Goal: Contribute content

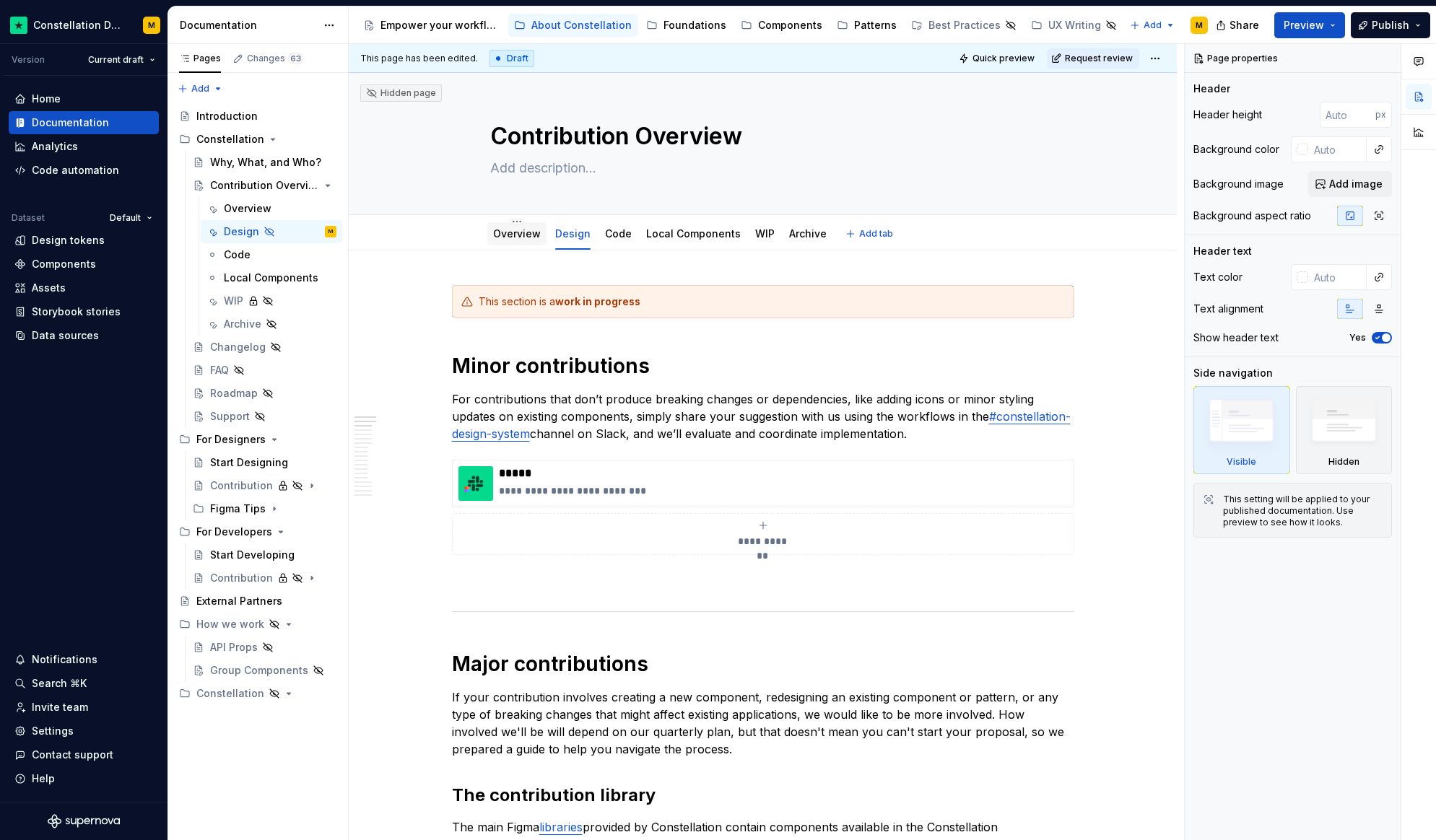
click at [528, 242] on div "Overview" at bounding box center [517, 234] width 59 height 23
click at [518, 237] on link "Overview" at bounding box center [516, 234] width 48 height 12
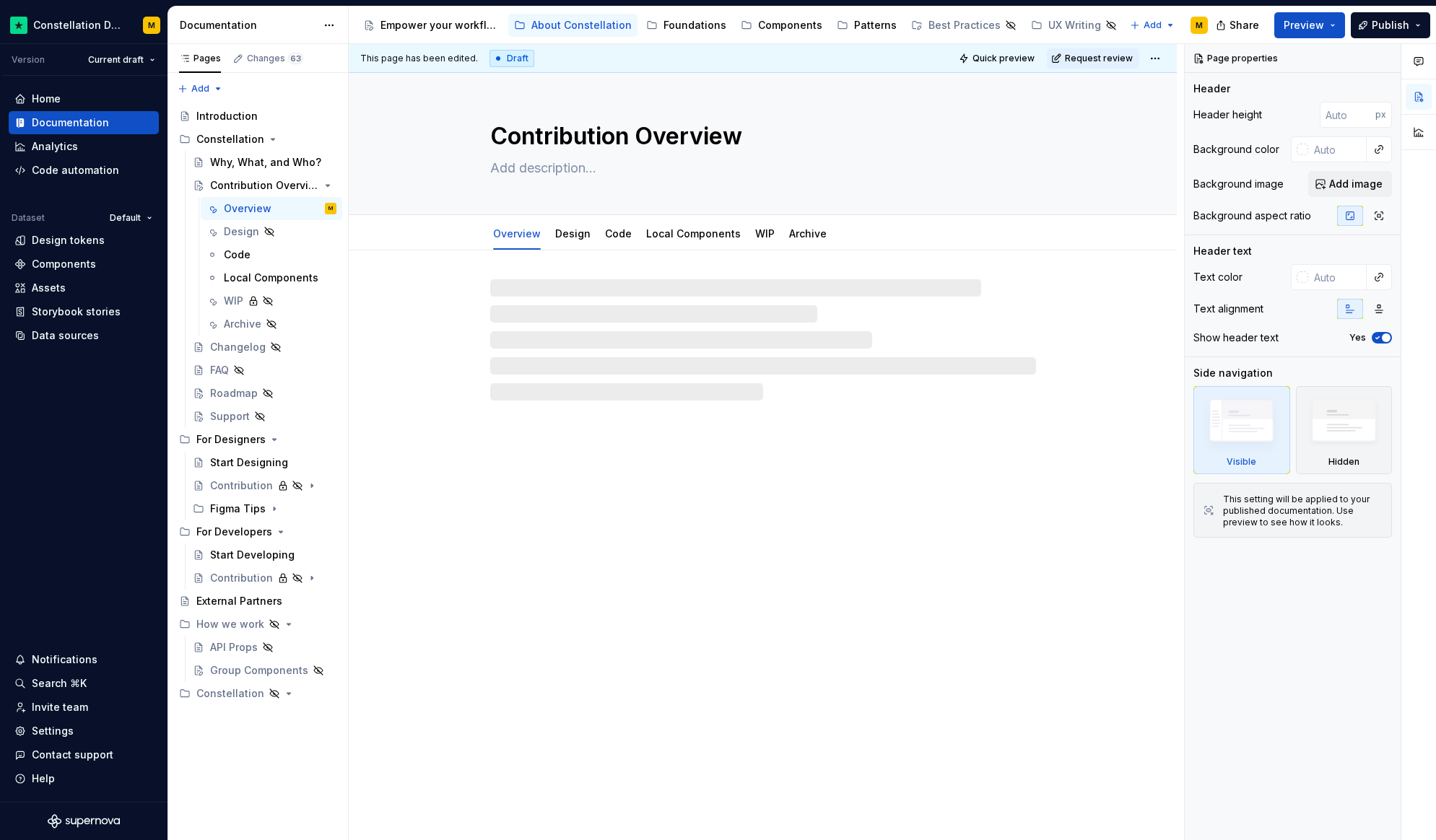
type textarea "*"
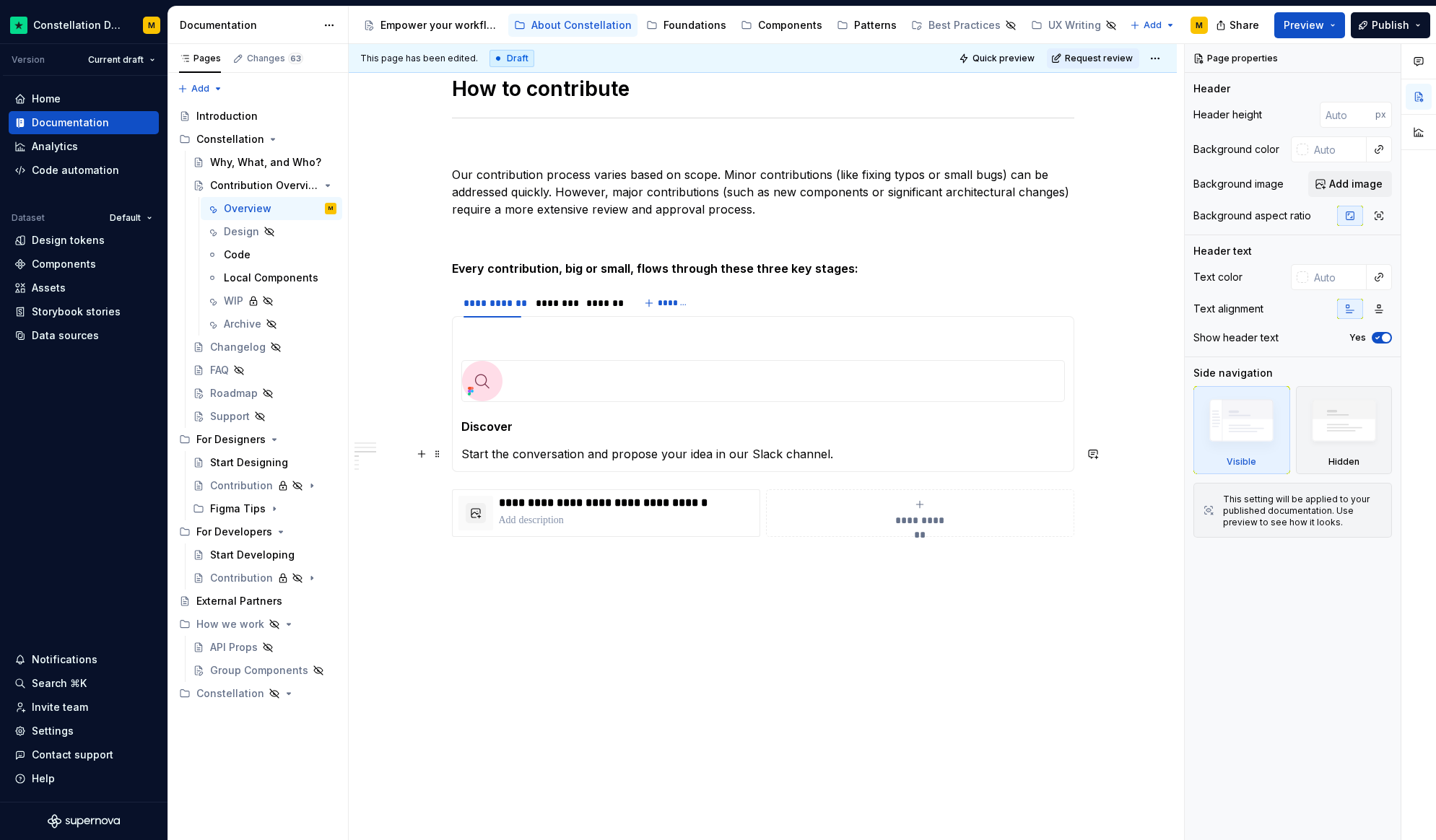
scroll to position [1376, 0]
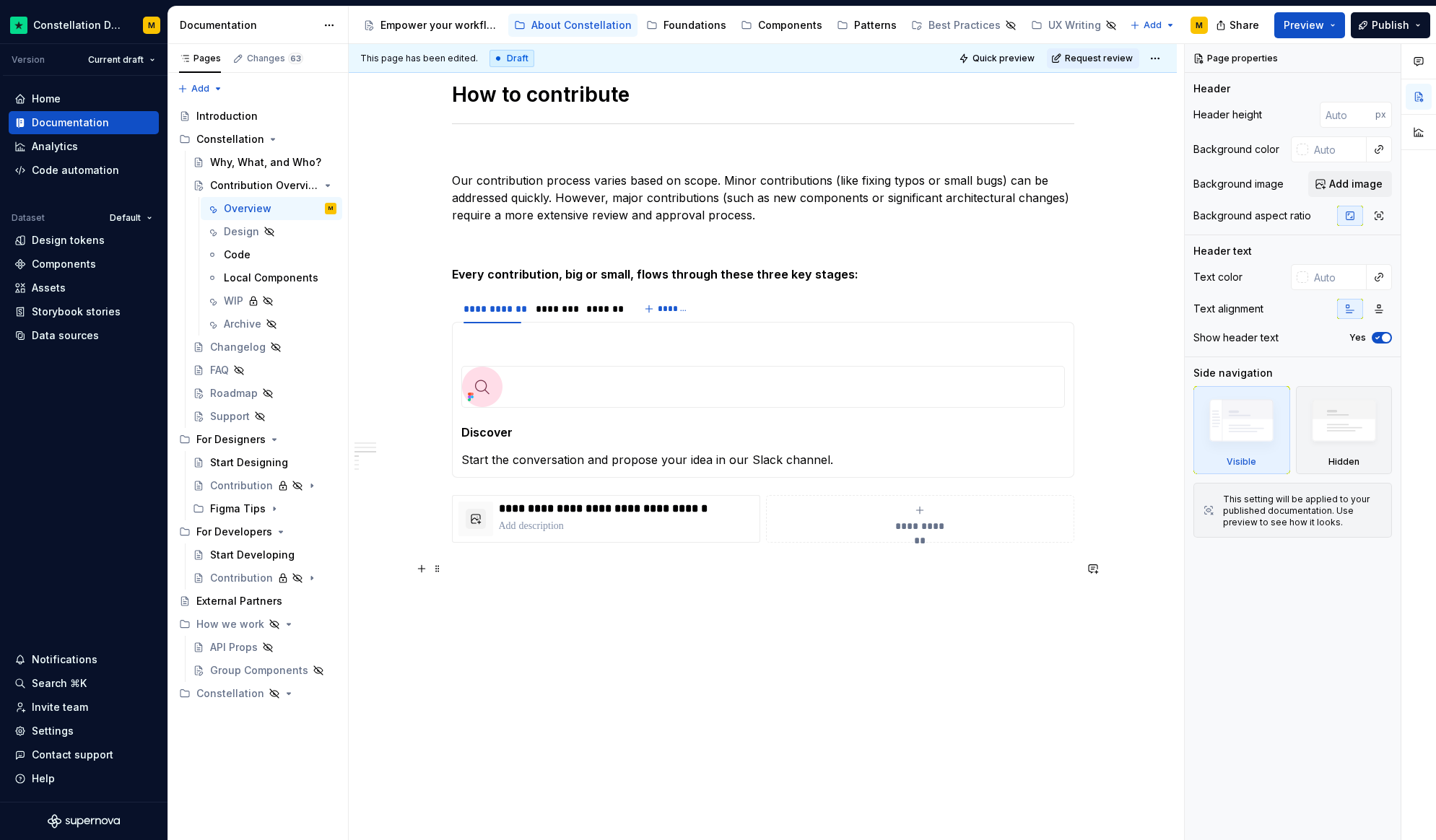
click at [509, 576] on p at bounding box center [763, 569] width 622 height 17
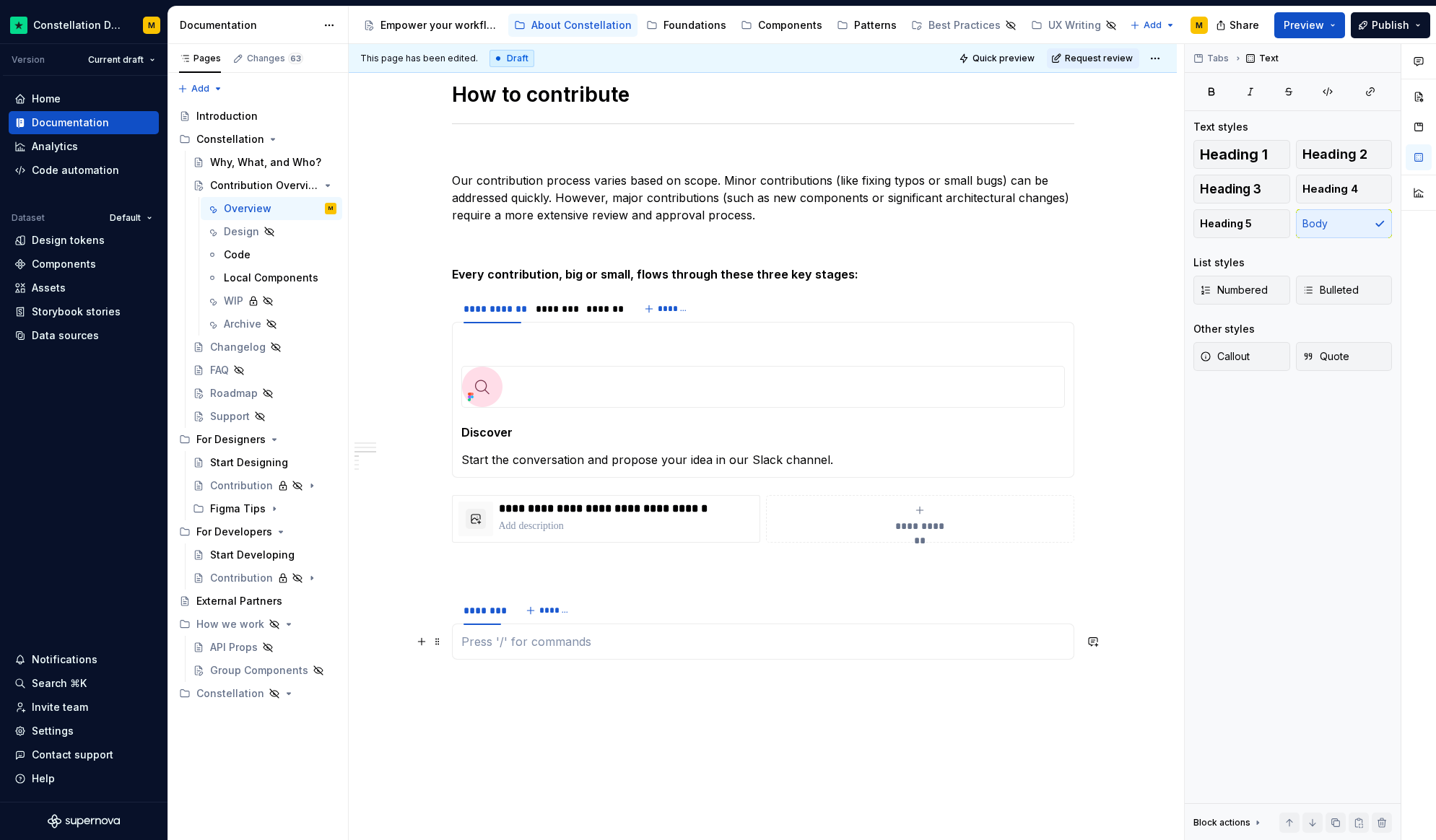
click at [452, 633] on section "******** *******" at bounding box center [763, 627] width 622 height 65
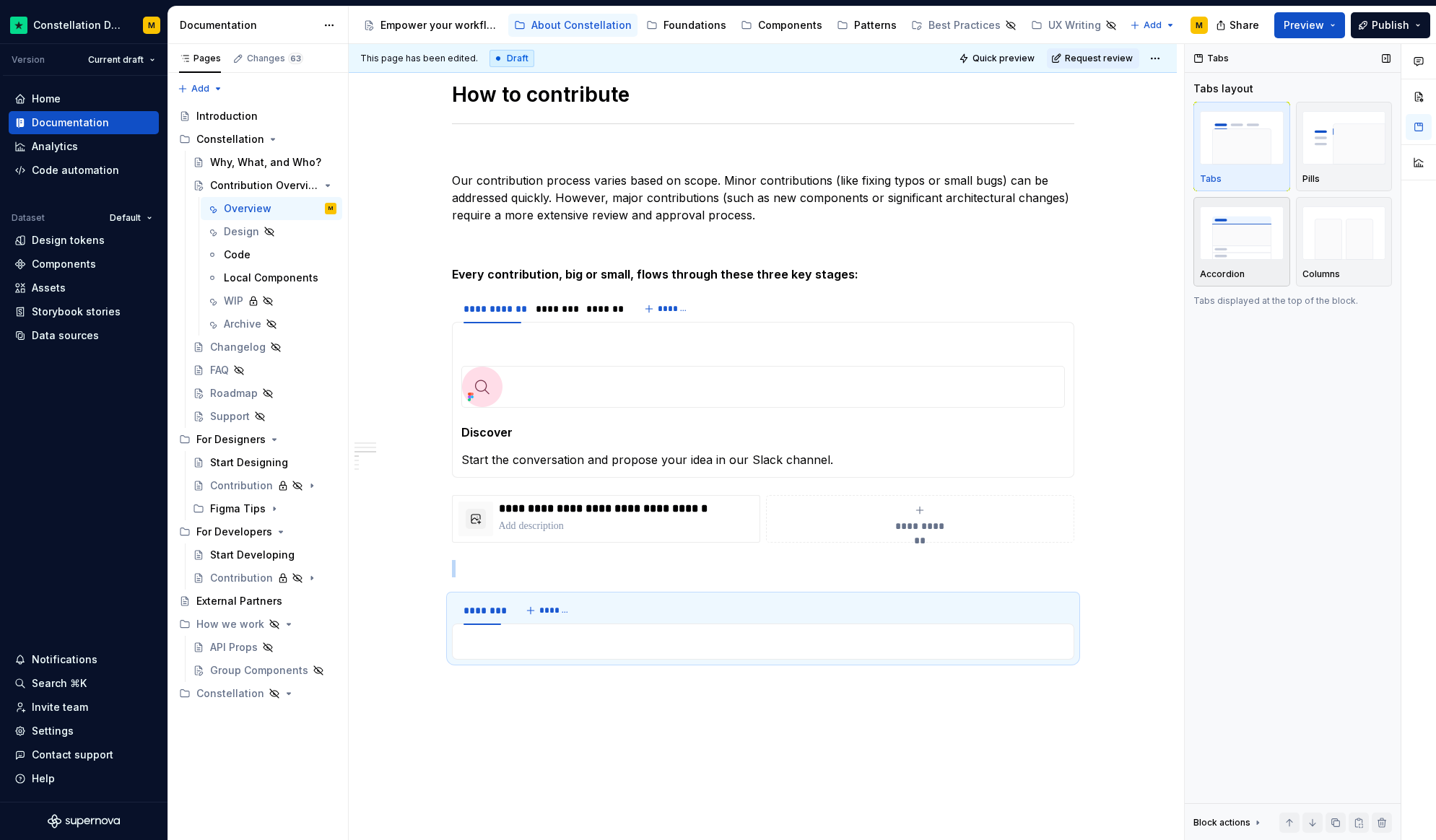
click at [1240, 230] on img "button" at bounding box center [1241, 233] width 83 height 53
click at [489, 608] on div "********" at bounding box center [482, 611] width 37 height 15
type input "*"
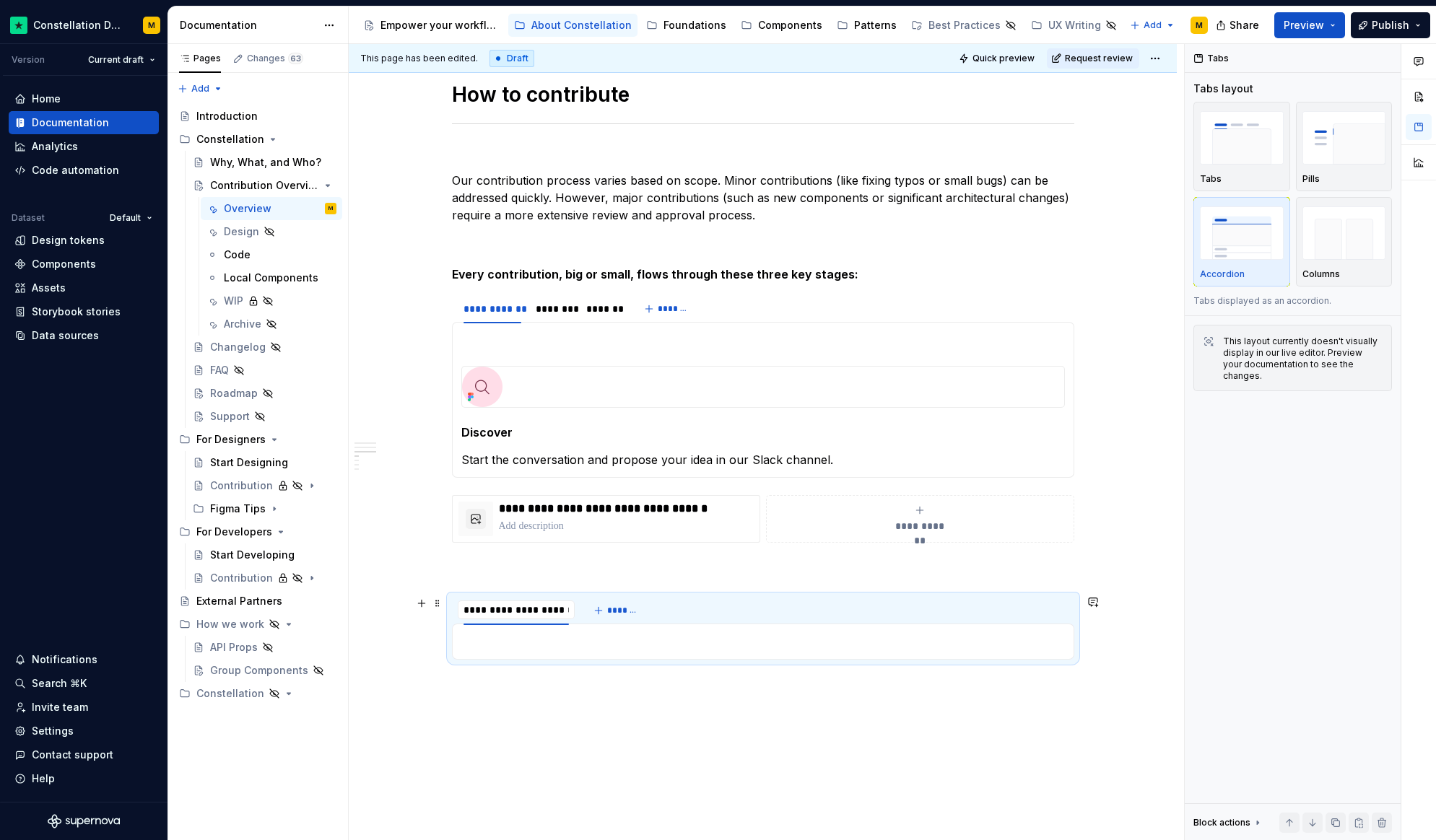
type input "**********"
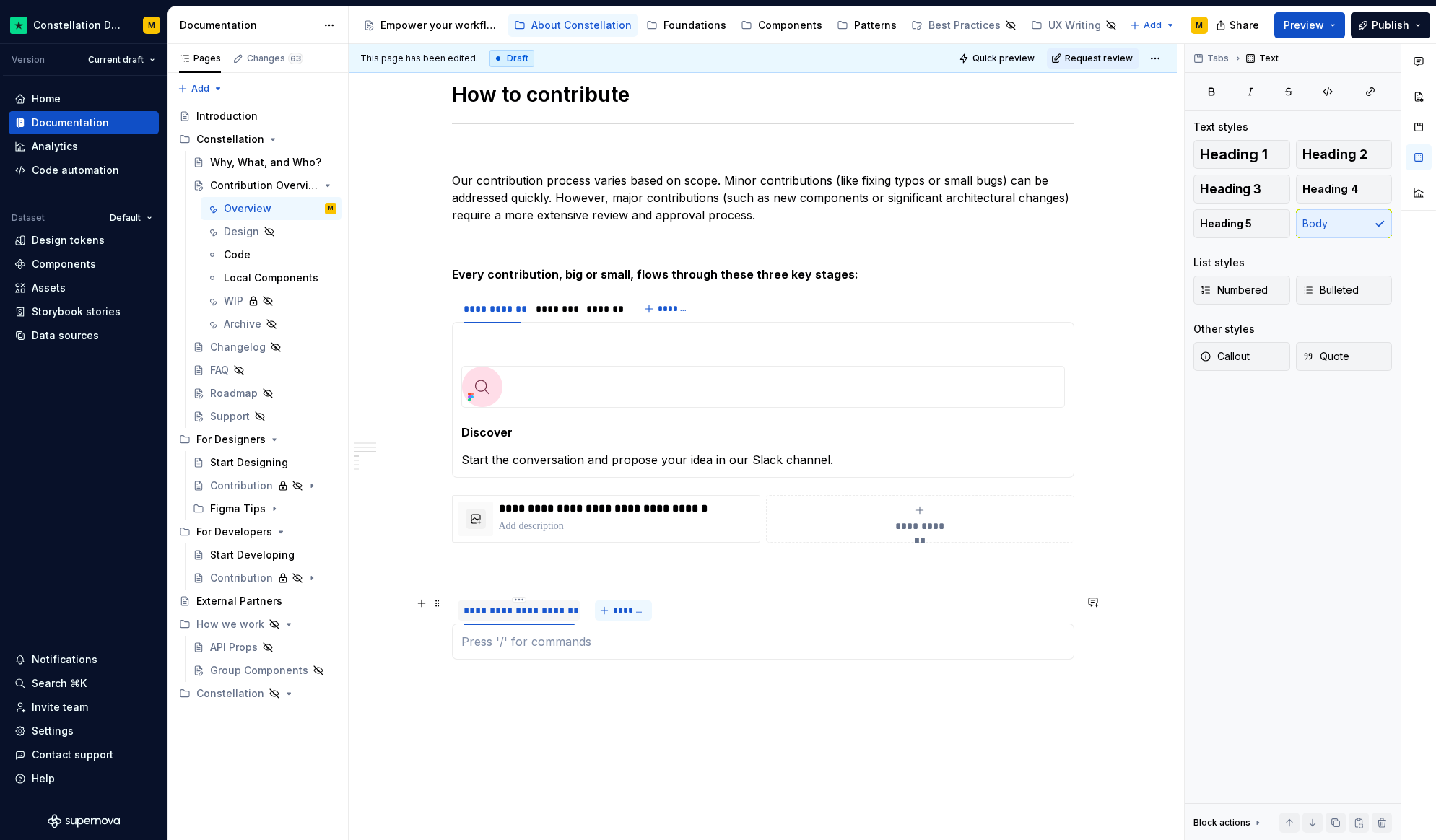
click at [631, 611] on span "*******" at bounding box center [629, 611] width 33 height 12
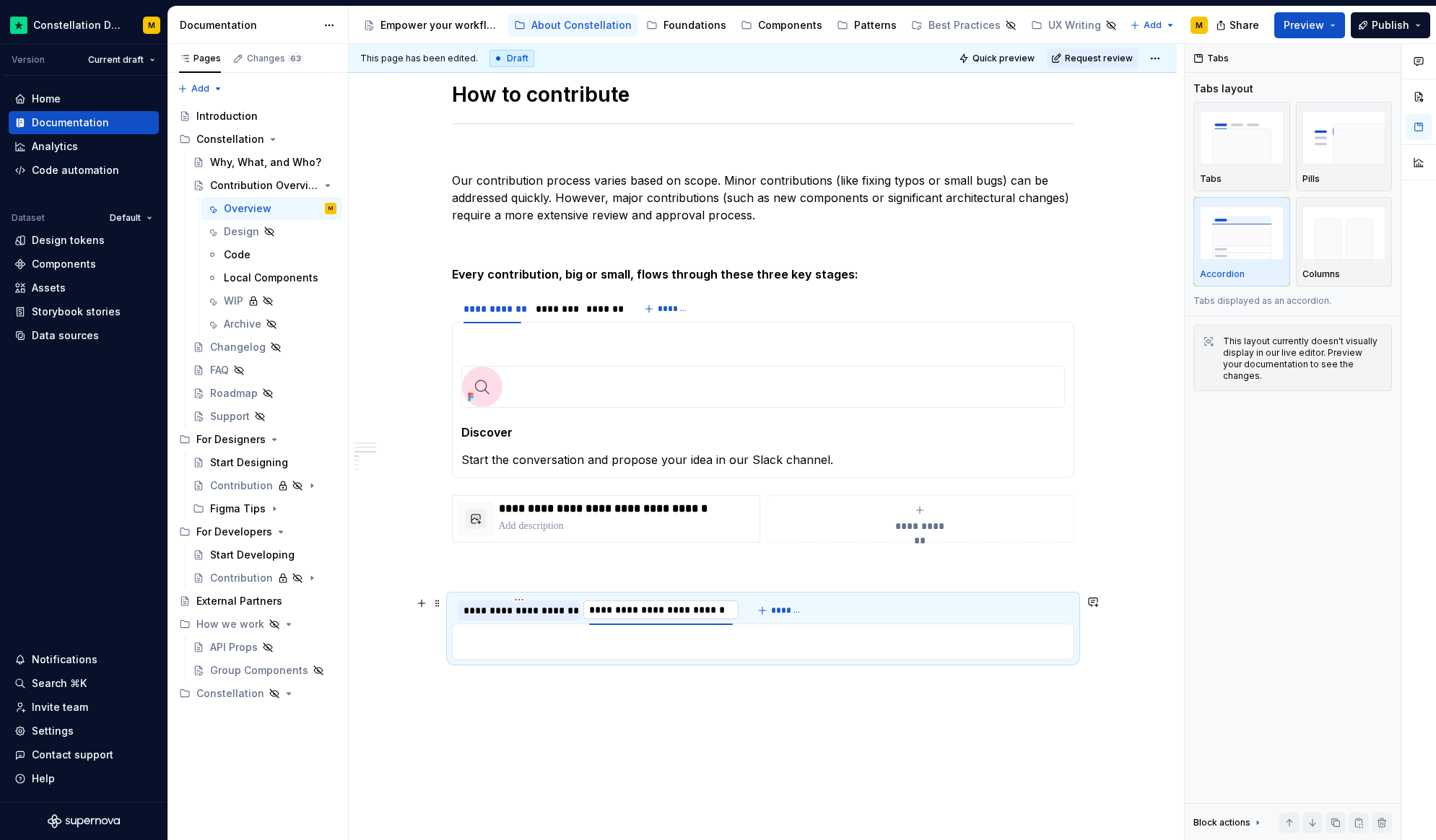
type input "**********"
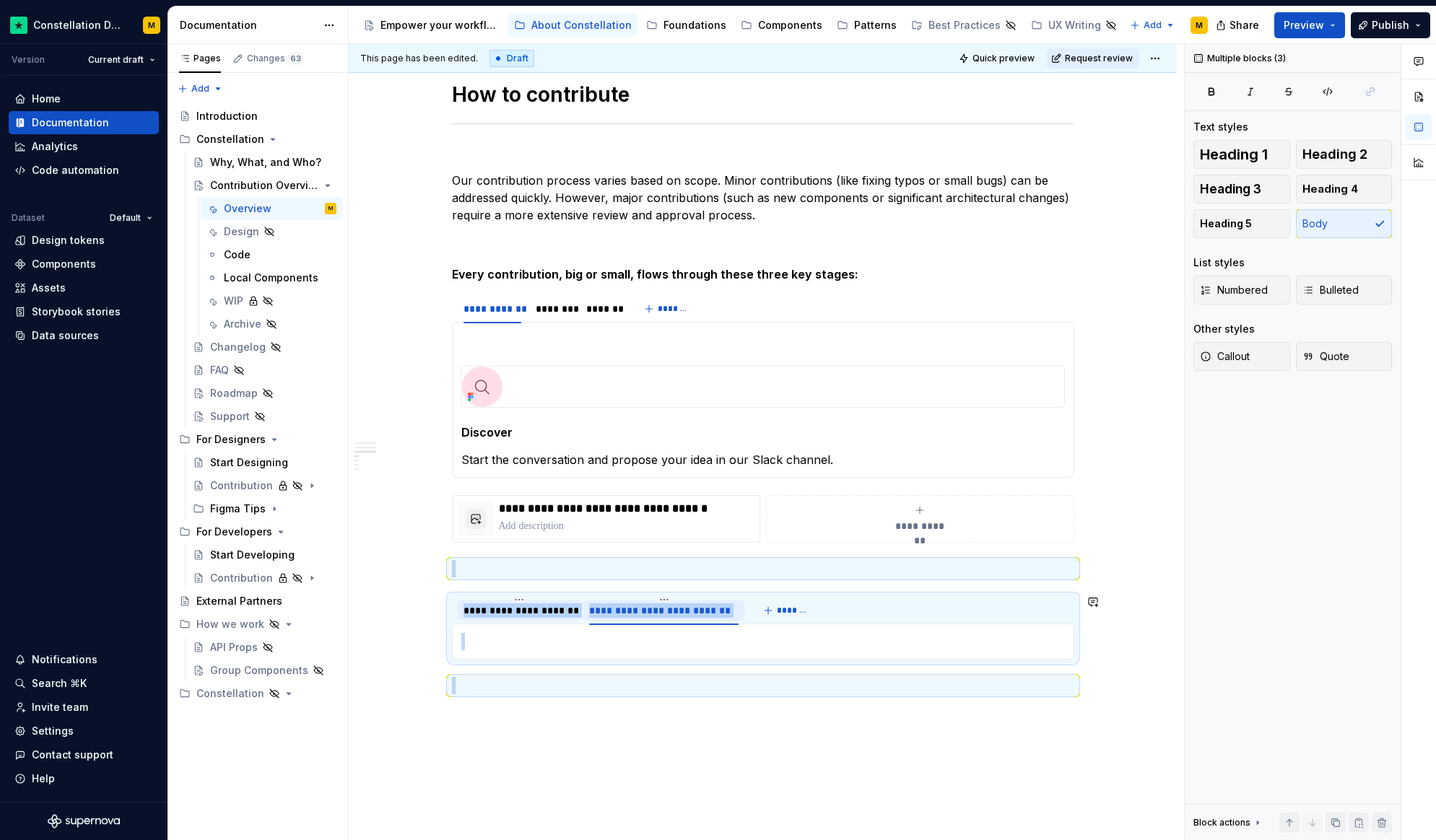
drag, startPoint x: 469, startPoint y: 569, endPoint x: 653, endPoint y: 667, distance: 208.5
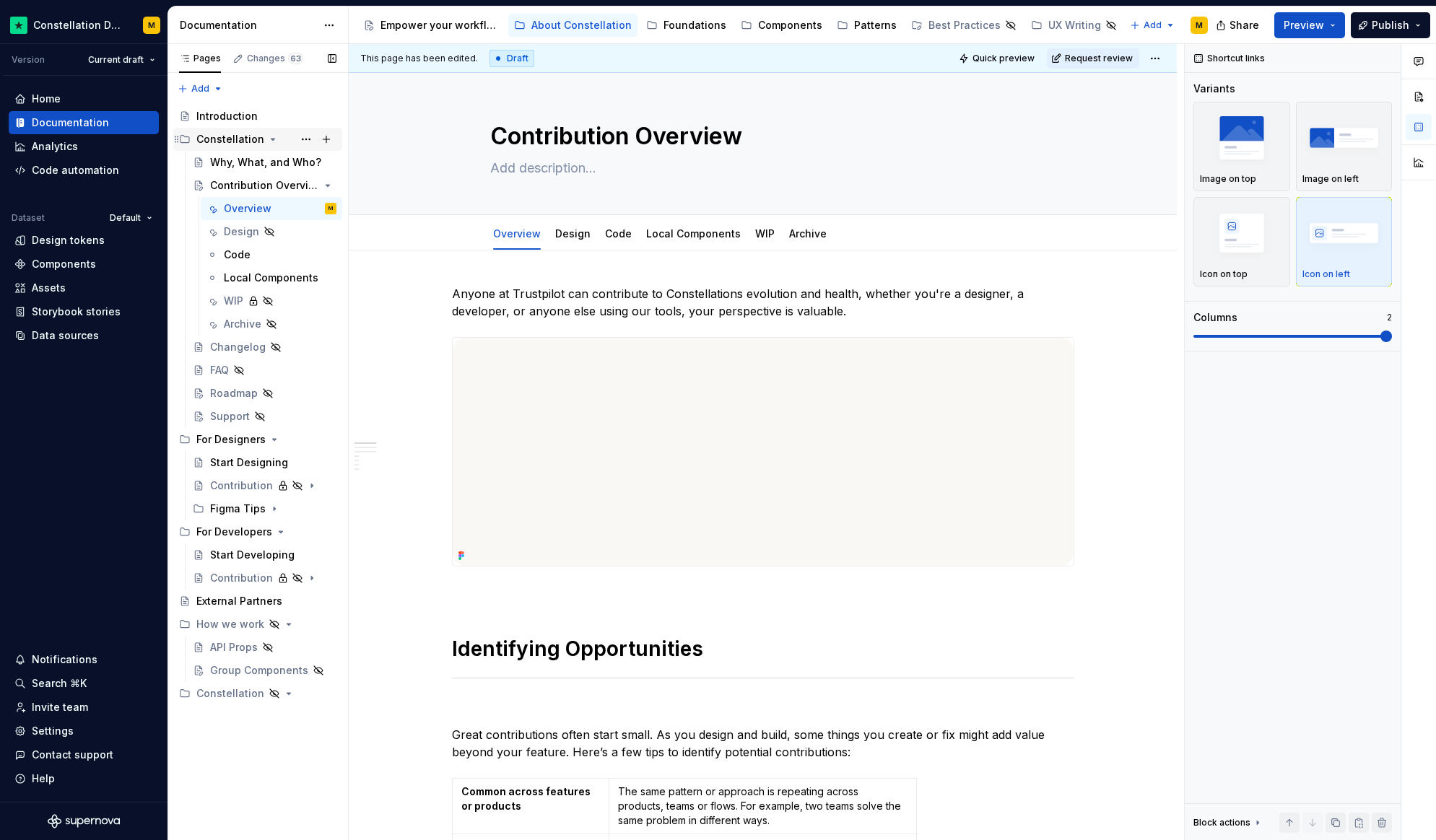
click at [271, 140] on icon "Page tree" at bounding box center [273, 140] width 4 height 2
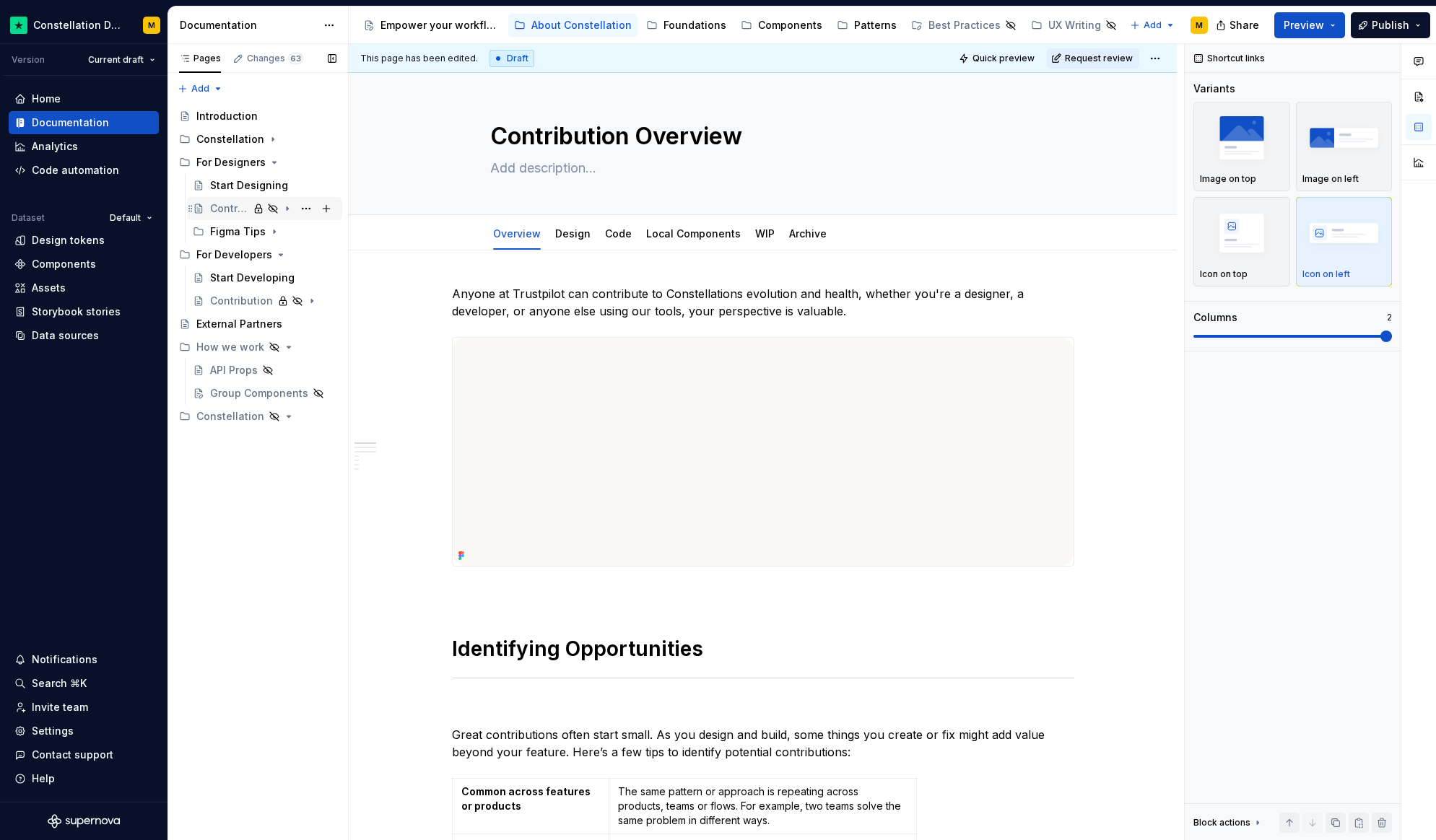
click at [200, 207] on icon "Page tree" at bounding box center [198, 208] width 12 height 12
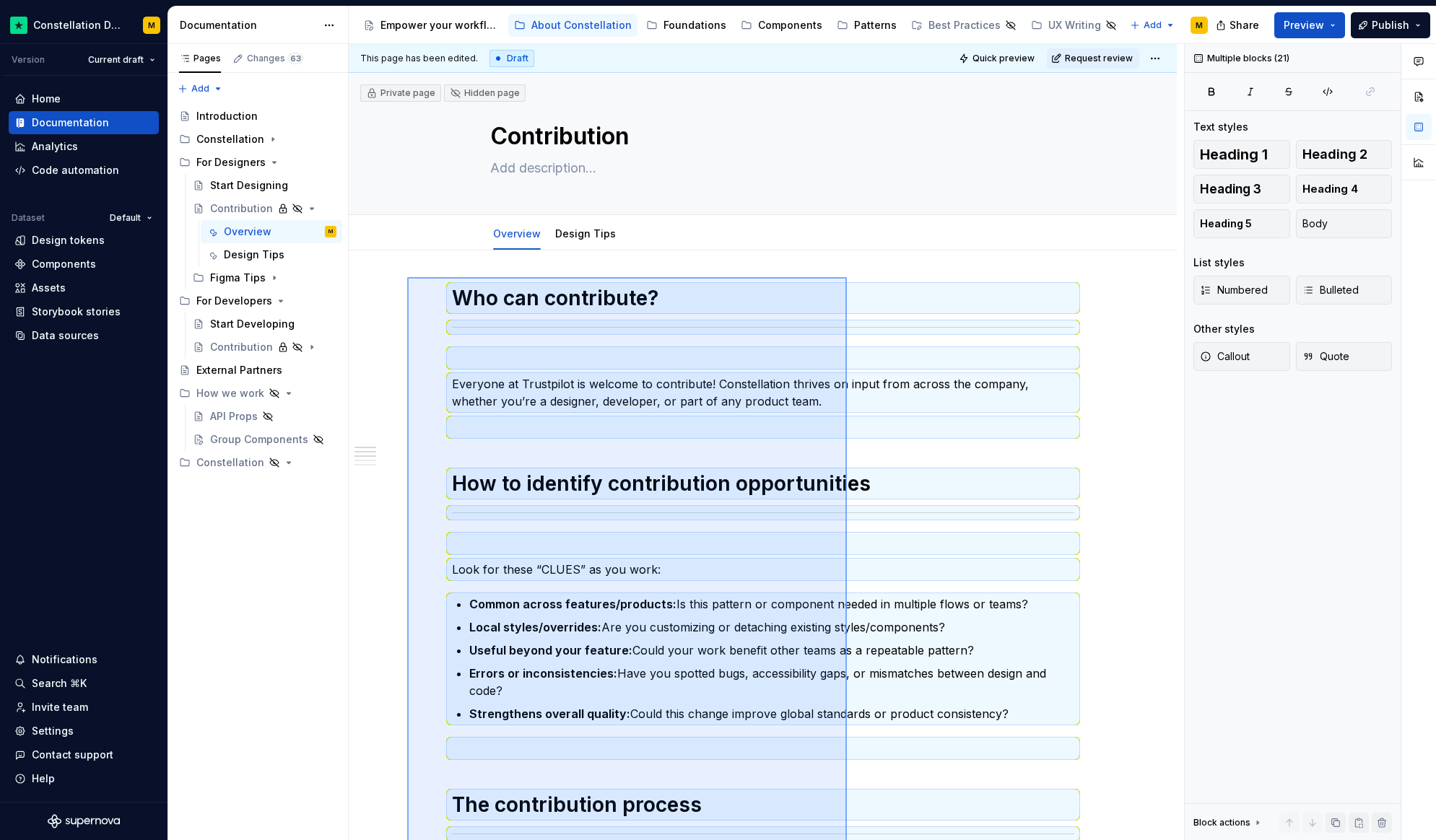
drag, startPoint x: 847, startPoint y: 750, endPoint x: 407, endPoint y: 277, distance: 646.0
click at [407, 277] on div "This page has been edited. Draft Quick preview Request review Private page Hidd…" at bounding box center [766, 442] width 835 height 797
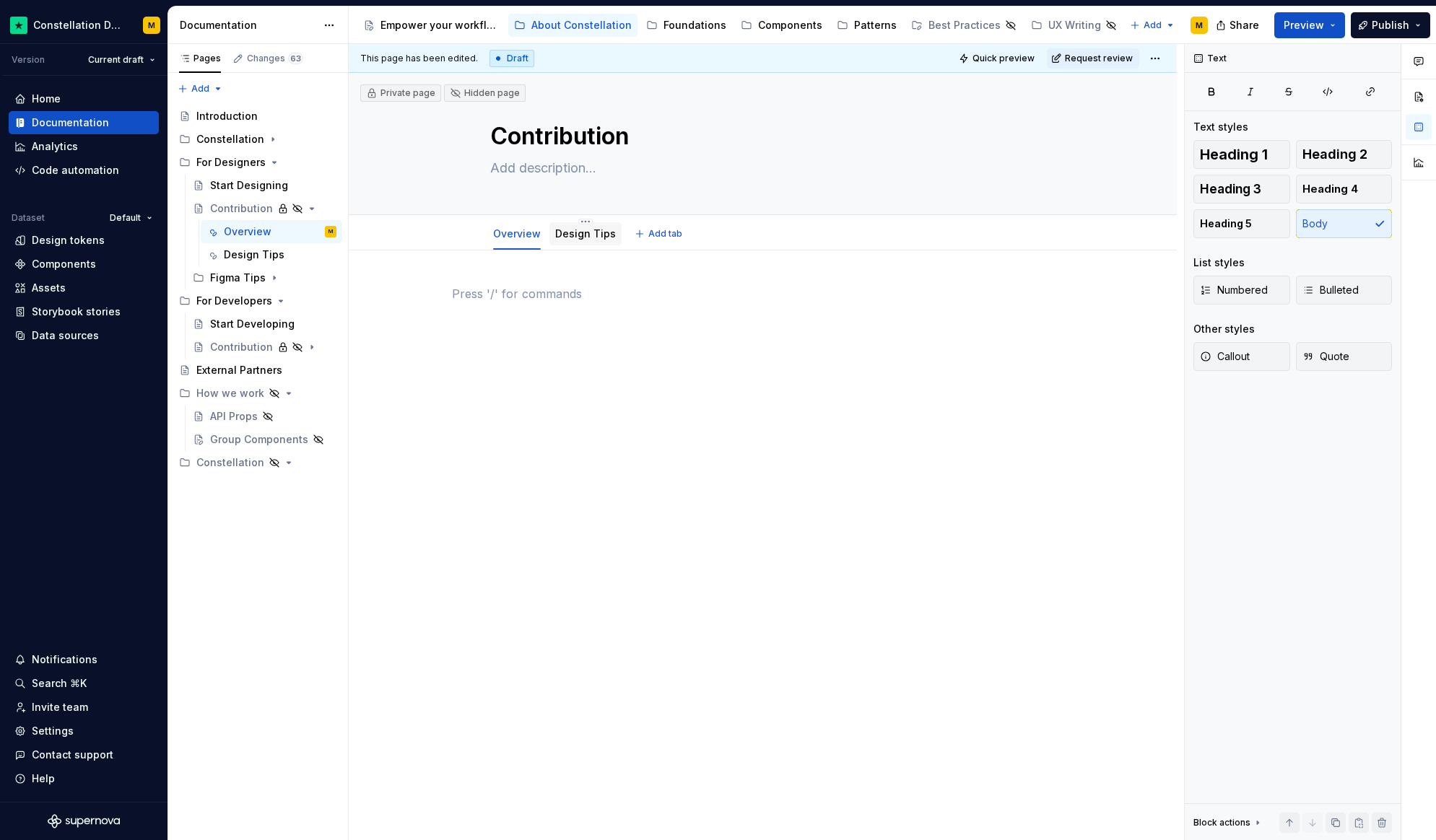
click at [589, 236] on link "Design Tips" at bounding box center [586, 234] width 61 height 12
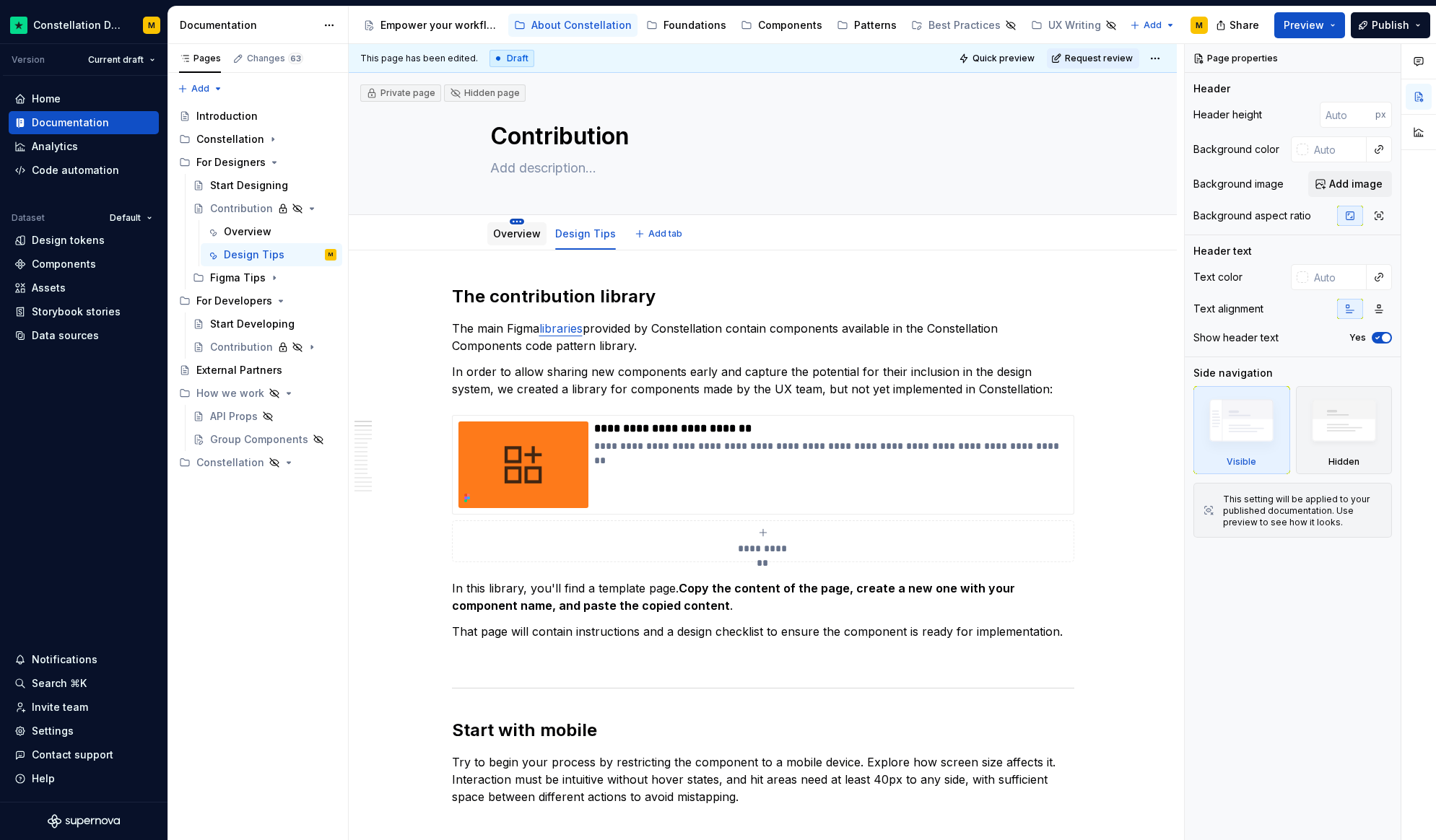
click at [517, 222] on html "Constellation Design System M Version Current draft Home Documentation Analytic…" at bounding box center [718, 420] width 1436 height 840
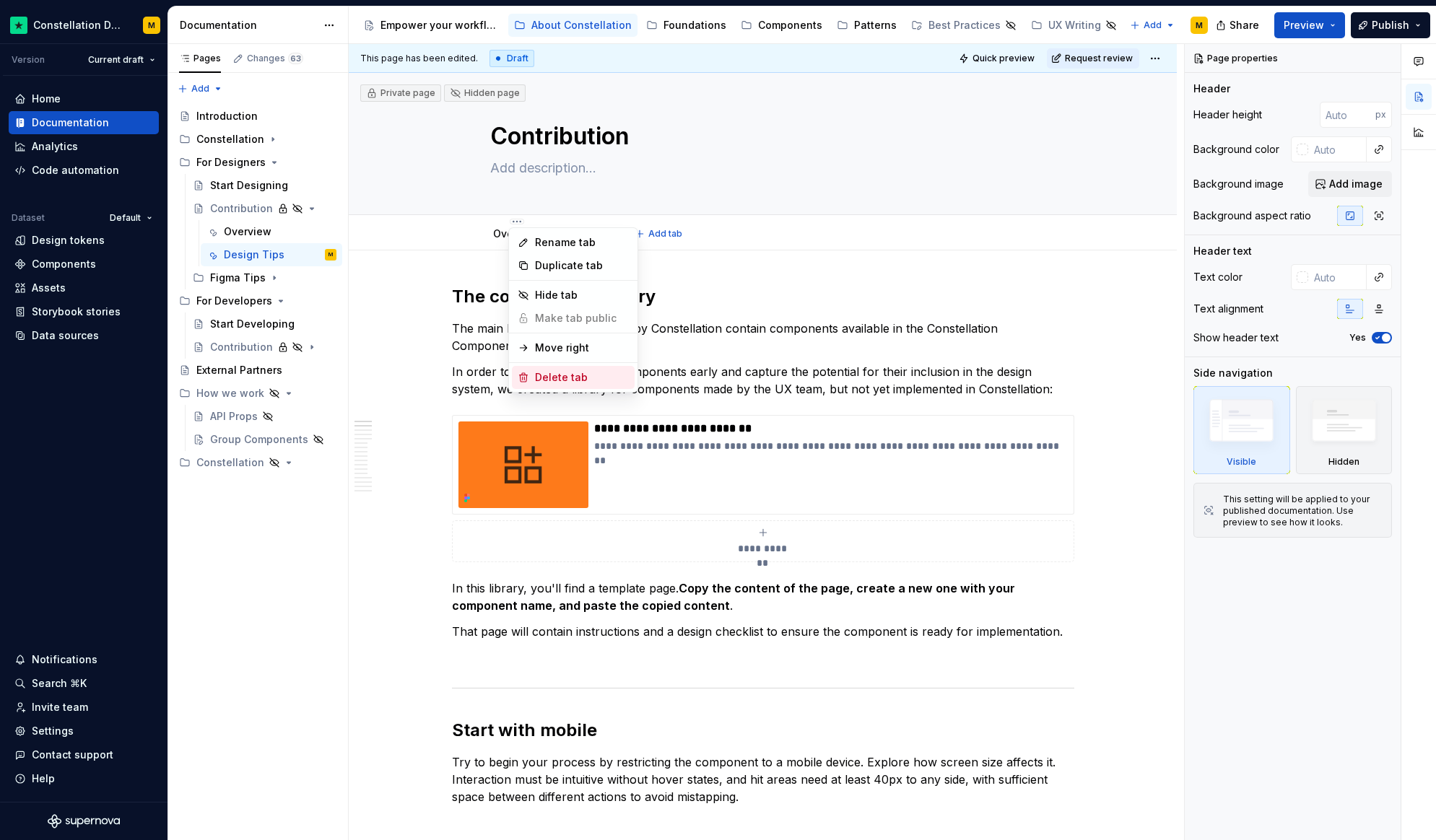
click at [566, 372] on div "Delete tab" at bounding box center [582, 377] width 94 height 15
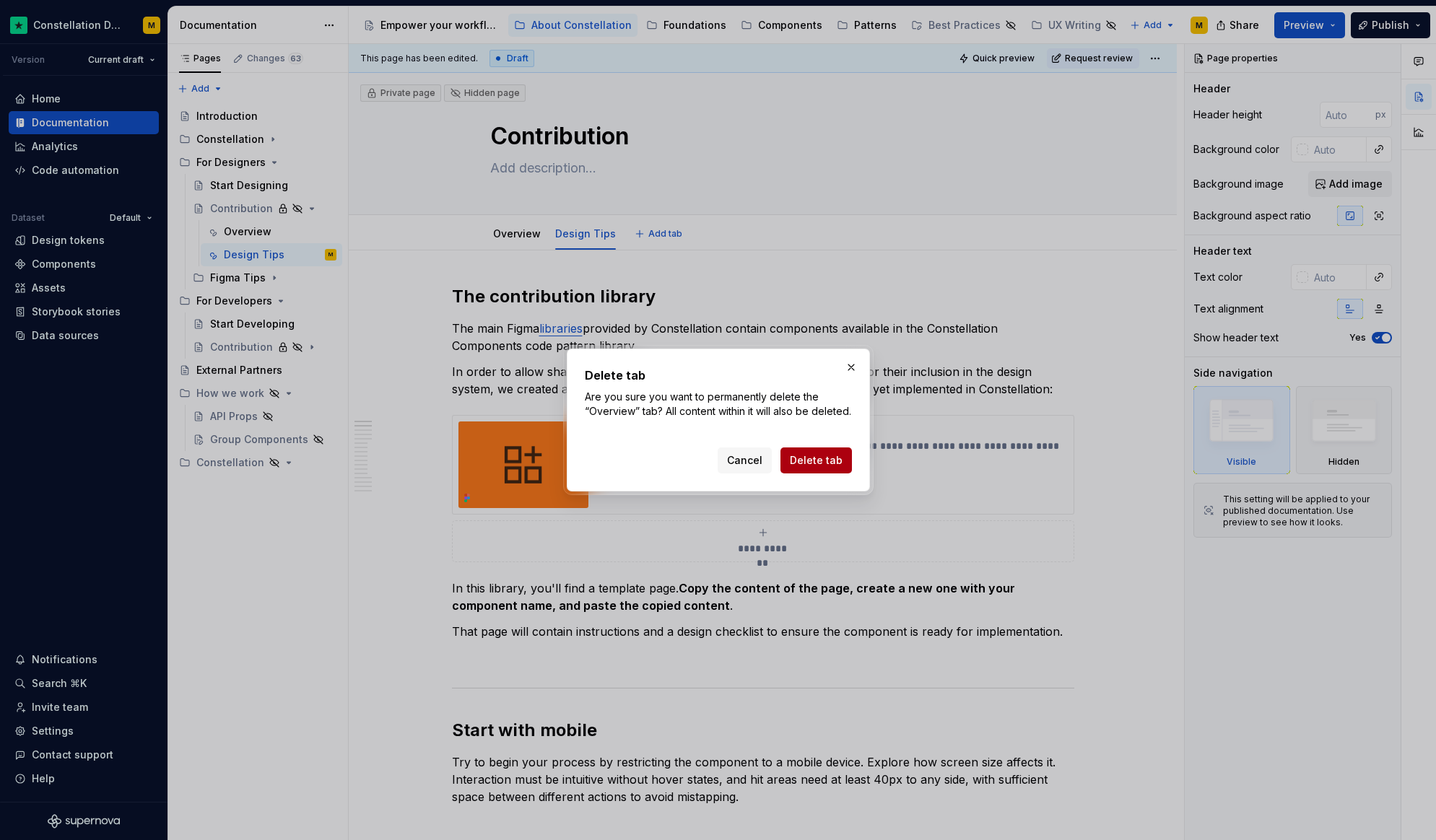
click at [816, 461] on span "Delete tab" at bounding box center [816, 460] width 53 height 15
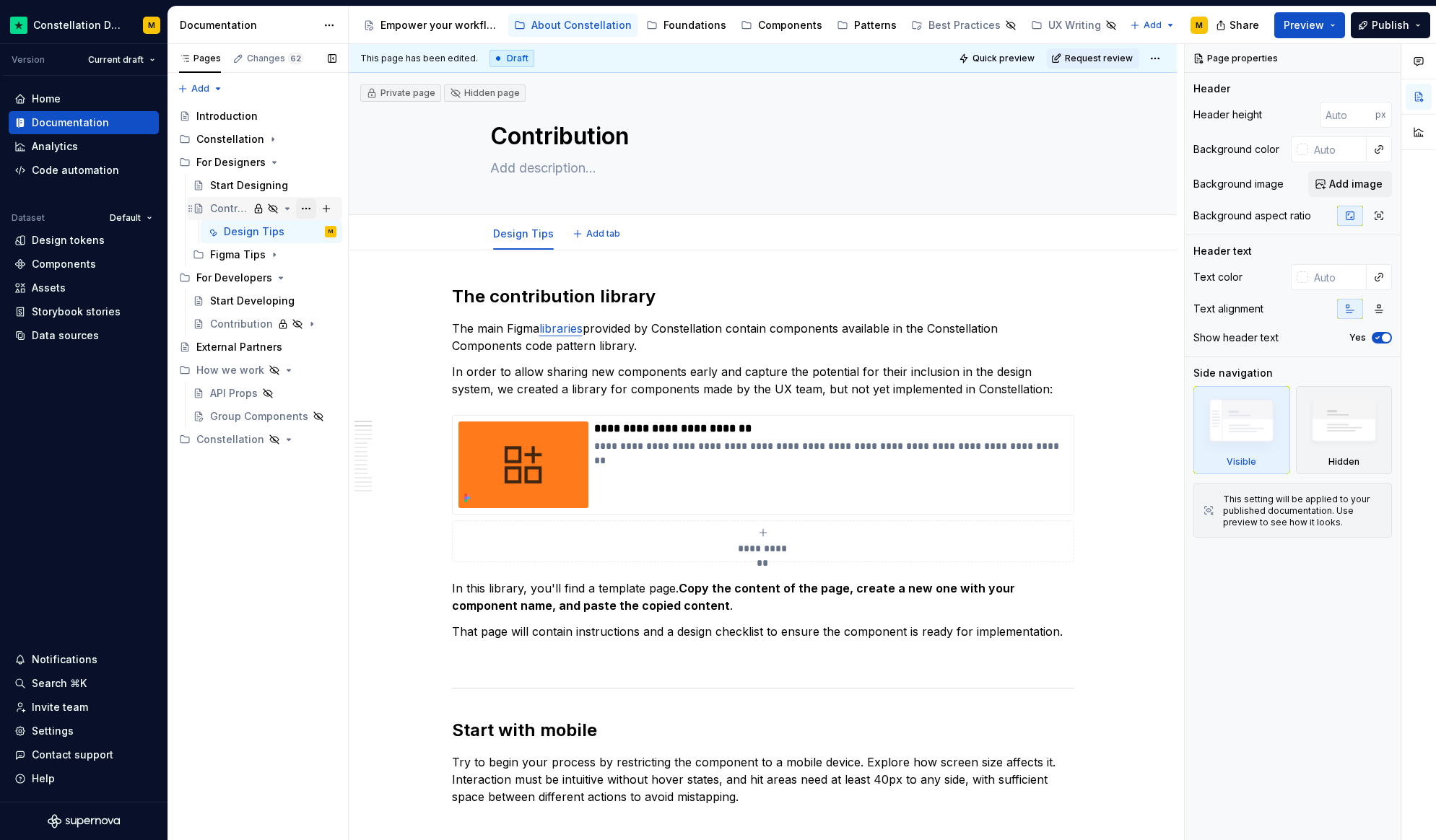
click at [313, 210] on button "Page tree" at bounding box center [306, 209] width 20 height 20
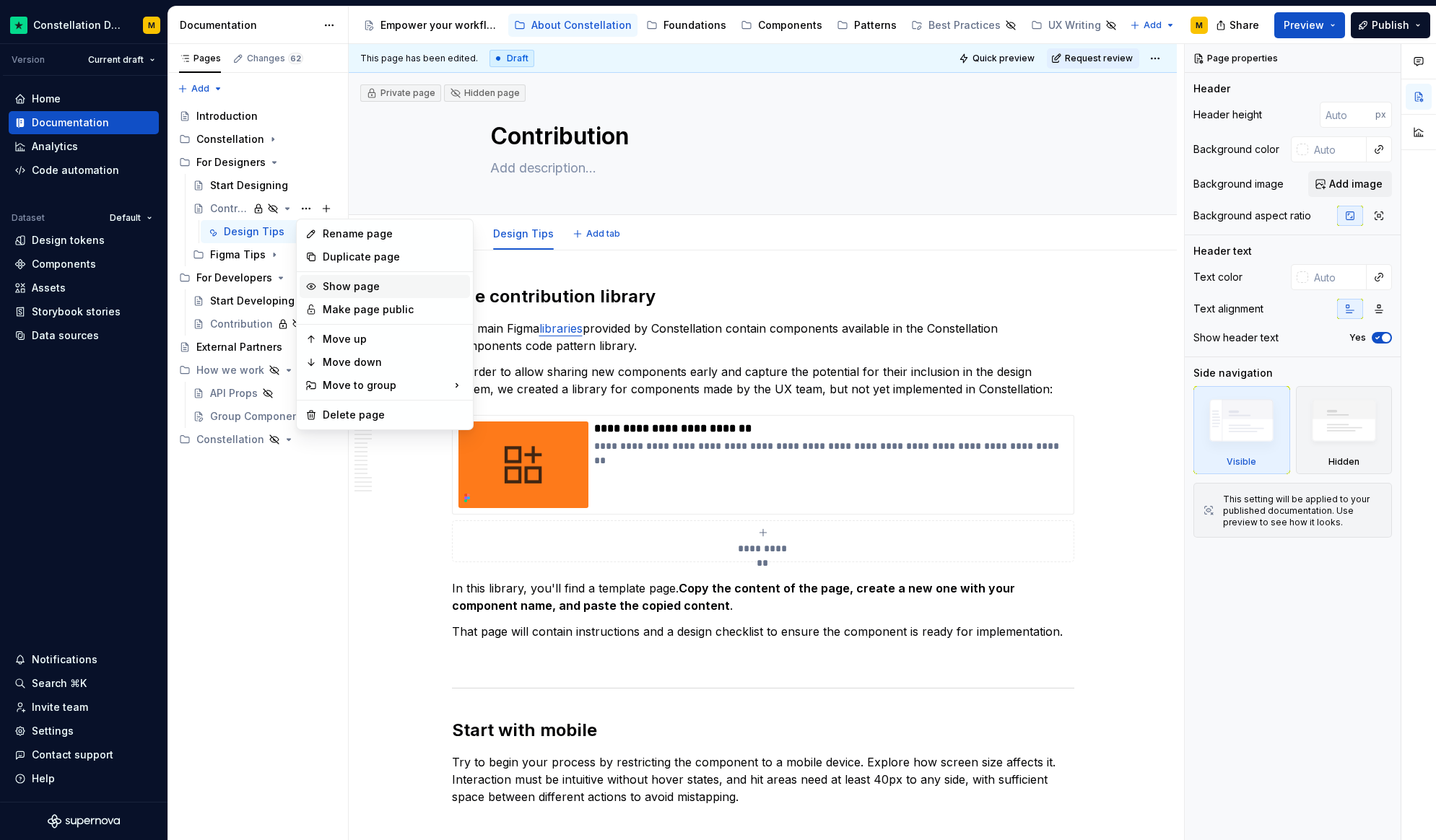
click at [356, 285] on div "Show page" at bounding box center [393, 286] width 141 height 15
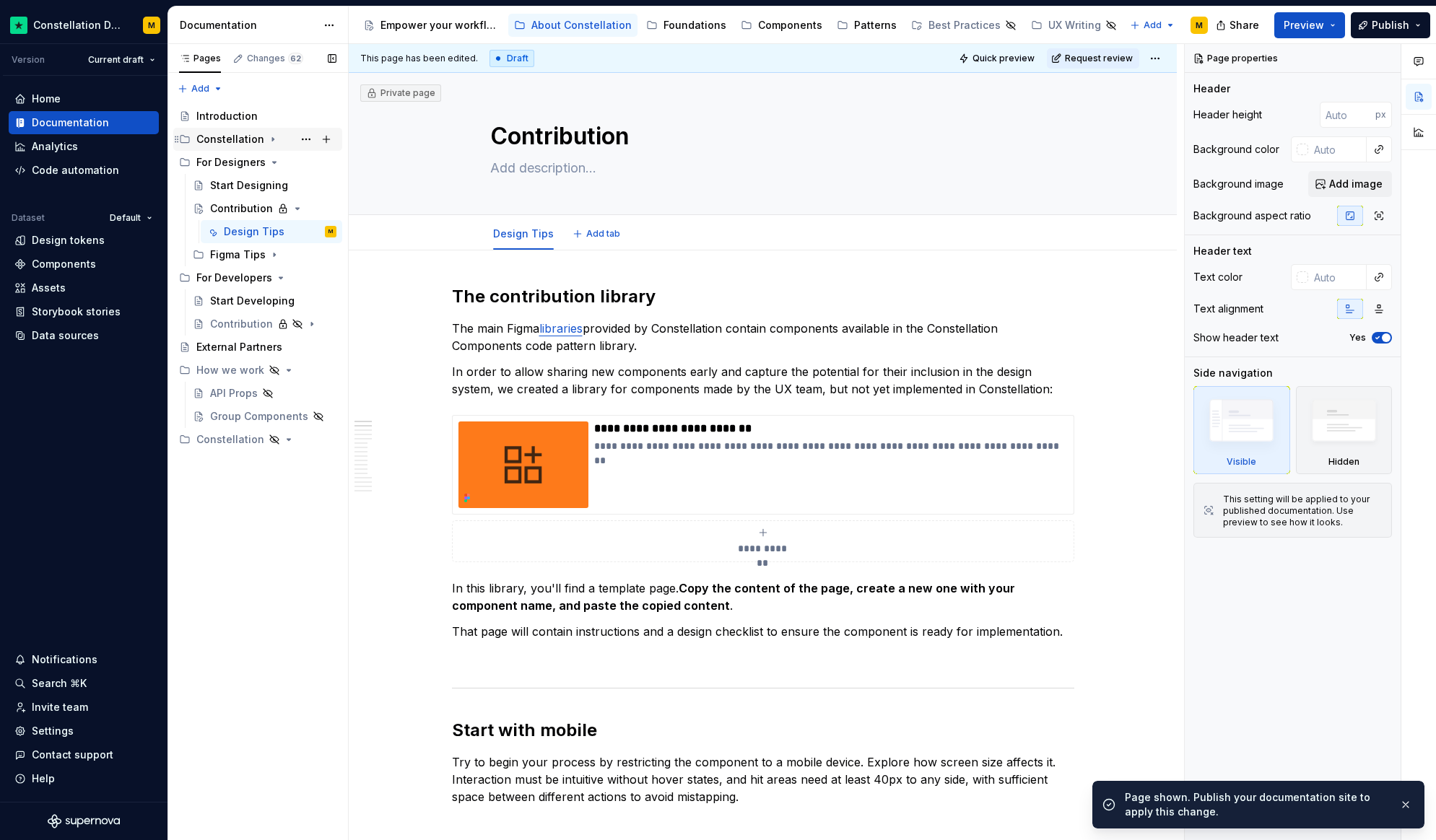
click at [224, 145] on div "Constellation" at bounding box center [230, 139] width 68 height 15
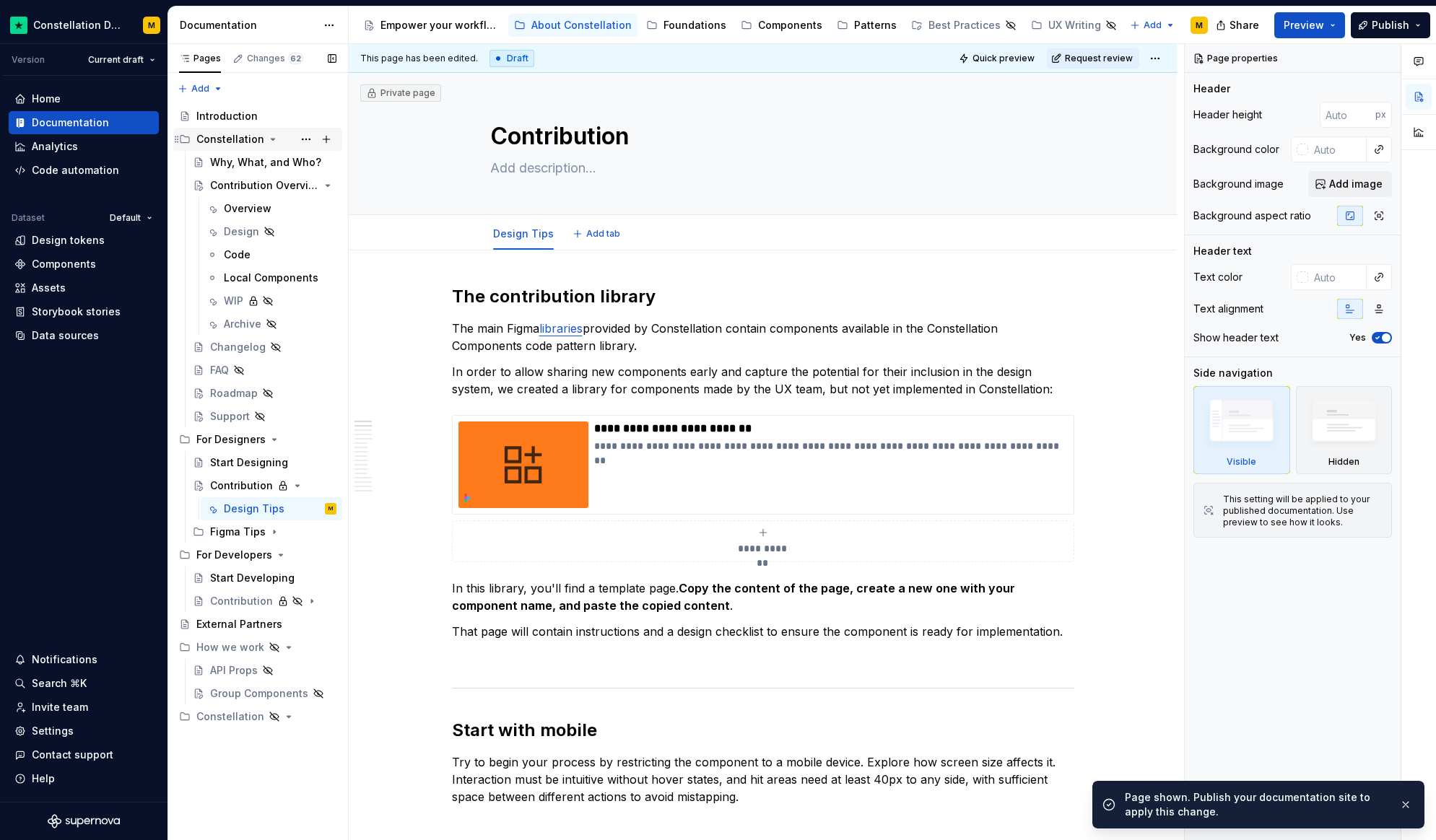
click at [224, 145] on div "Constellation" at bounding box center [230, 139] width 68 height 15
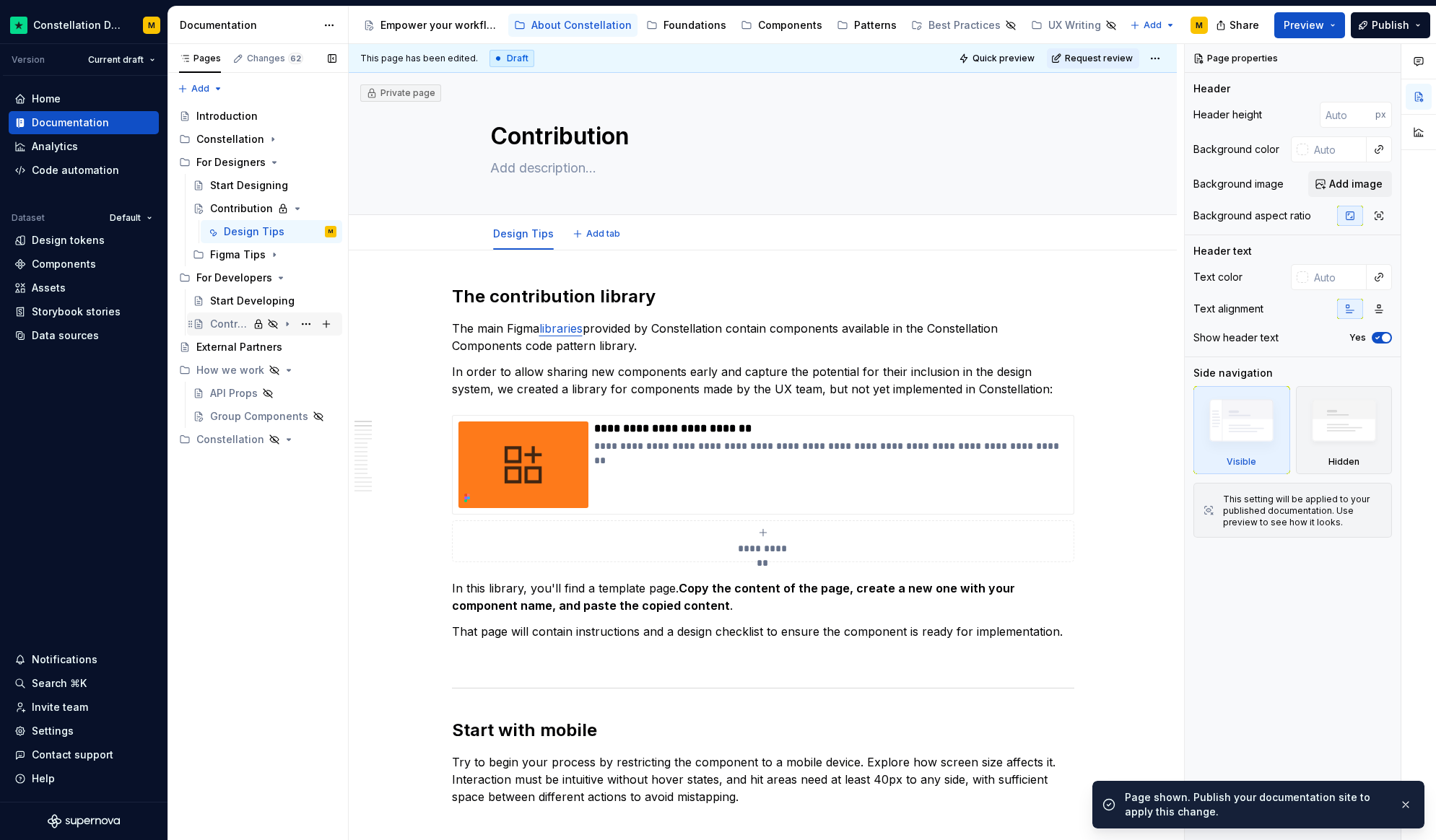
click at [252, 321] on div "Contribution" at bounding box center [273, 324] width 126 height 20
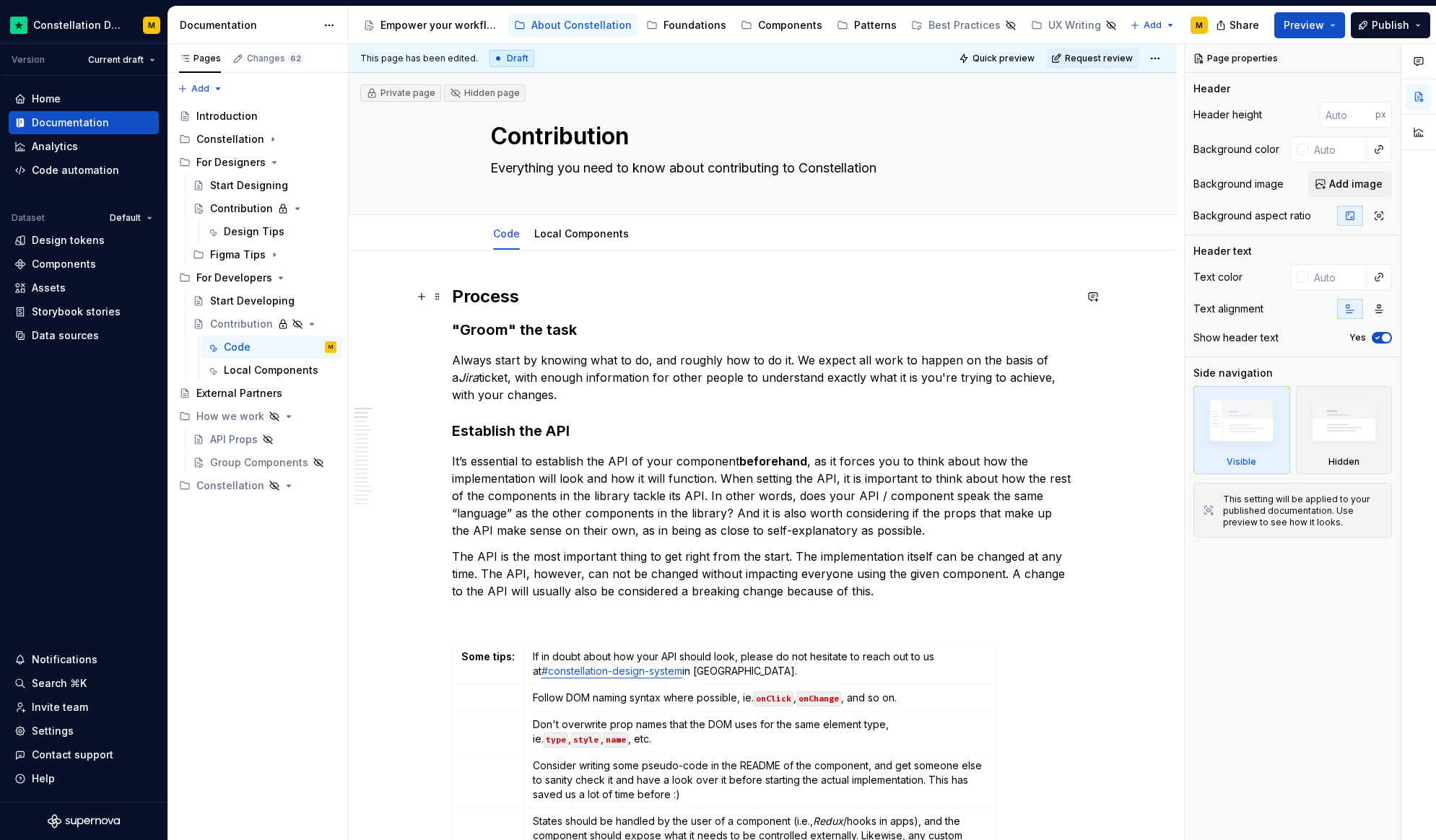
type textarea "*"
click at [473, 290] on h2 "Process" at bounding box center [763, 297] width 622 height 23
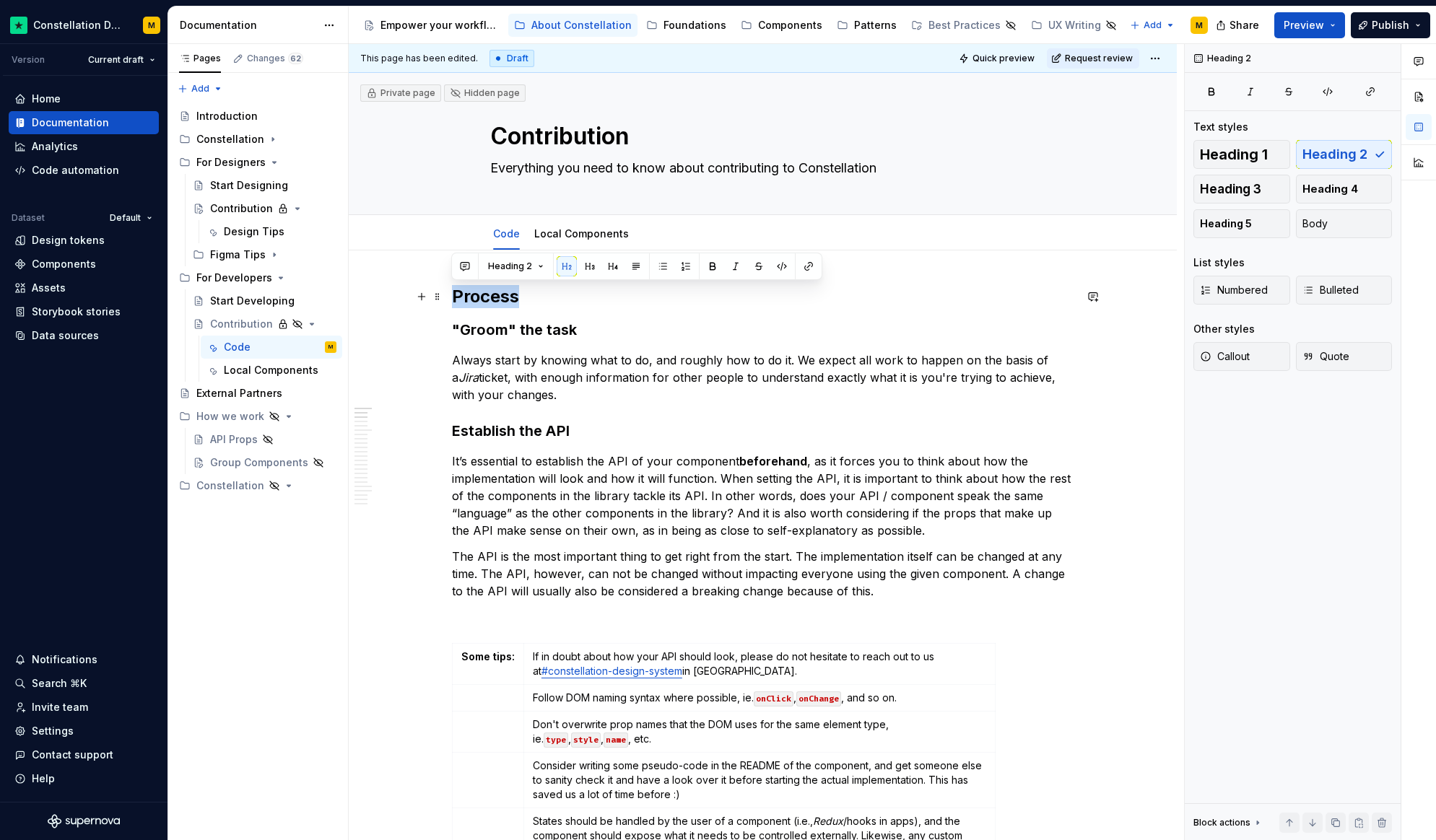
click at [473, 290] on h2 "Process" at bounding box center [763, 297] width 622 height 23
click at [509, 270] on span "Heading 2" at bounding box center [510, 266] width 44 height 12
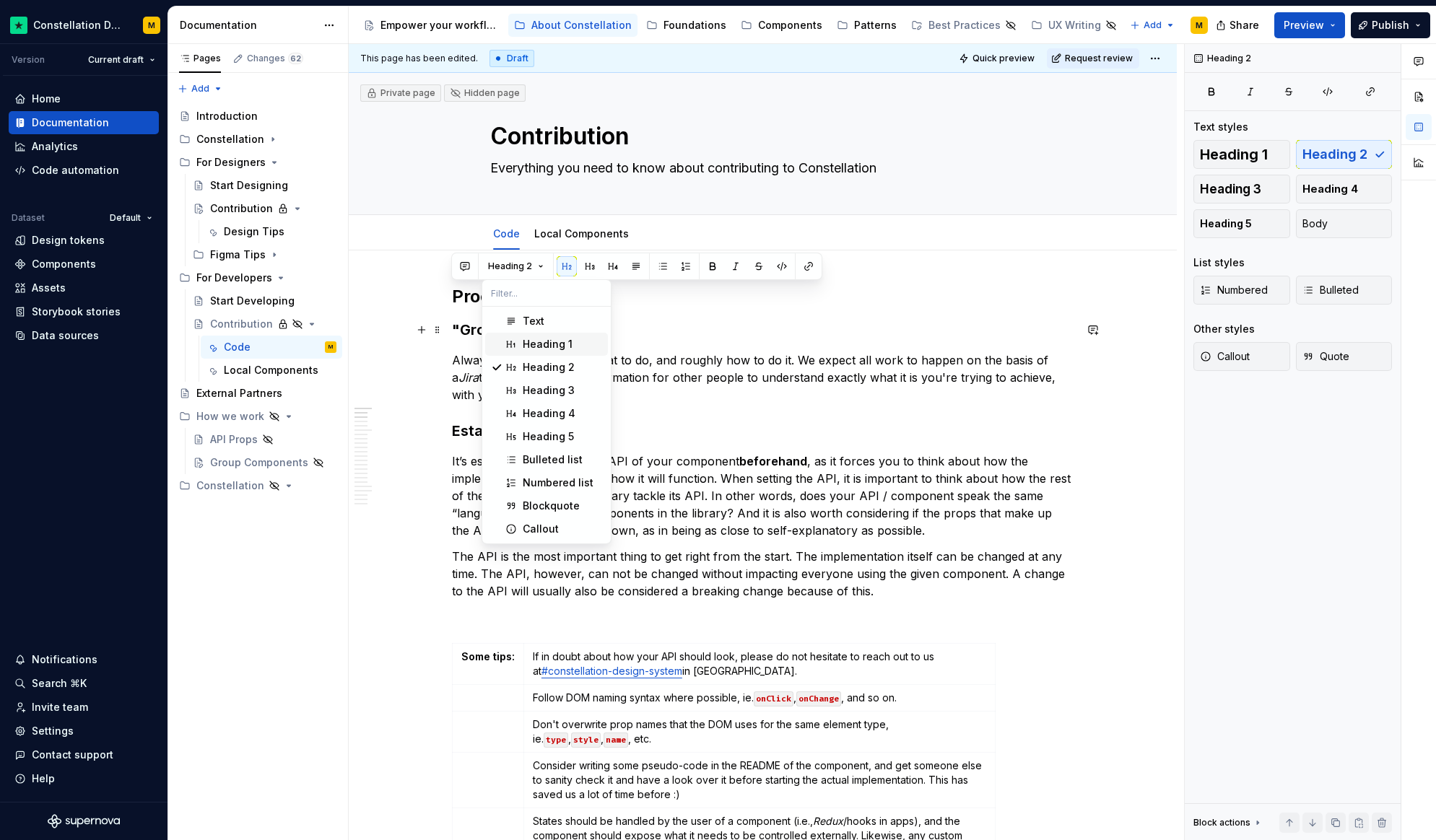
click at [534, 337] on div "Heading 1" at bounding box center [548, 344] width 50 height 15
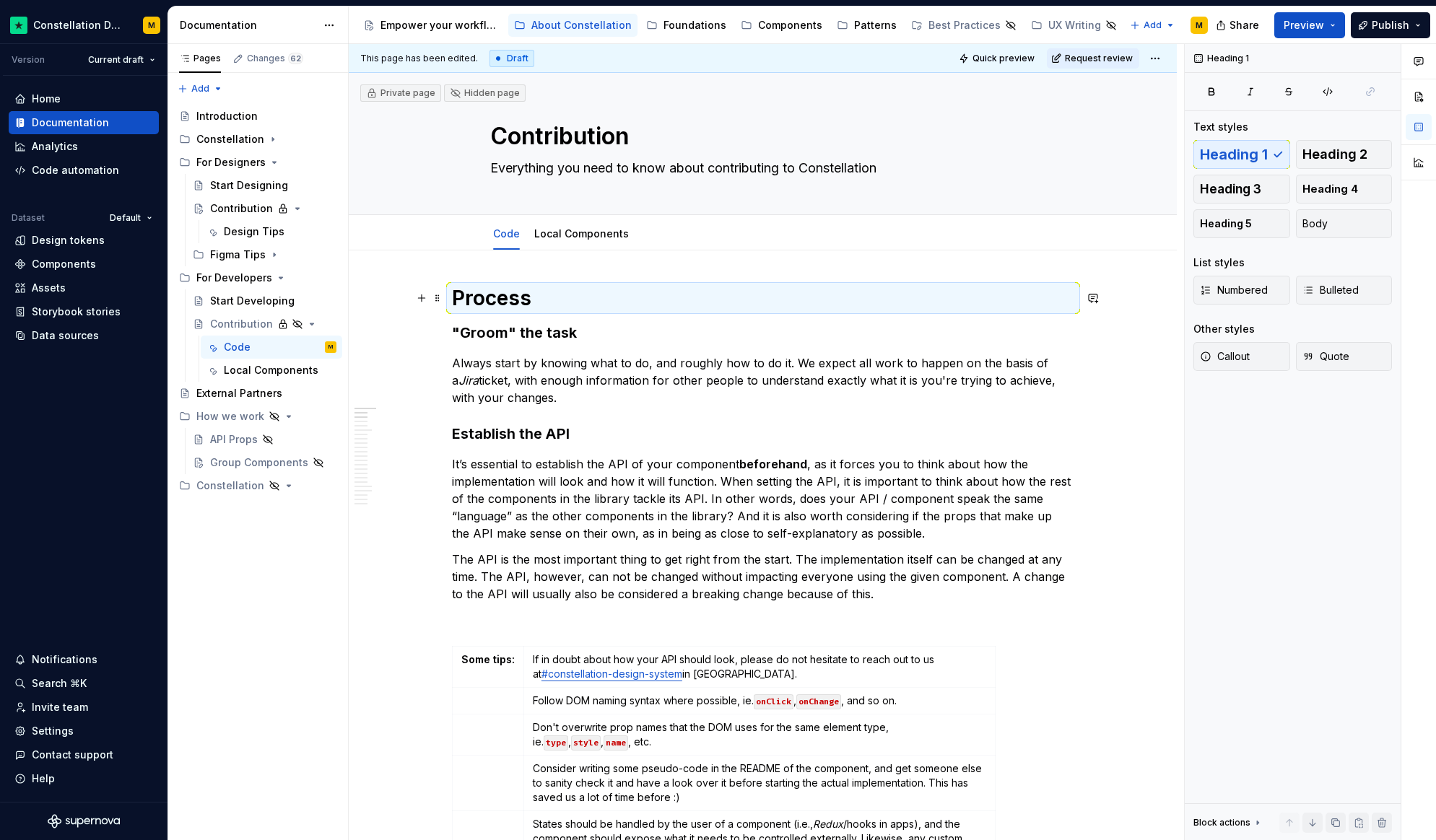
click at [529, 296] on h1 "Process" at bounding box center [763, 298] width 622 height 26
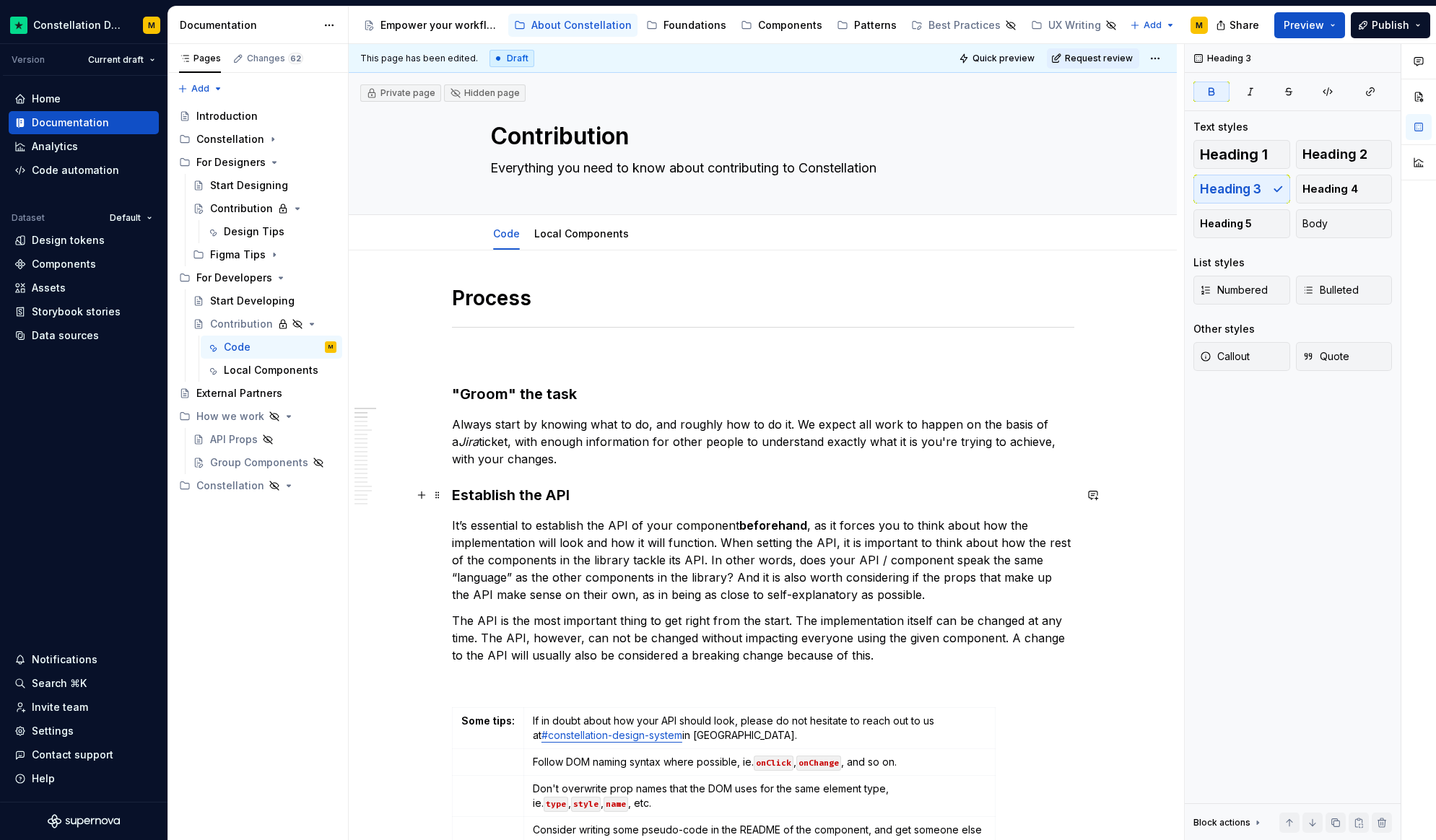
click at [603, 491] on h3 "Establish the API" at bounding box center [763, 495] width 622 height 20
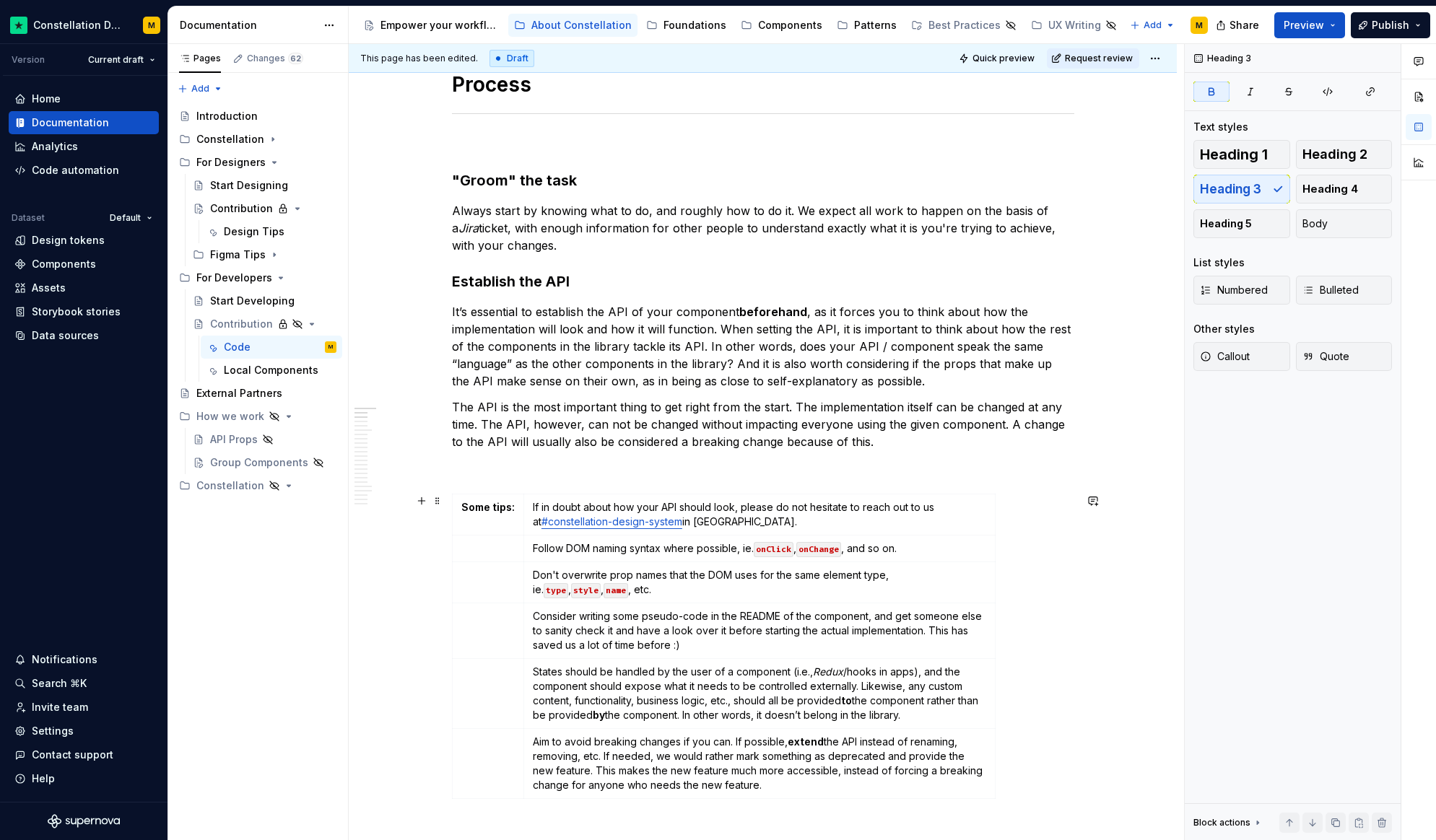
scroll to position [232, 0]
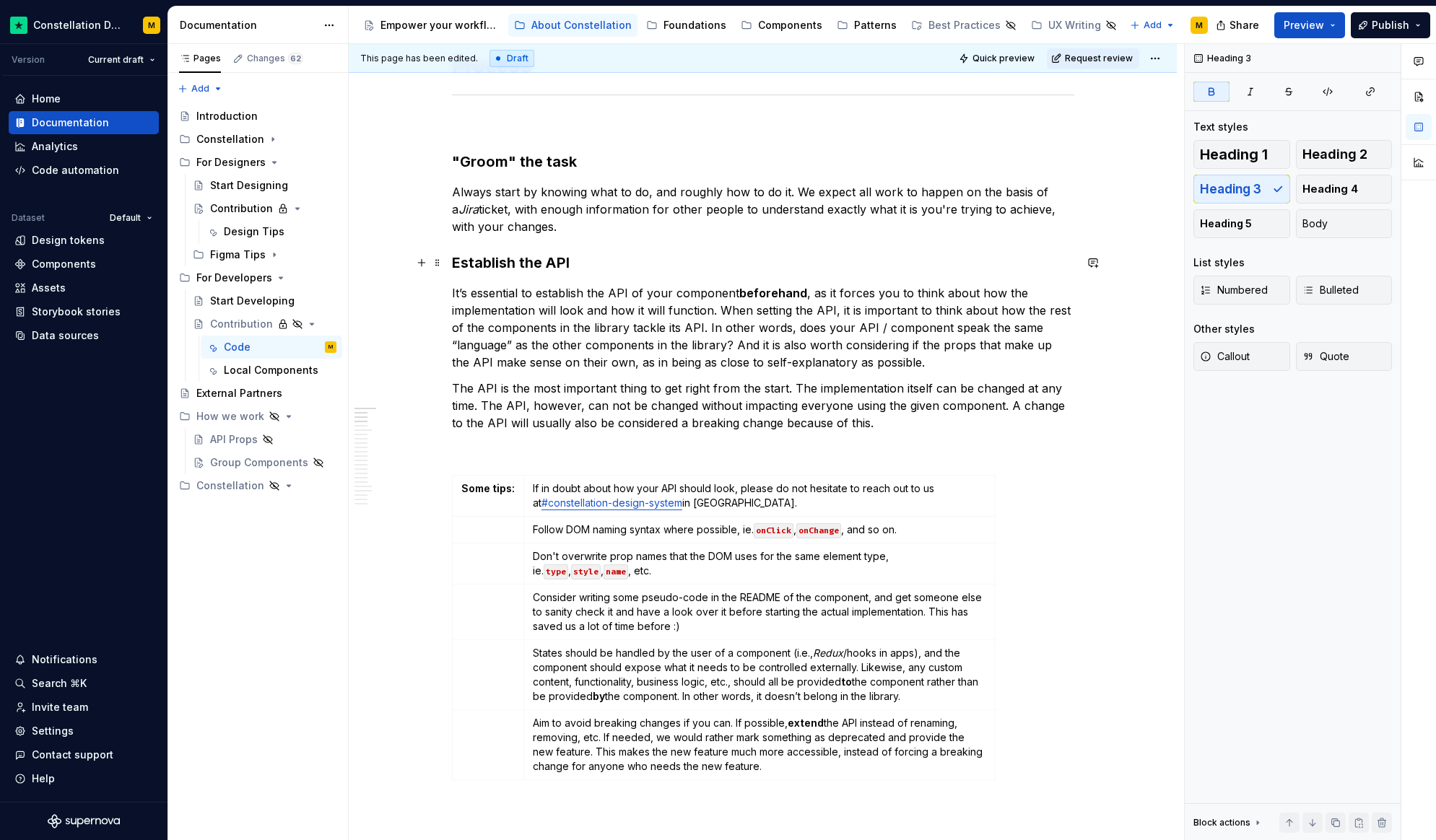
click at [453, 257] on strong "Establish the API" at bounding box center [510, 263] width 118 height 17
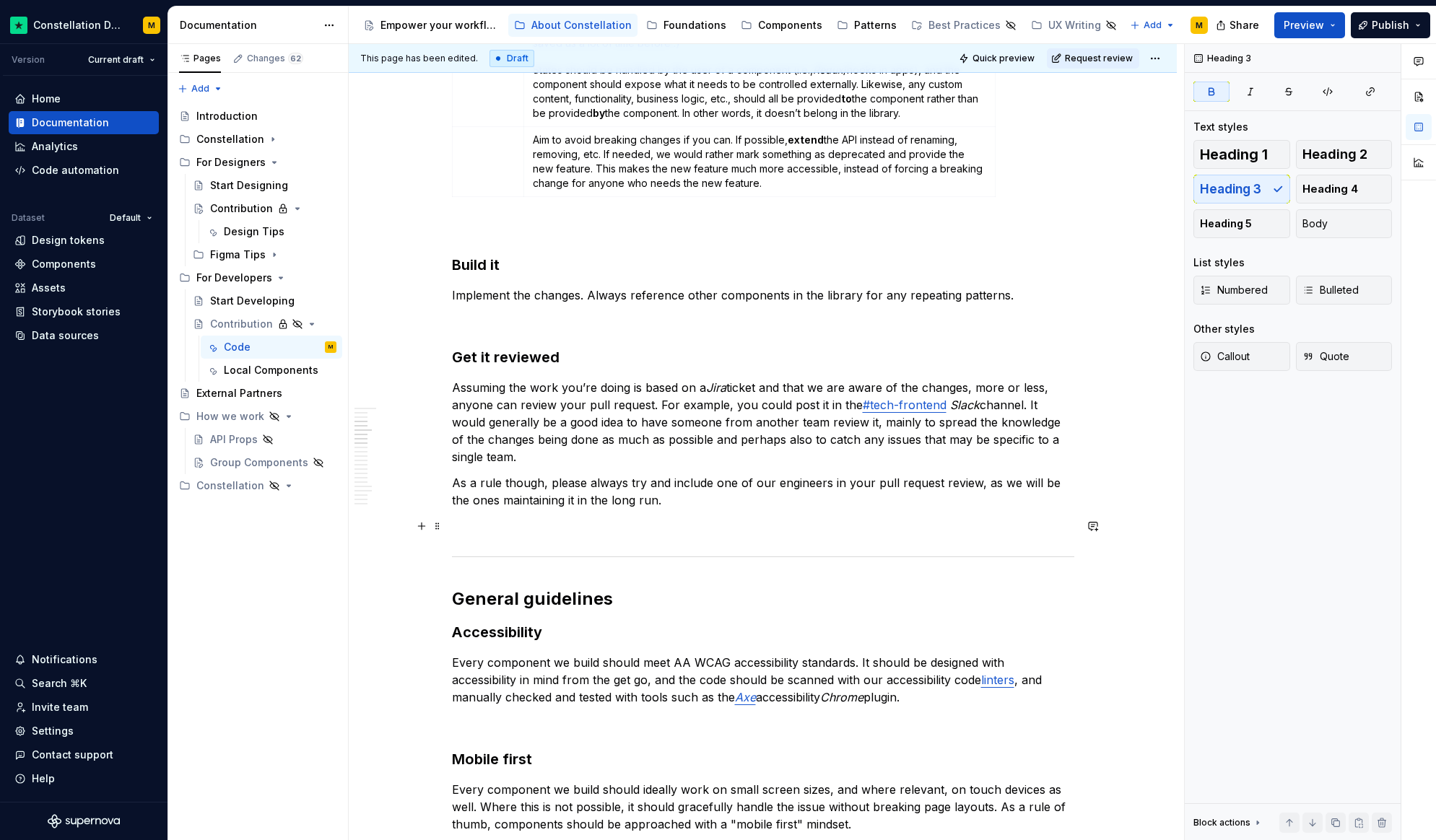
scroll to position [923, 0]
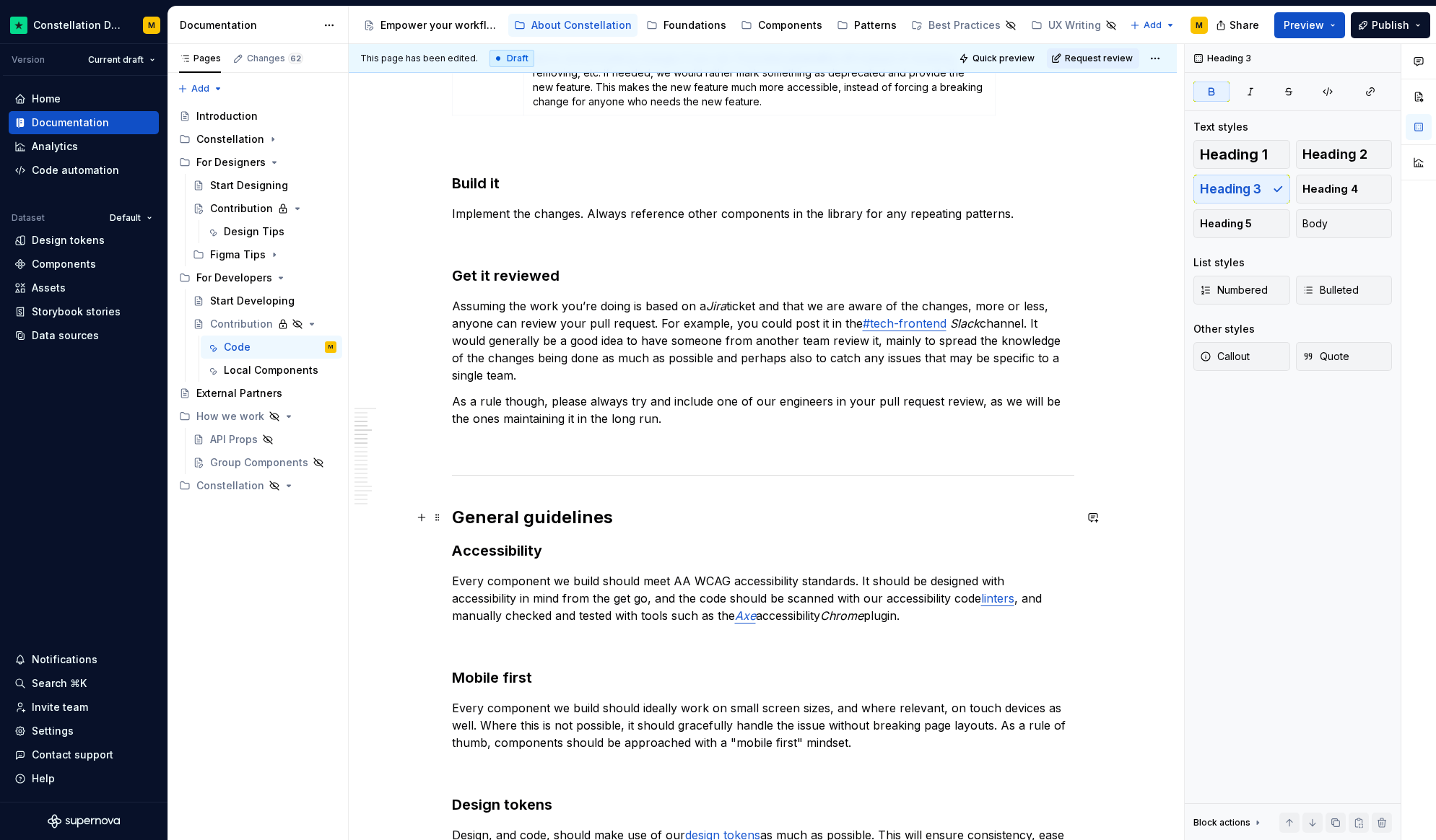
click at [629, 520] on h2 "General guidelines" at bounding box center [763, 518] width 622 height 23
click at [503, 475] on hr at bounding box center [763, 475] width 622 height 1
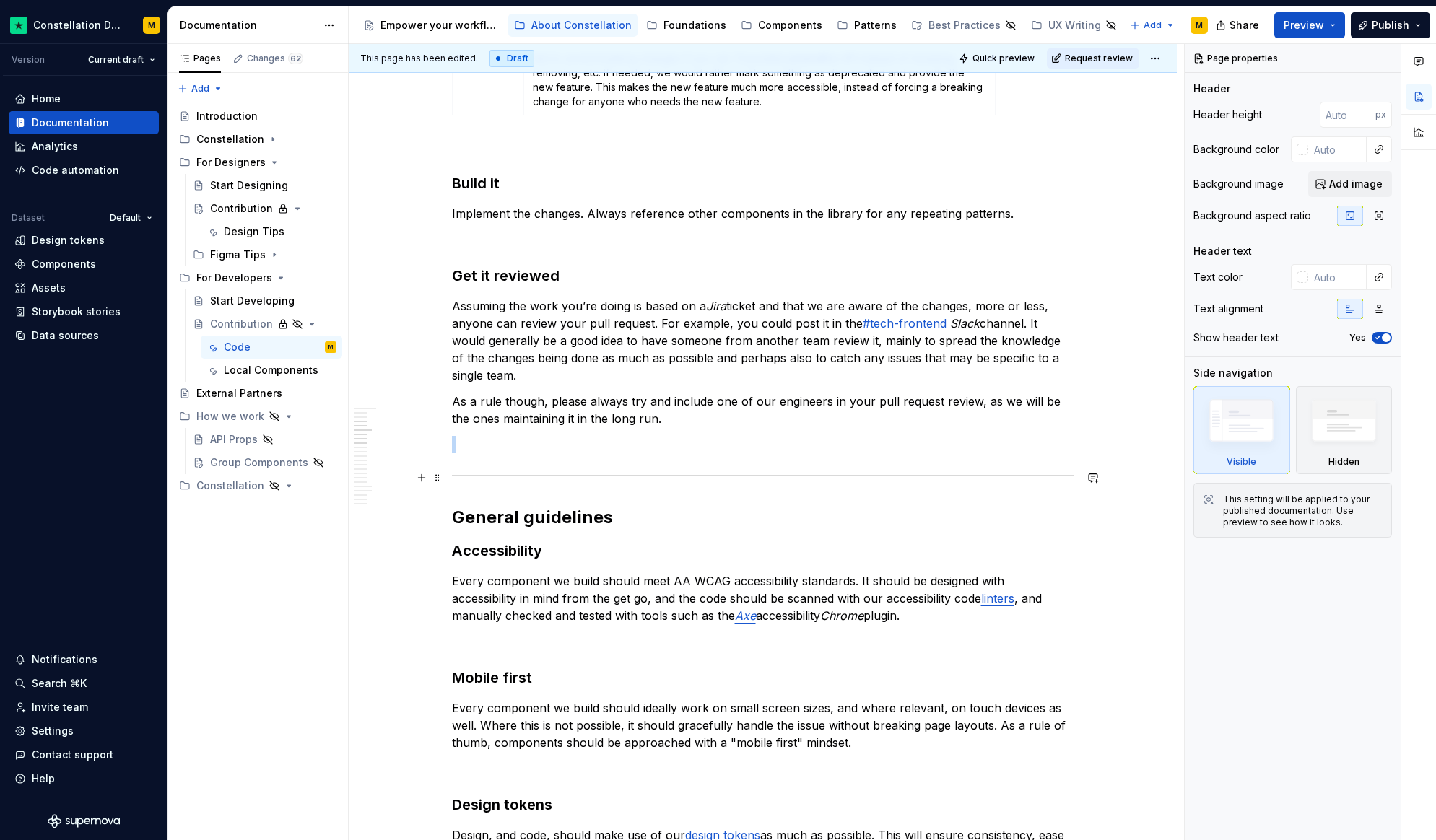
click at [474, 473] on div at bounding box center [763, 475] width 622 height 9
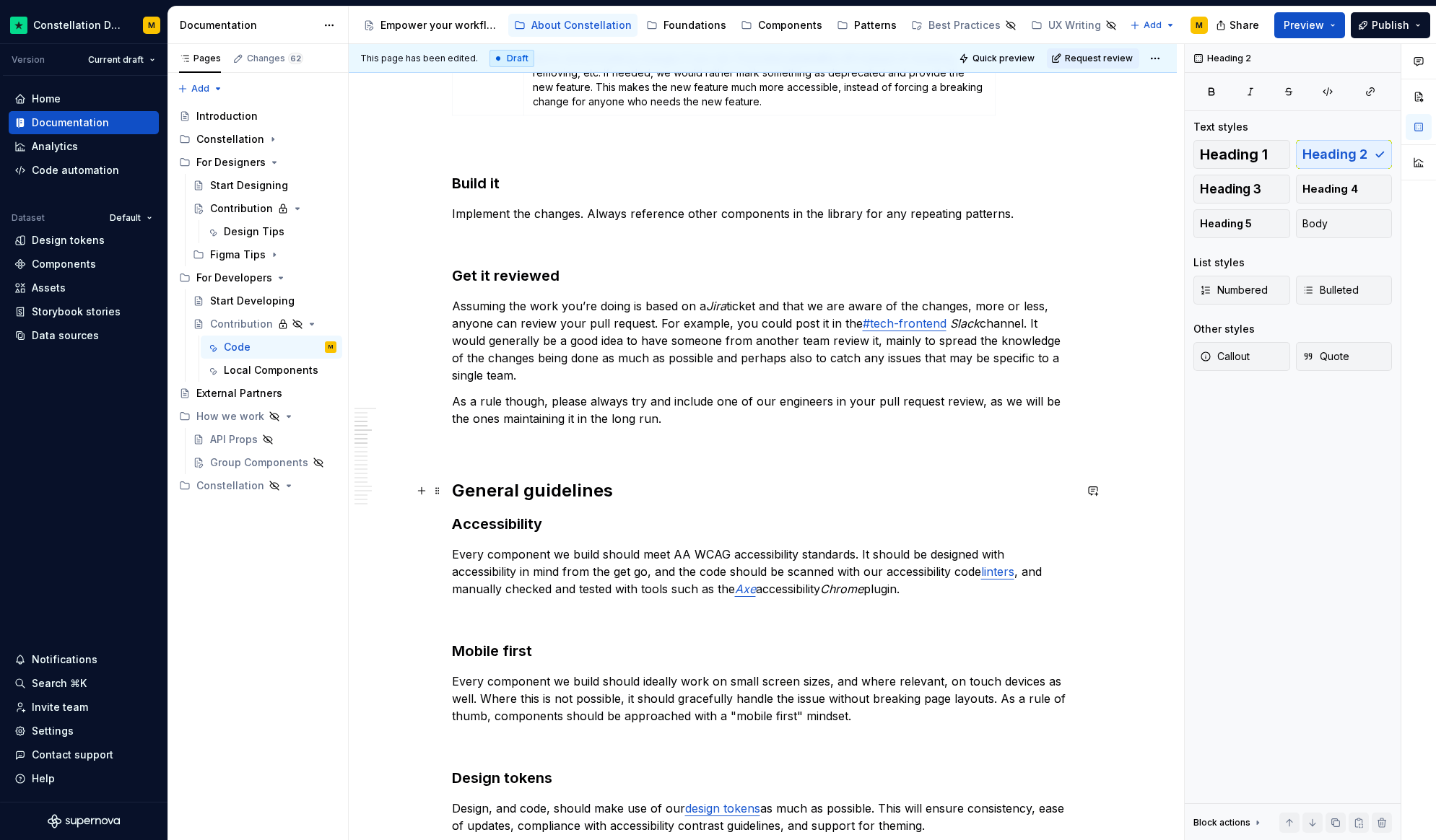
click at [645, 501] on h2 "General guidelines" at bounding box center [763, 491] width 622 height 23
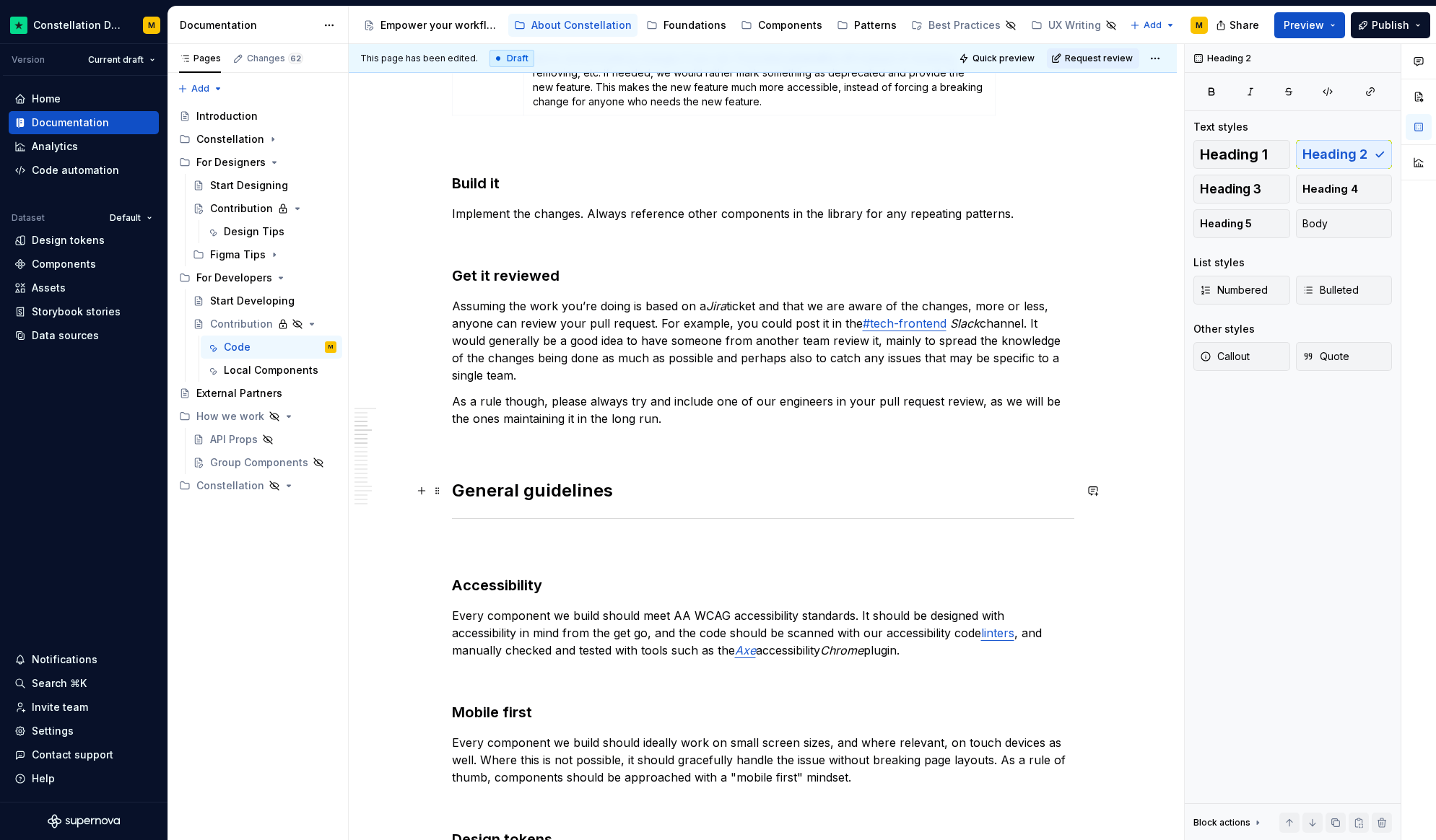
click at [561, 494] on h2 "General guidelines" at bounding box center [763, 491] width 622 height 23
click at [527, 461] on span "Heading 2" at bounding box center [510, 460] width 44 height 12
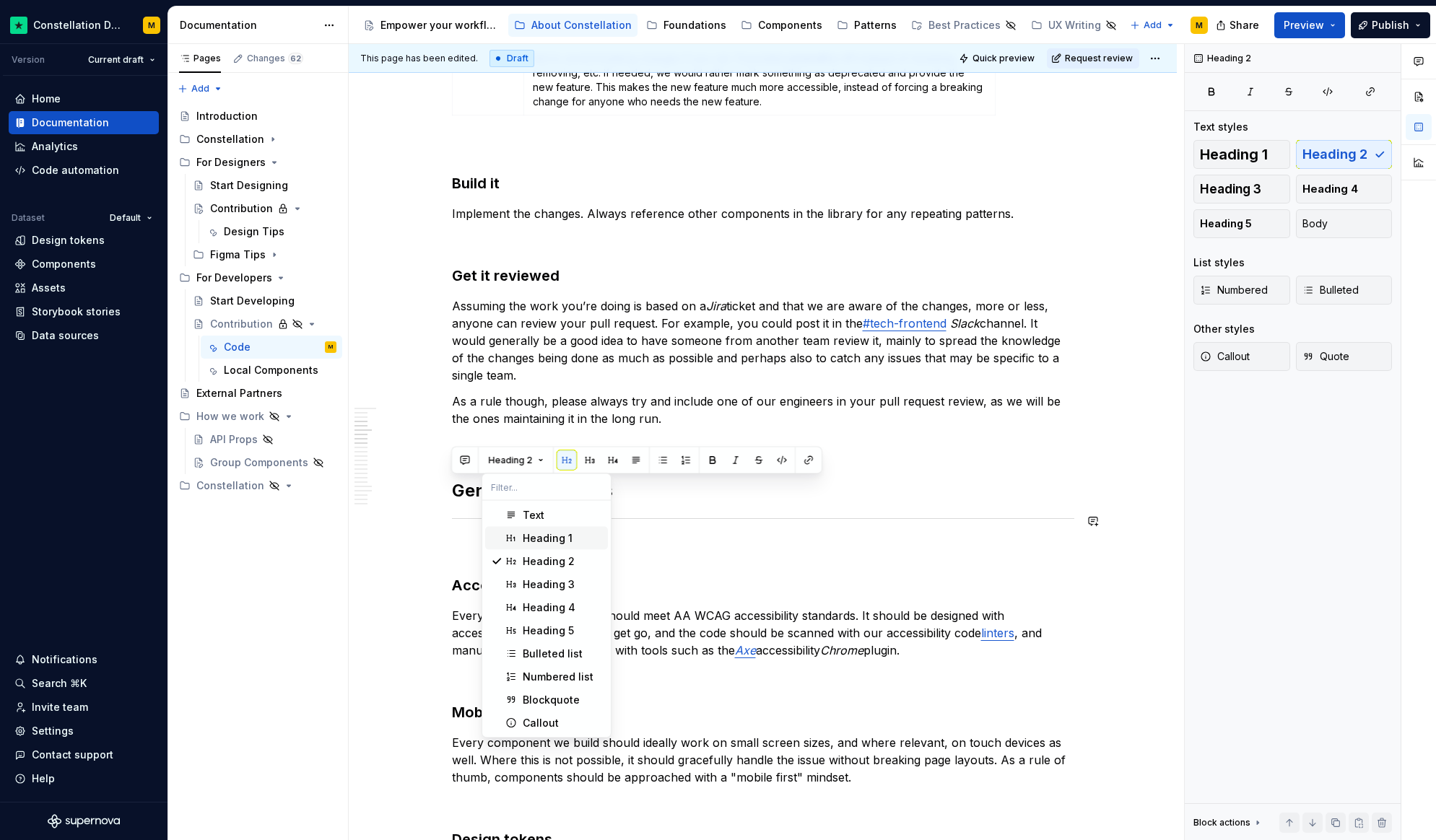
click at [528, 533] on div "Heading 1" at bounding box center [548, 538] width 50 height 15
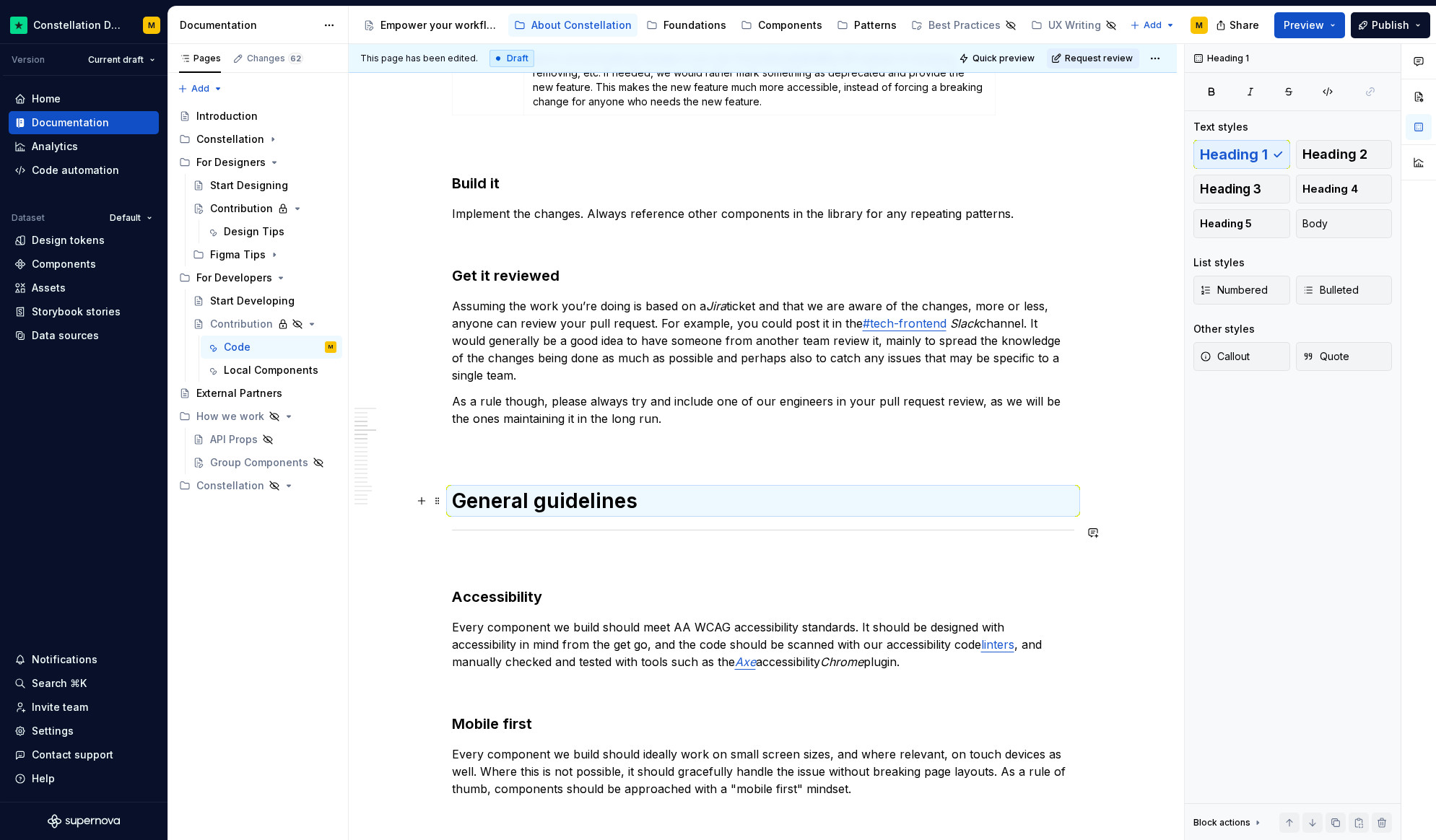
click at [575, 514] on h1 "General guidelines" at bounding box center [763, 501] width 622 height 26
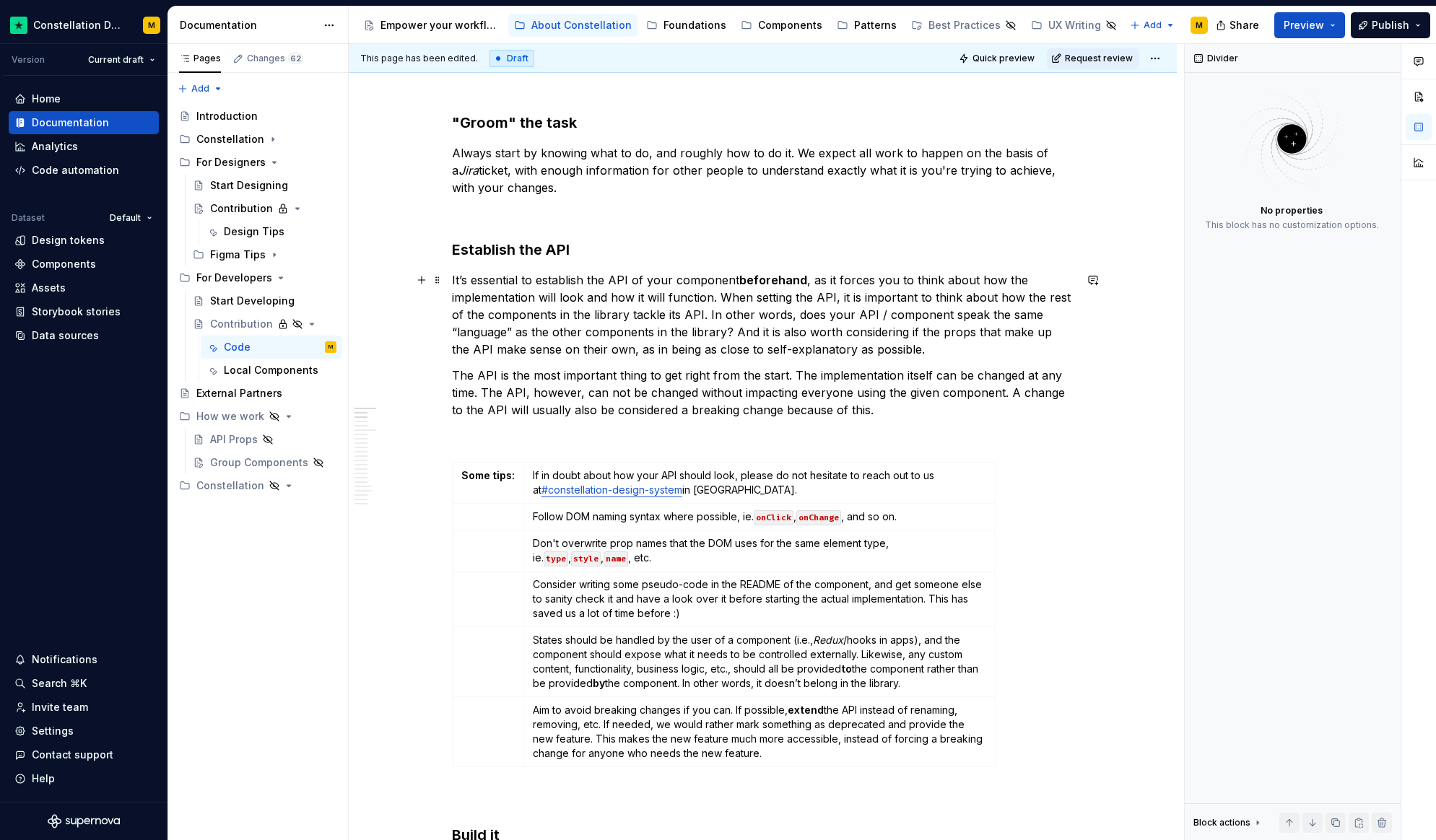
scroll to position [0, 0]
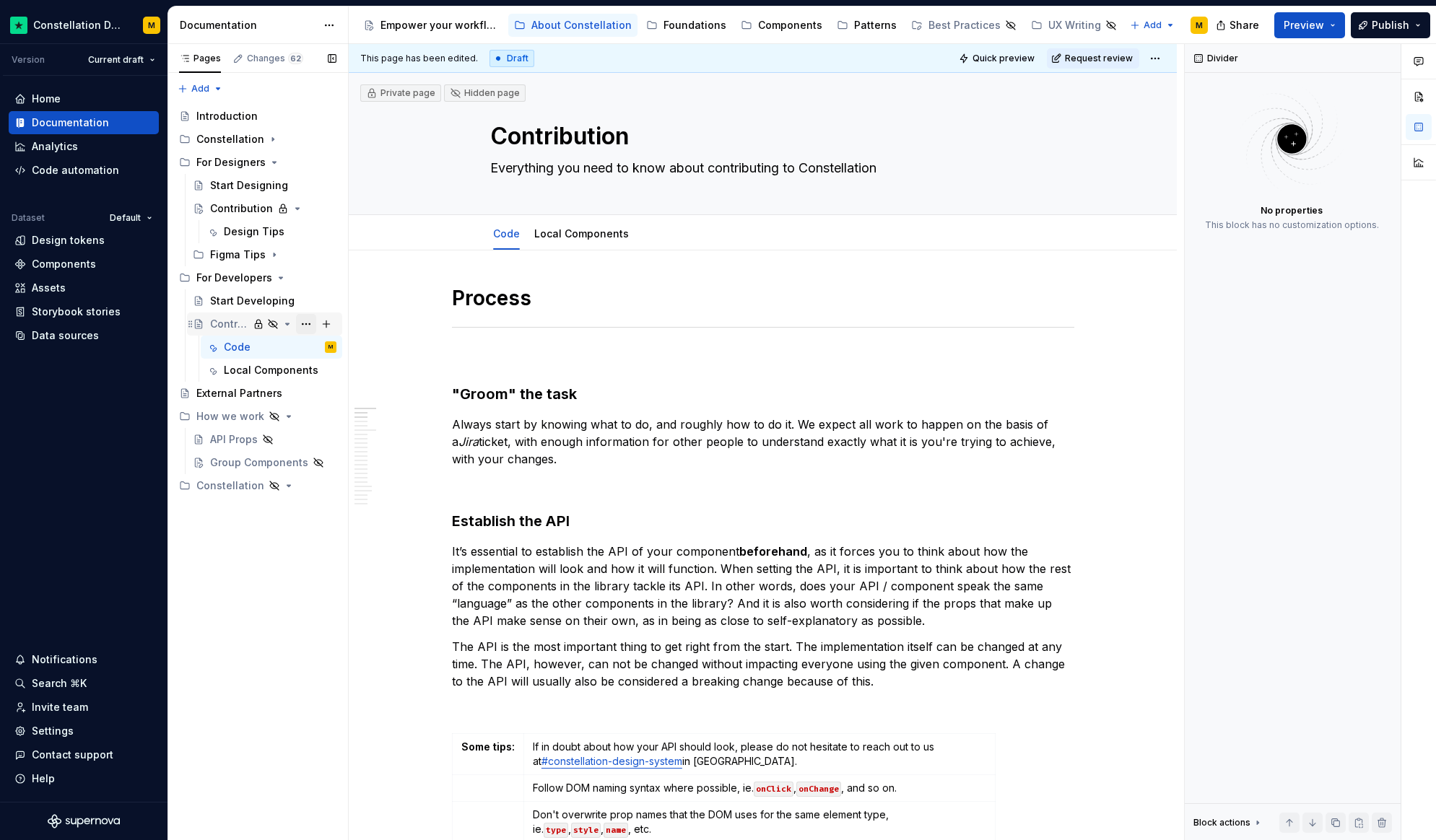
click at [305, 322] on button "Page tree" at bounding box center [306, 324] width 20 height 20
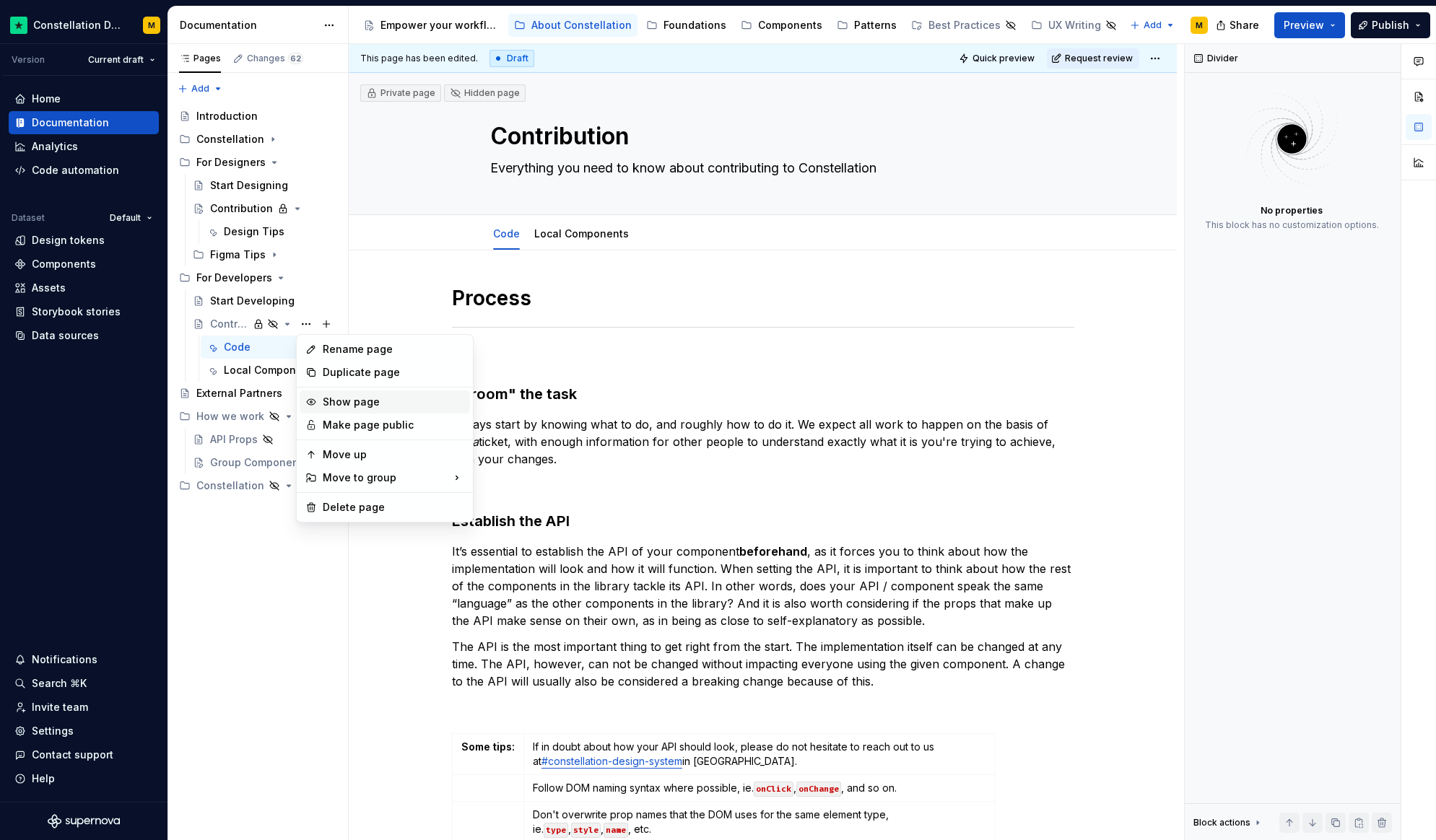
click at [366, 396] on div "Show page" at bounding box center [393, 402] width 141 height 15
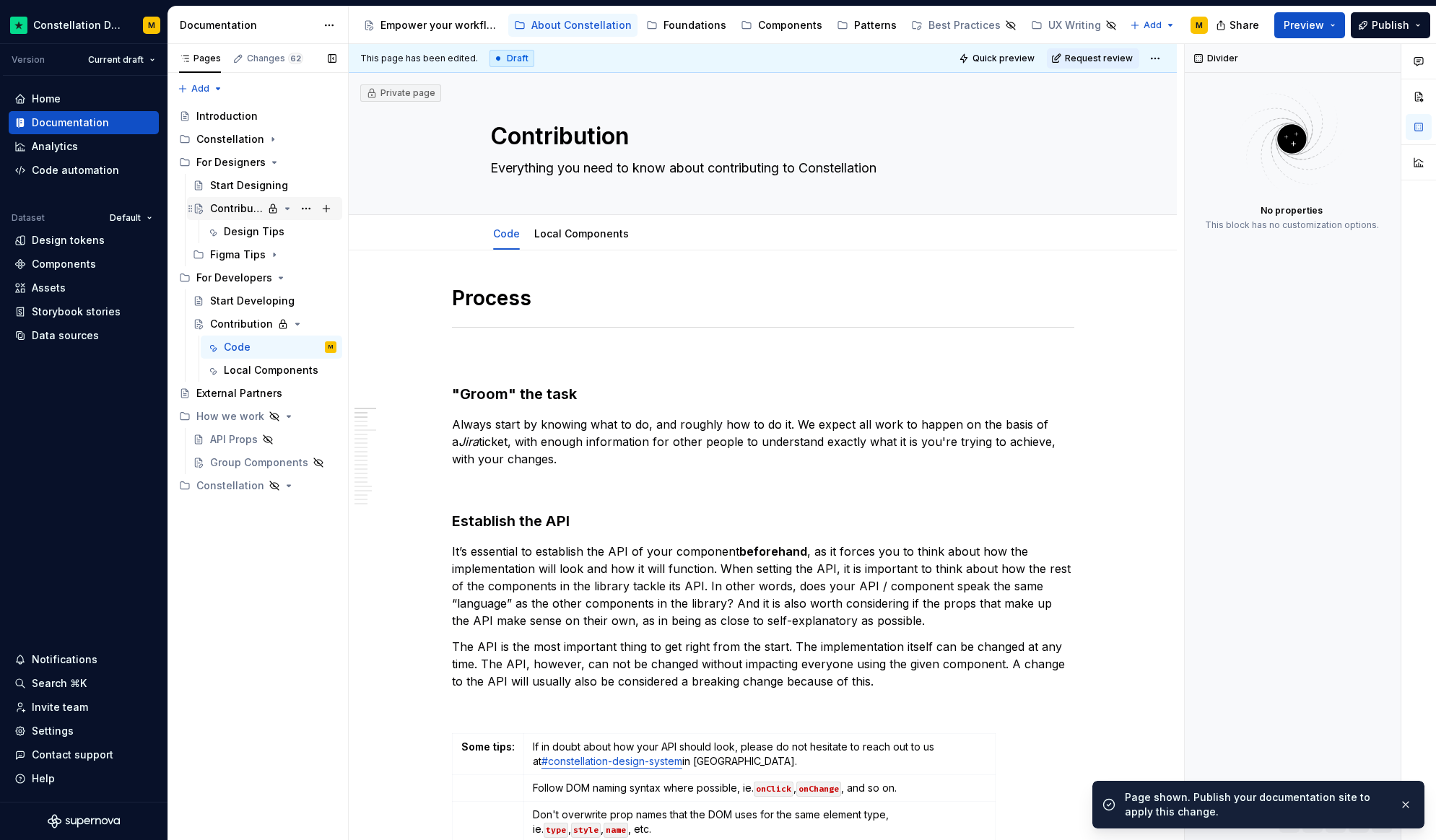
click at [237, 214] on div "Contribution" at bounding box center [236, 208] width 53 height 15
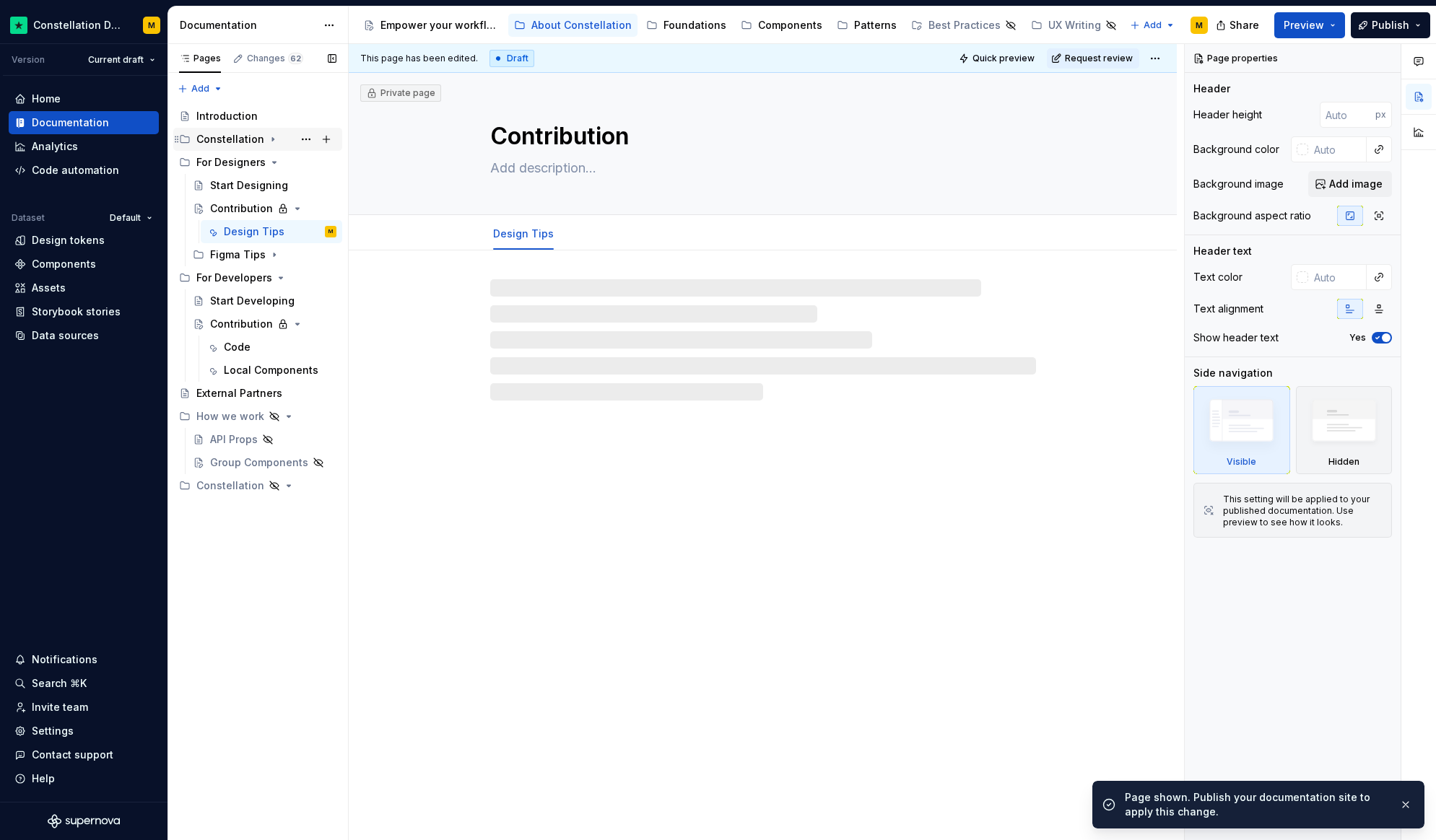
click at [219, 146] on div "Constellation" at bounding box center [230, 139] width 68 height 15
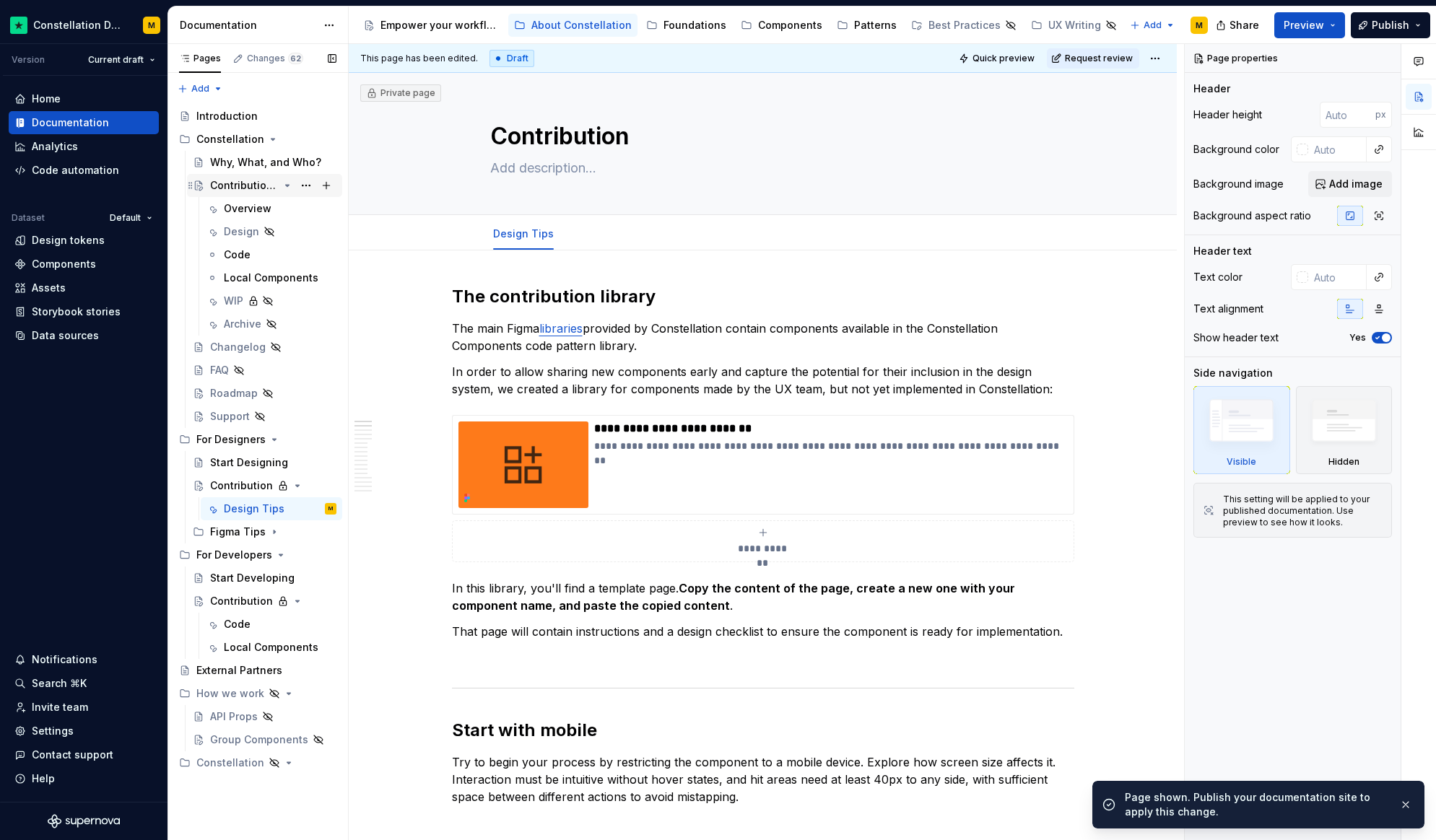
click at [236, 179] on div "Contribution Overview" at bounding box center [244, 186] width 69 height 15
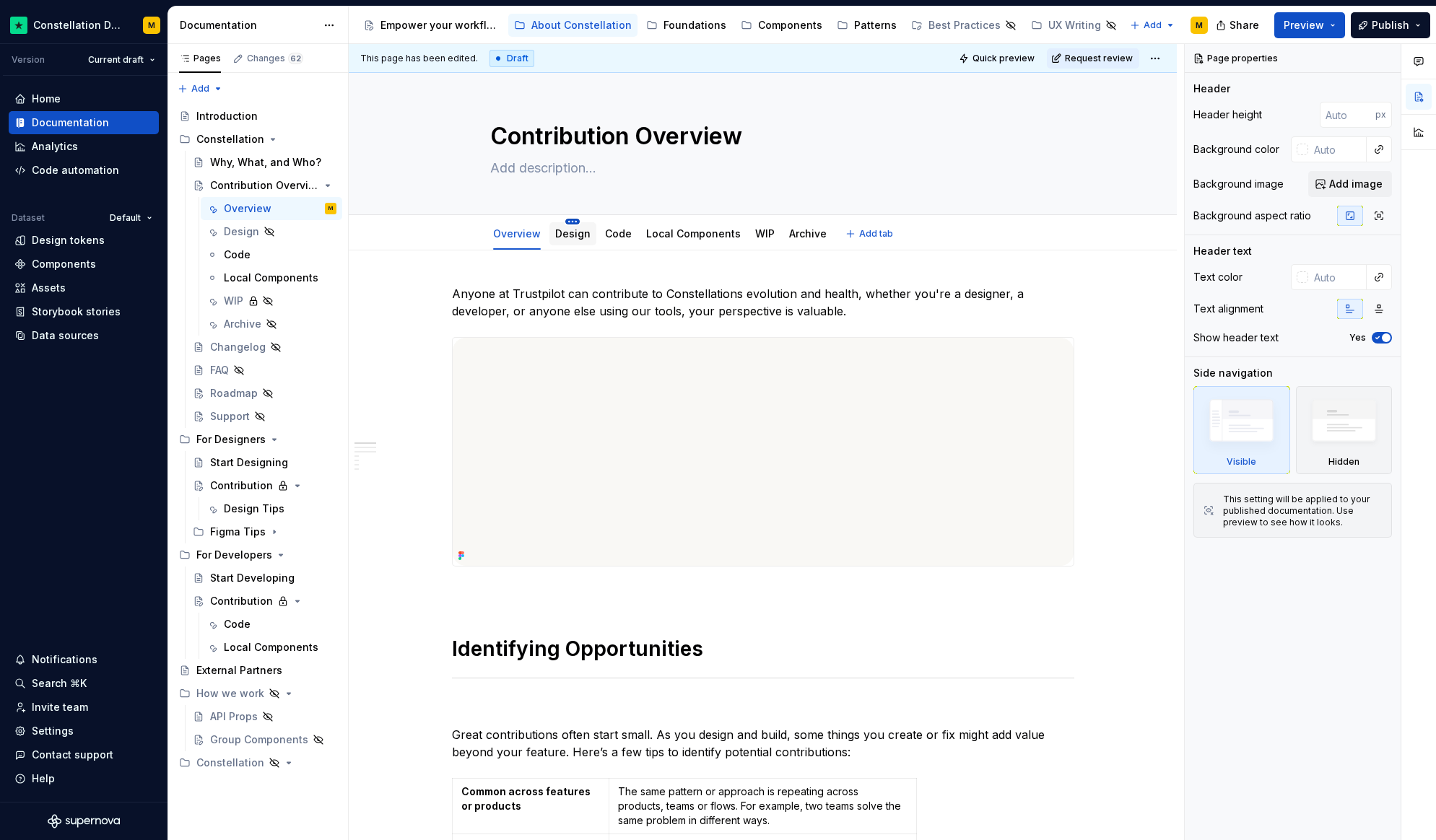
click at [566, 222] on html "Constellation Design System M Version Current draft Home Documentation Analytic…" at bounding box center [718, 420] width 1436 height 840
click at [778, 289] on html "Constellation Design System M Version Current draft Home Documentation Analytic…" at bounding box center [718, 420] width 1436 height 840
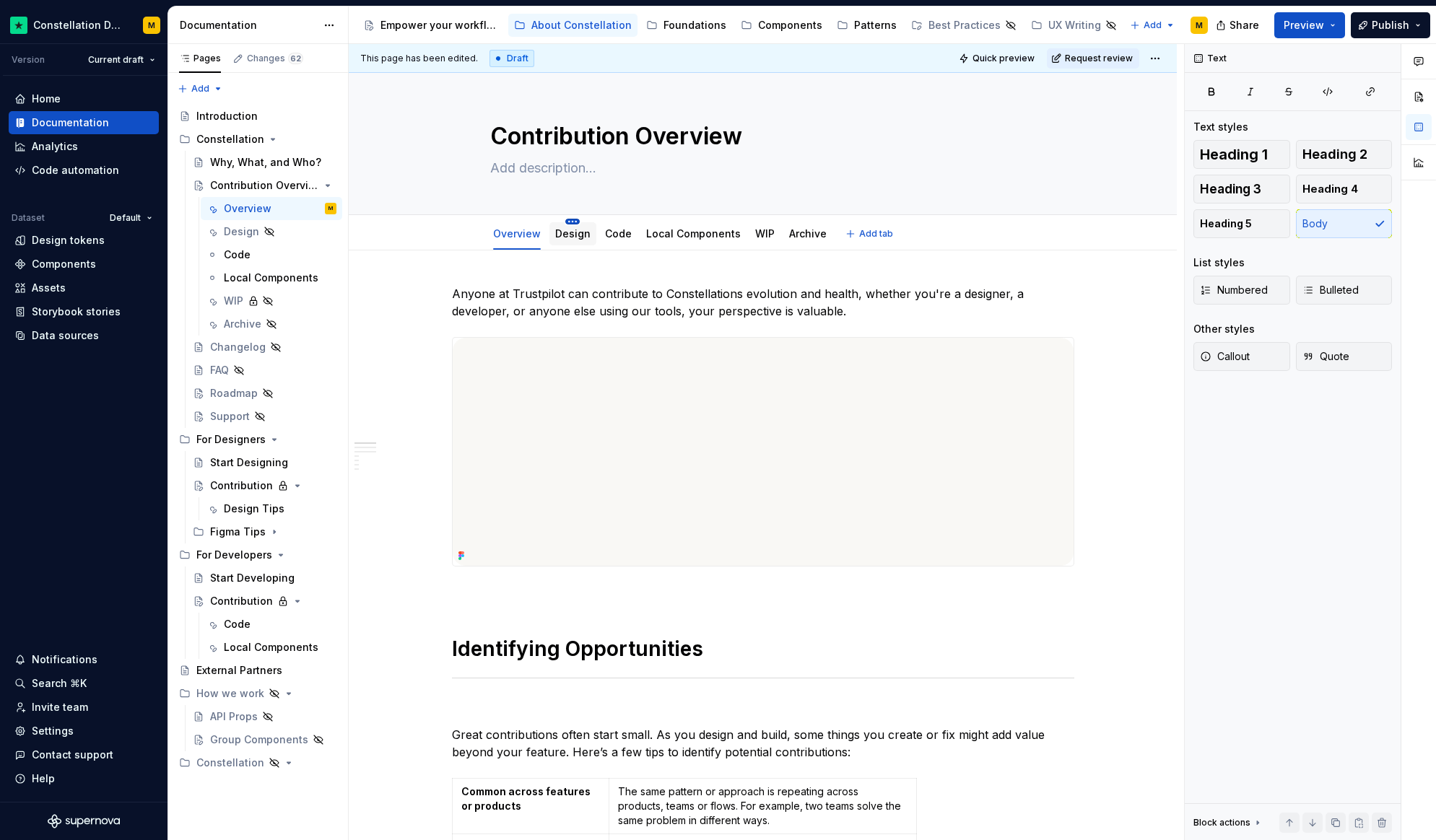
click at [571, 220] on html "Constellation Design System M Version Current draft Home Documentation Analytic…" at bounding box center [718, 420] width 1436 height 840
click at [625, 395] on div "Delete tab" at bounding box center [636, 400] width 94 height 15
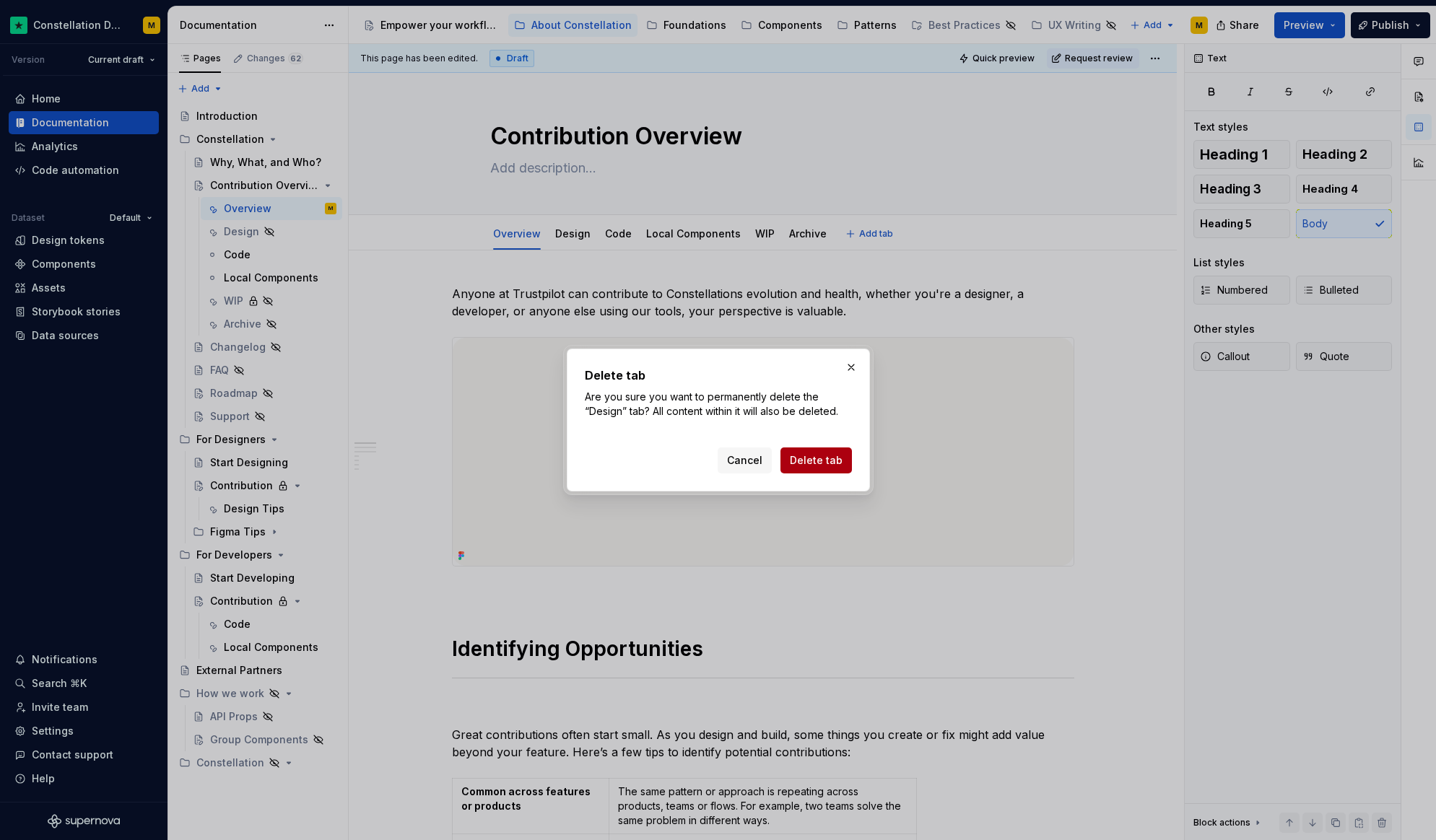
click at [821, 461] on span "Delete tab" at bounding box center [816, 460] width 53 height 15
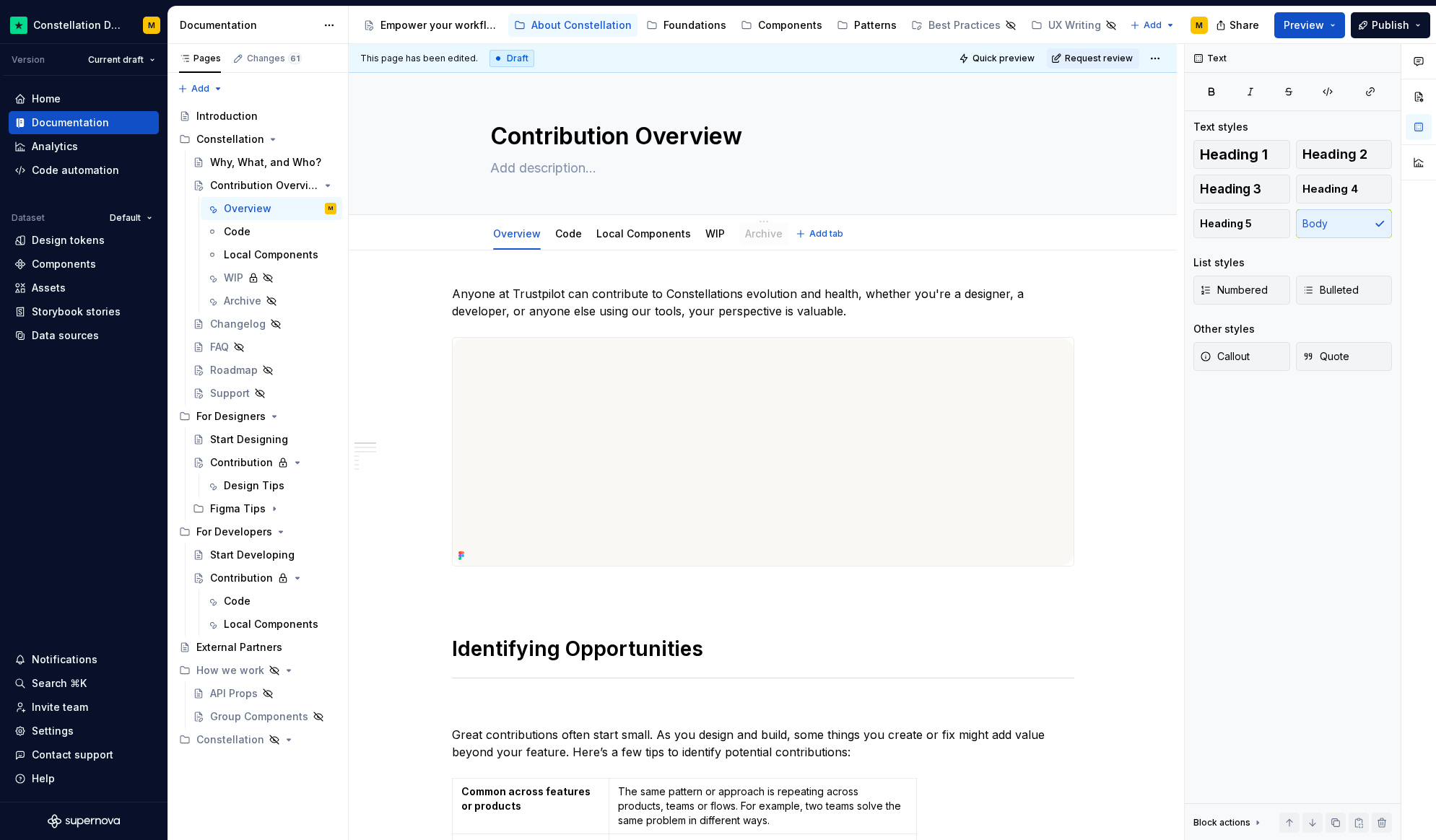
drag, startPoint x: 741, startPoint y: 234, endPoint x: 773, endPoint y: 235, distance: 32.0
click at [0, 0] on button "Page tree" at bounding box center [0, 0] width 0 height 0
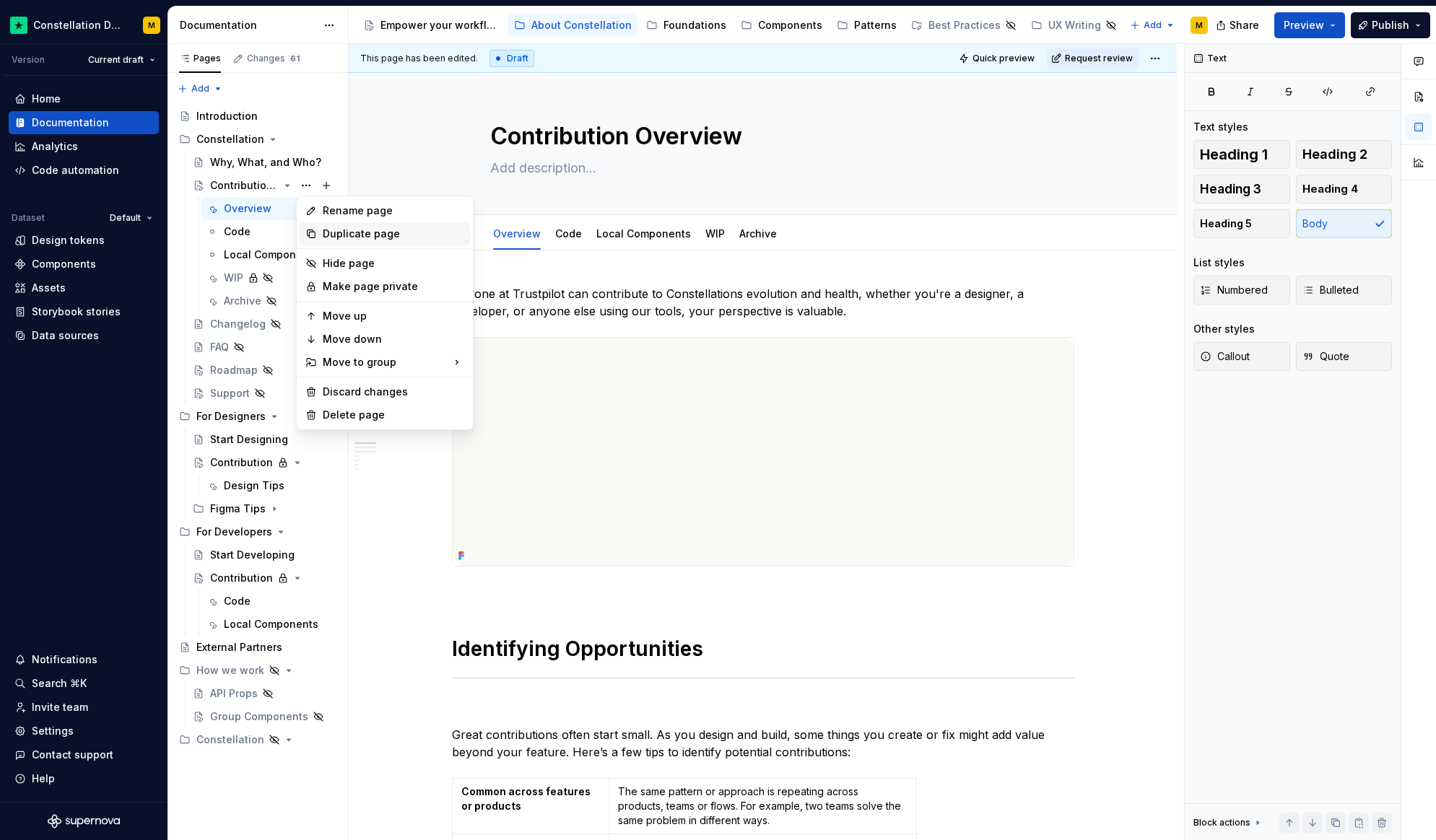
click at [332, 232] on div "Duplicate page" at bounding box center [393, 234] width 141 height 15
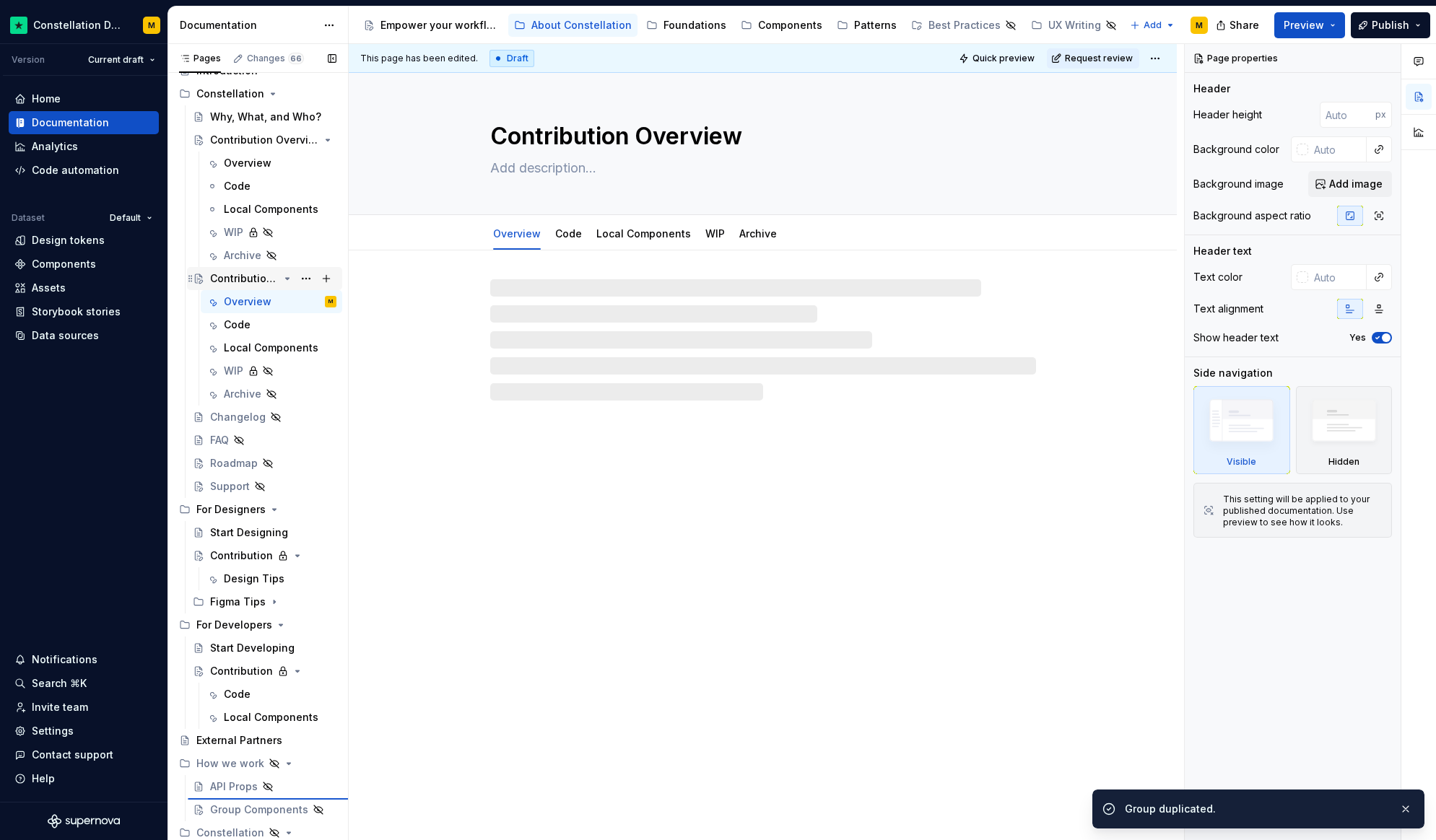
scroll to position [46, 0]
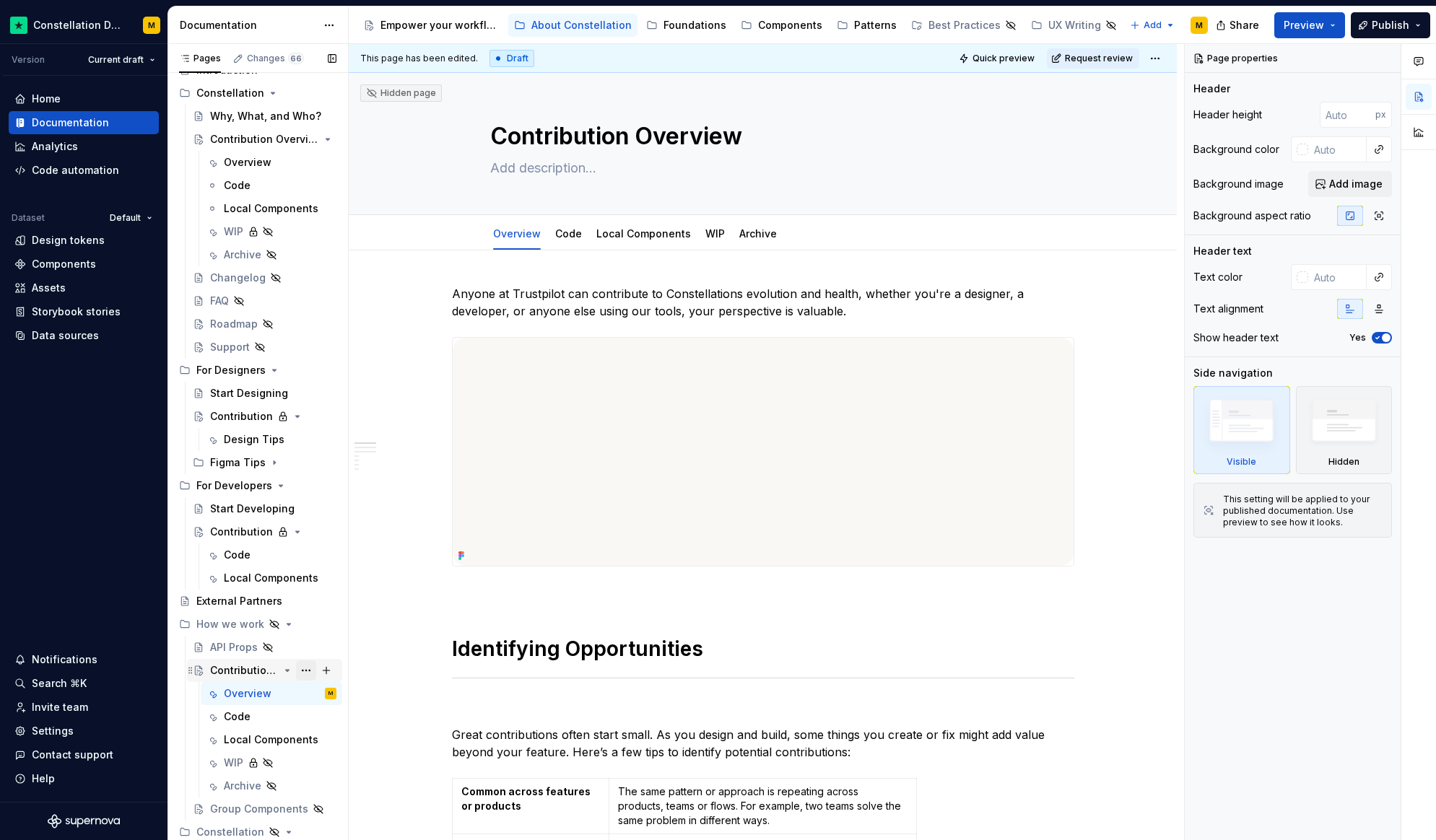
click at [301, 670] on button "Page tree" at bounding box center [306, 671] width 20 height 20
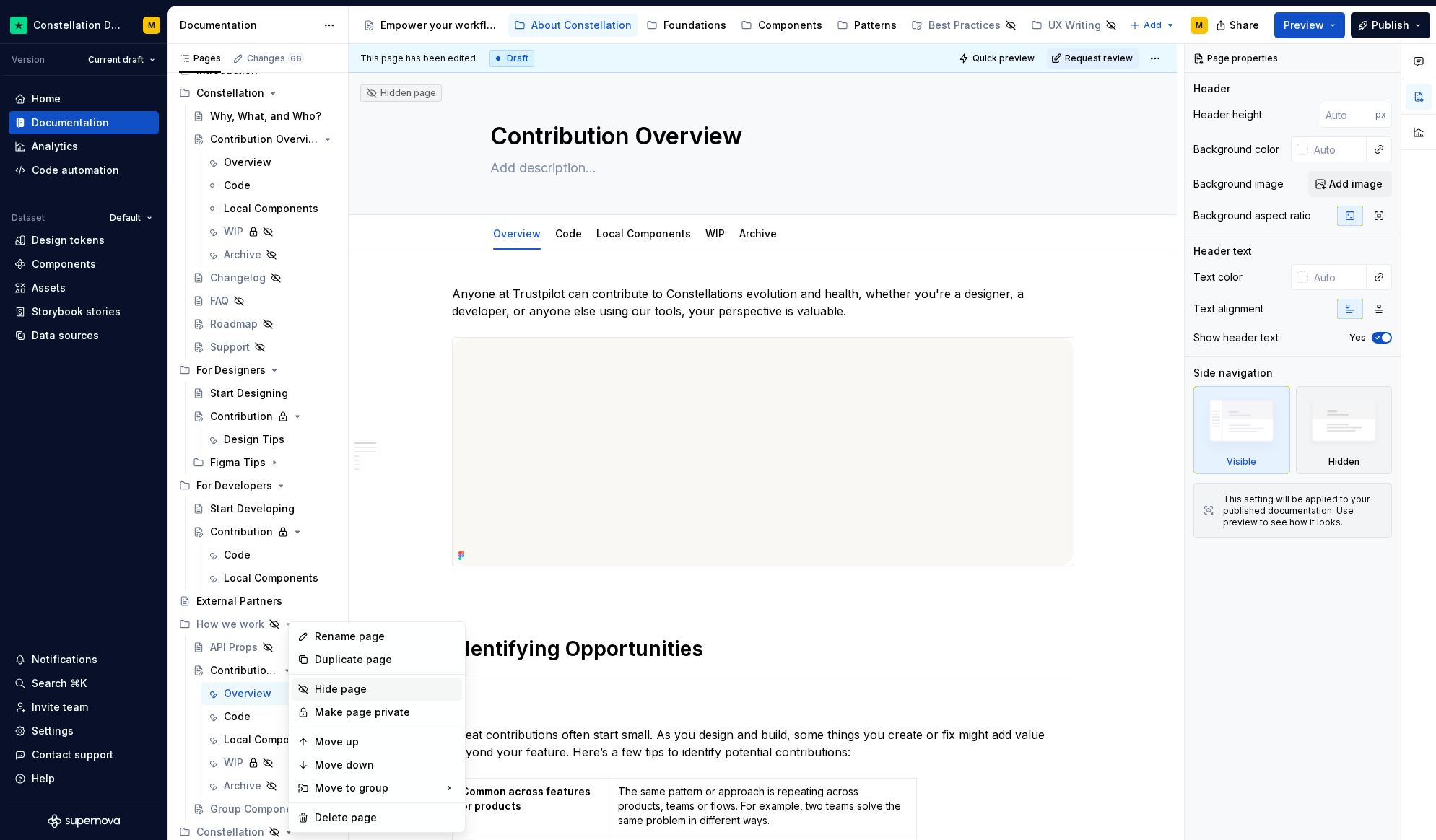
click at [335, 696] on div "Hide page" at bounding box center [377, 689] width 170 height 23
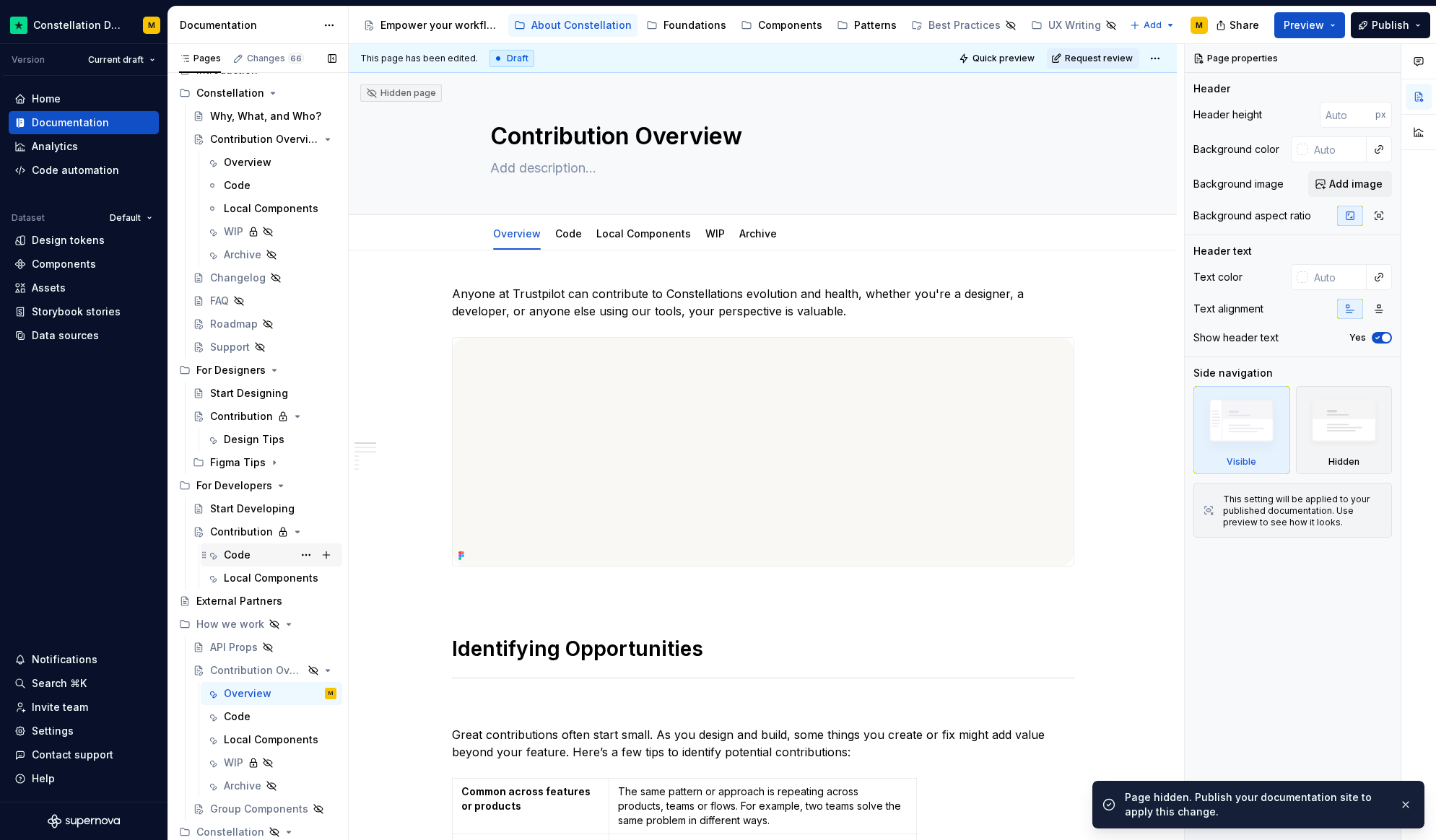
scroll to position [0, 0]
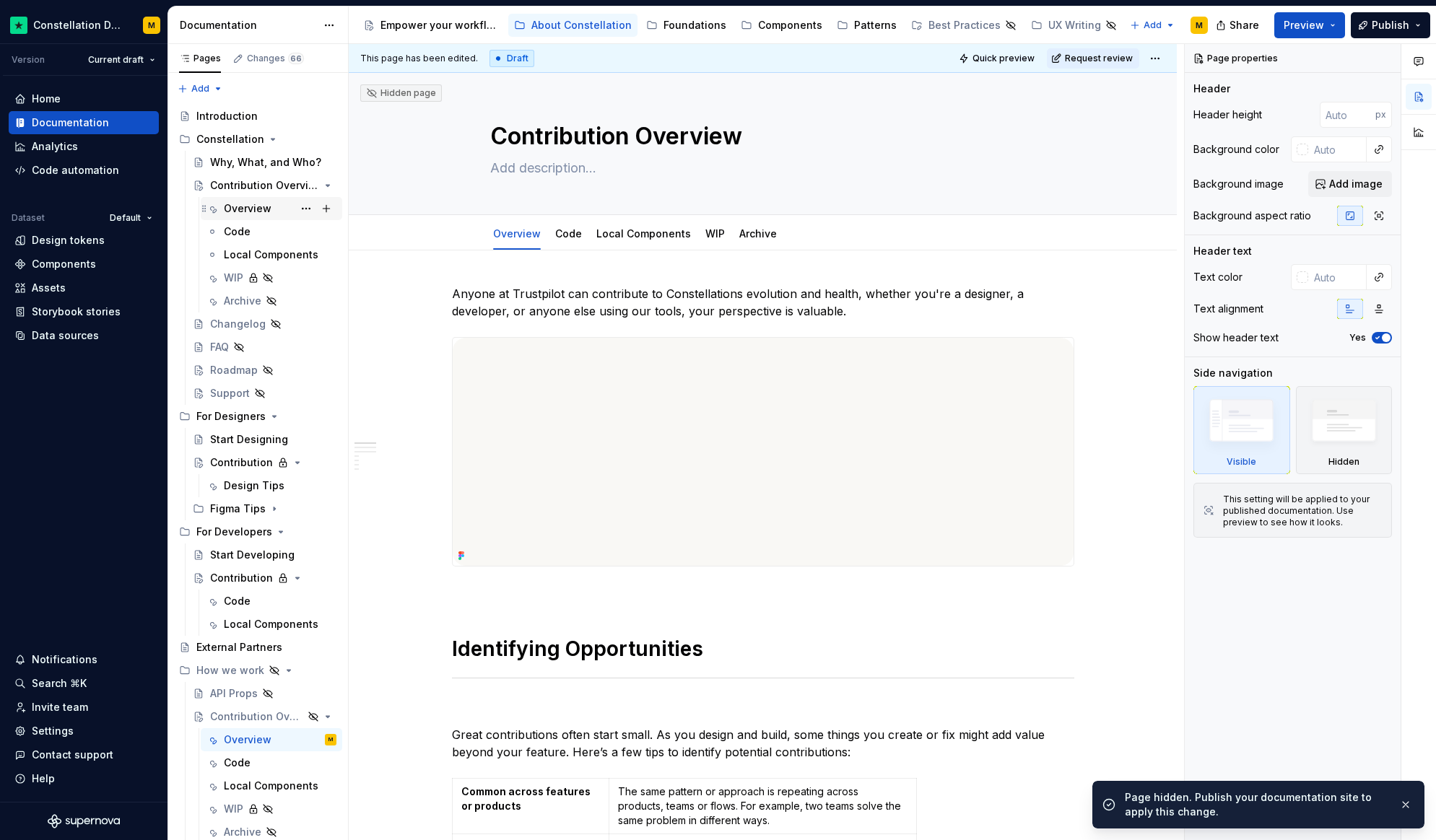
click at [237, 208] on div "Overview" at bounding box center [247, 208] width 48 height 15
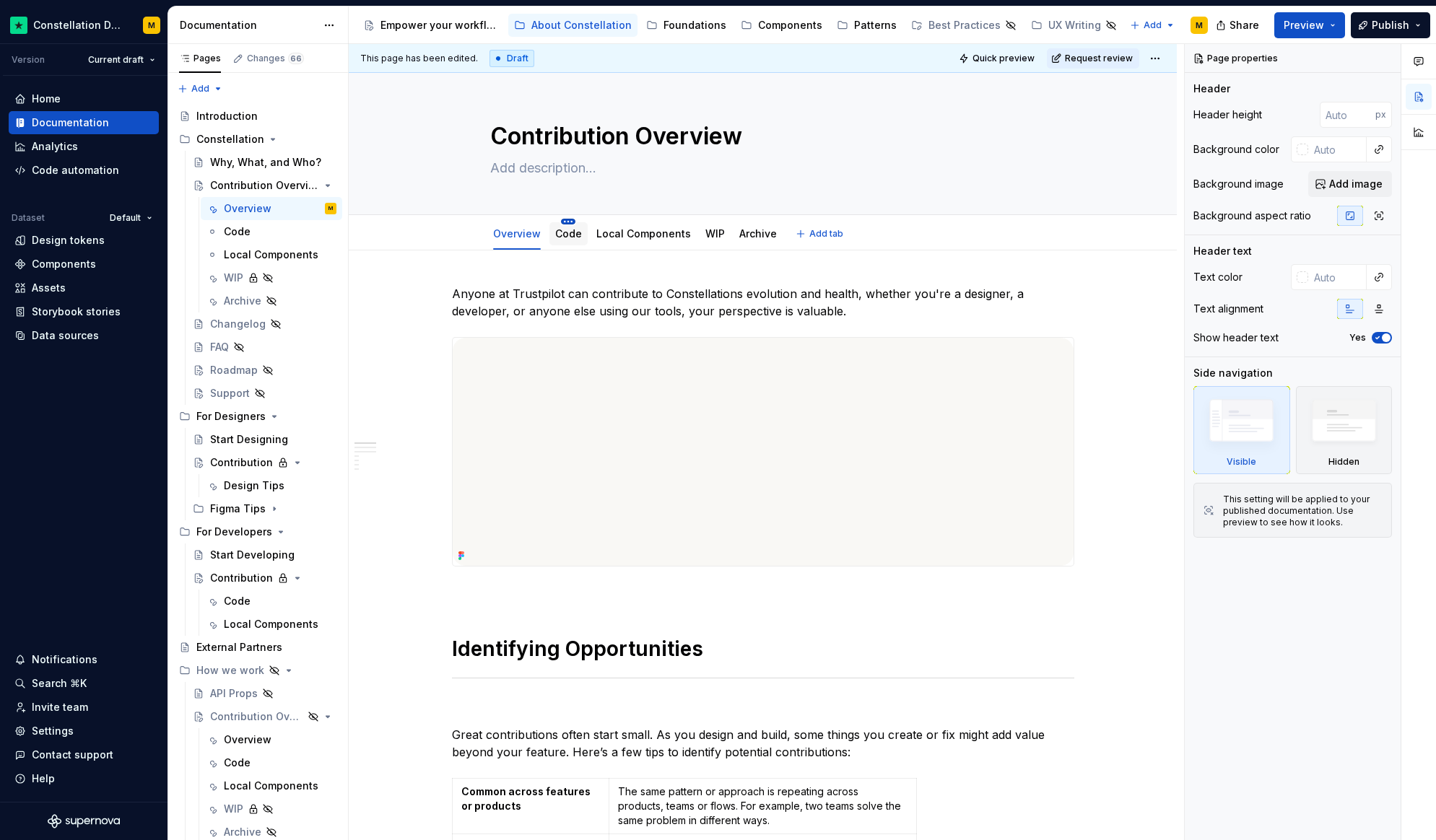
click at [560, 220] on html "Constellation Design System M Version Current draft Home Documentation Analytic…" at bounding box center [718, 420] width 1436 height 840
click at [609, 399] on div "Delete tab" at bounding box center [633, 400] width 94 height 15
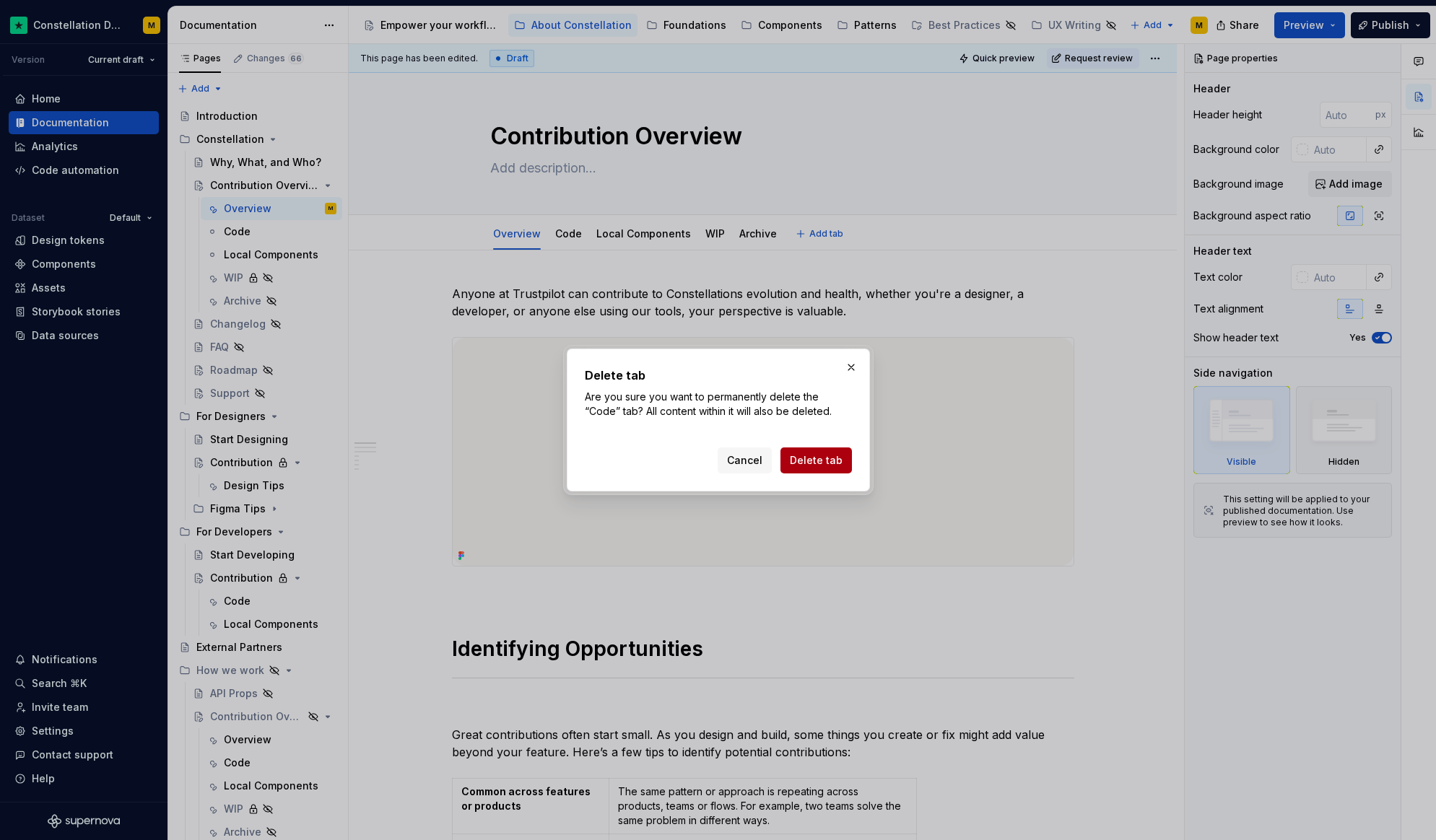
click at [828, 461] on span "Delete tab" at bounding box center [816, 460] width 53 height 15
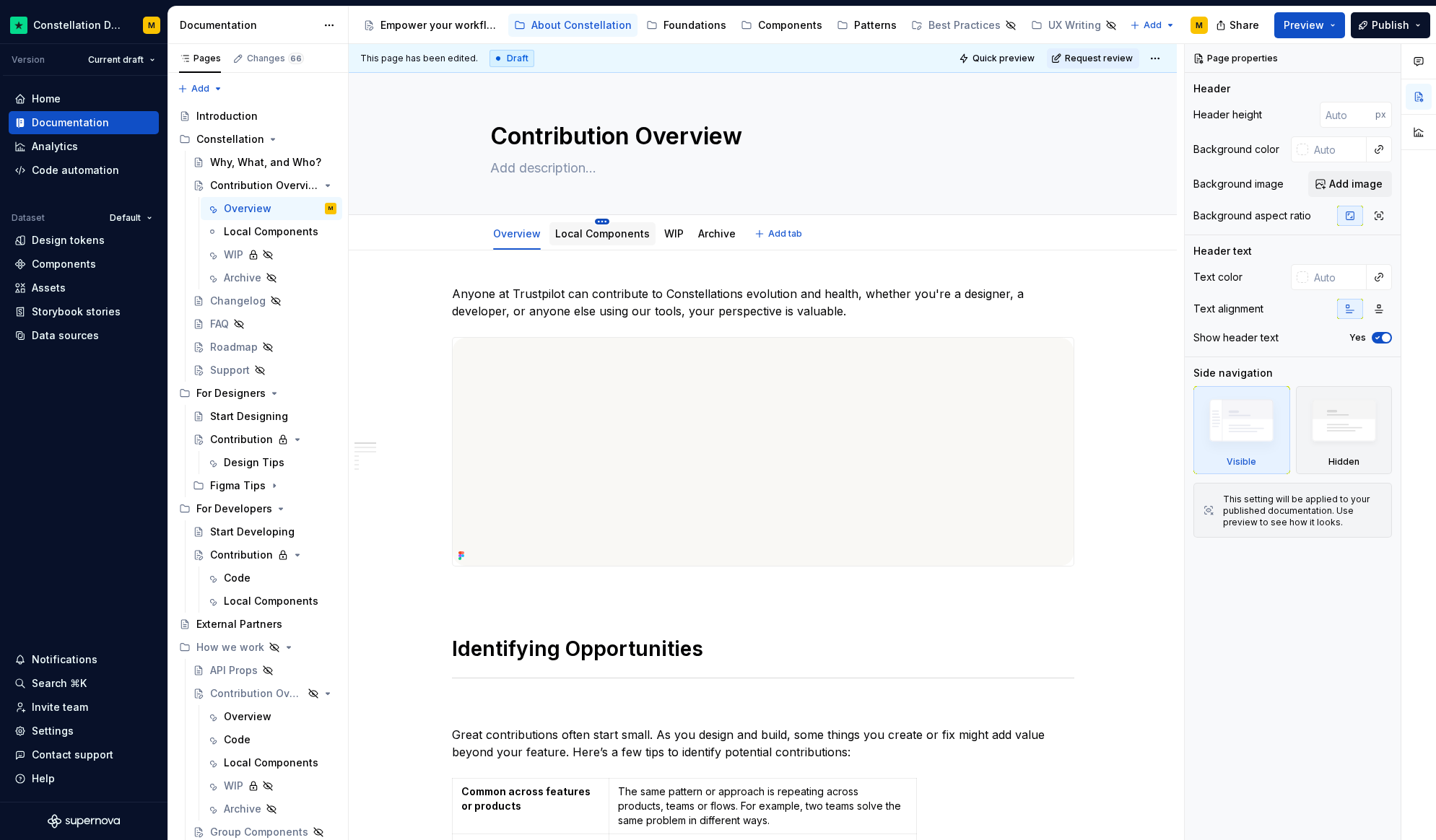
click at [599, 222] on html "Constellation Design System M Version Current draft Home Documentation Analytic…" at bounding box center [718, 420] width 1436 height 840
click at [656, 395] on div "Delete tab" at bounding box center [664, 400] width 94 height 15
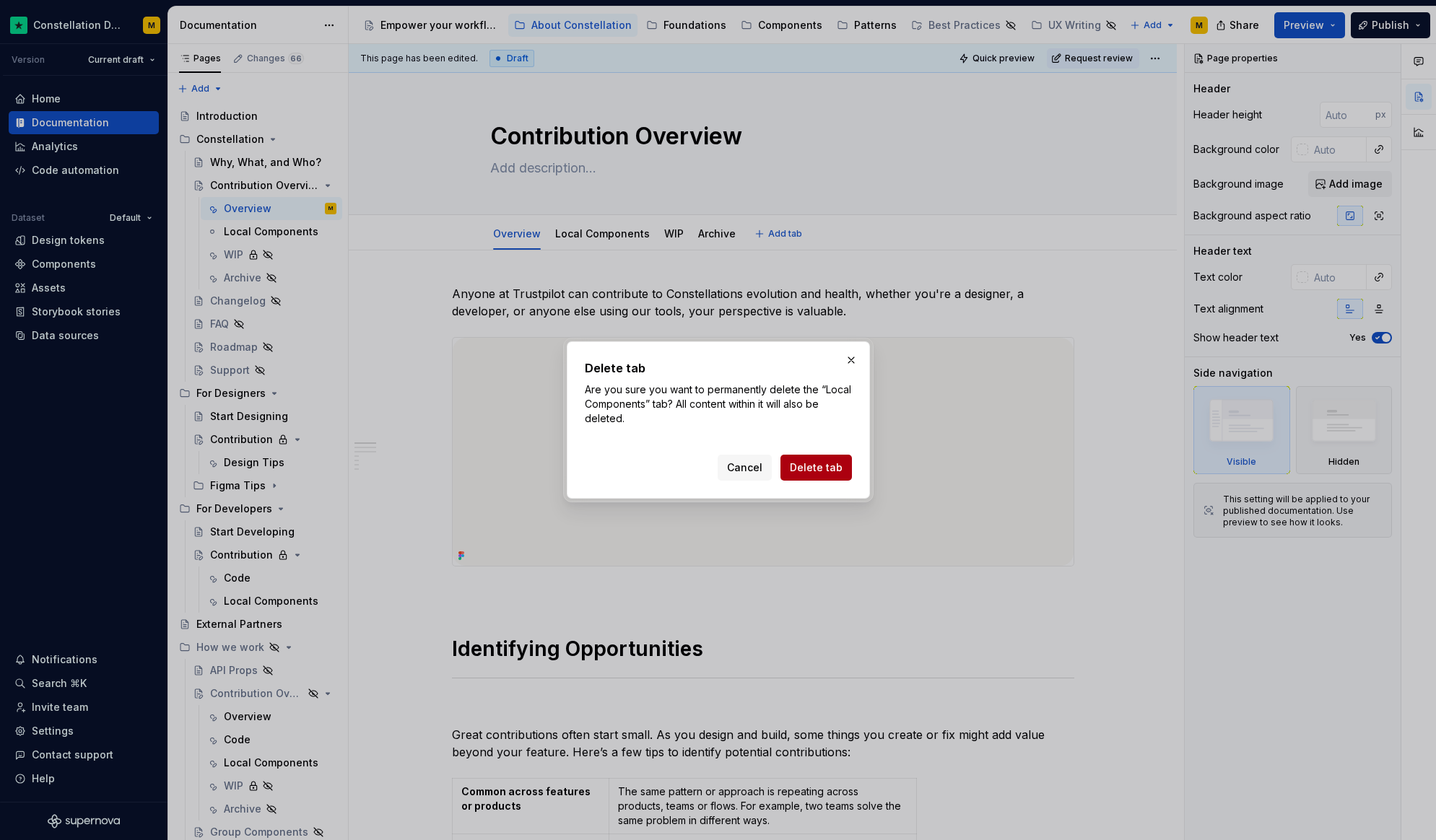
click at [833, 470] on span "Delete tab" at bounding box center [816, 467] width 53 height 15
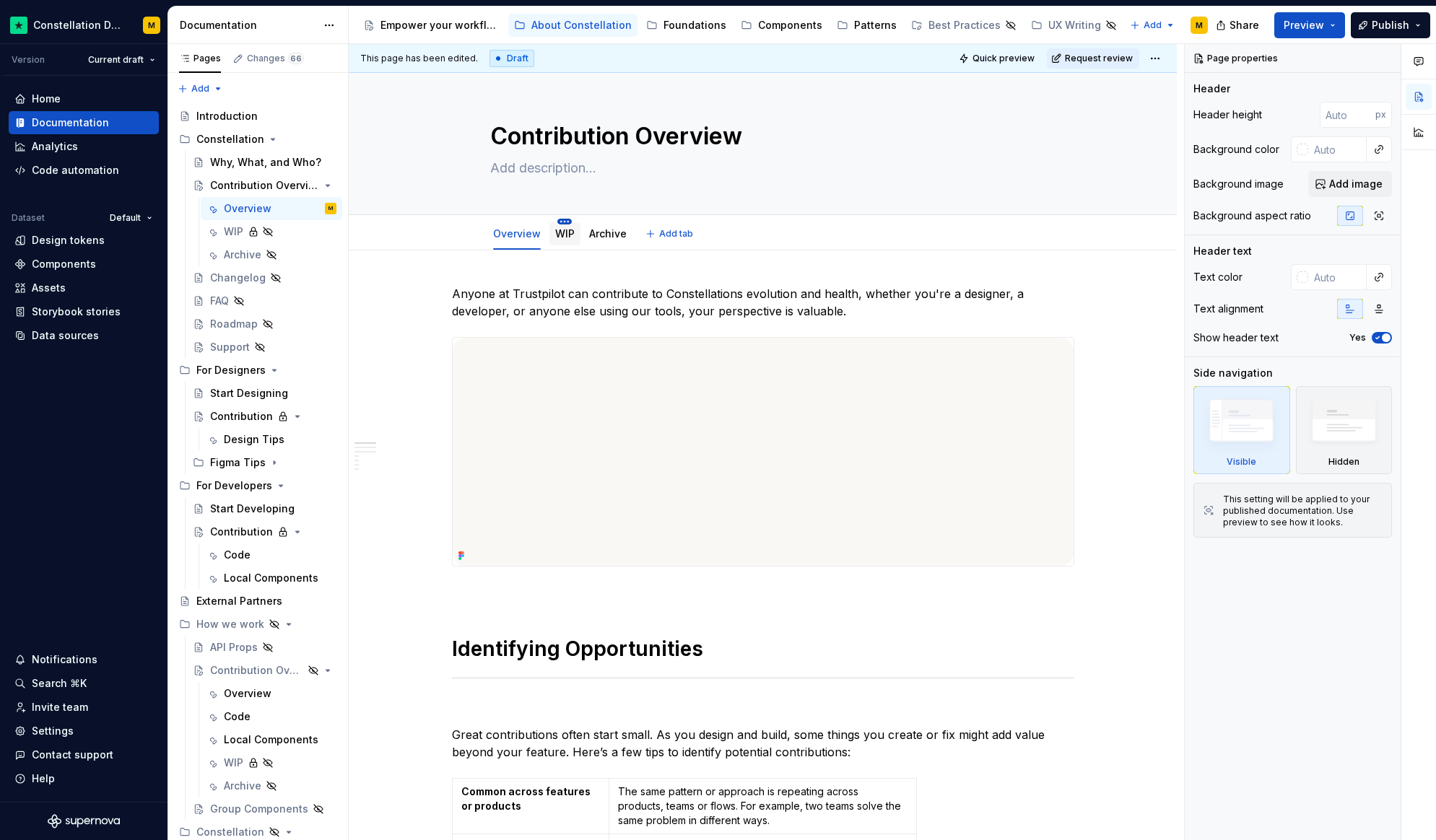
click at [562, 224] on html "Constellation Design System M Version Current draft Home Documentation Analytic…" at bounding box center [718, 420] width 1436 height 840
click at [629, 392] on div "Delete tab" at bounding box center [619, 401] width 122 height 23
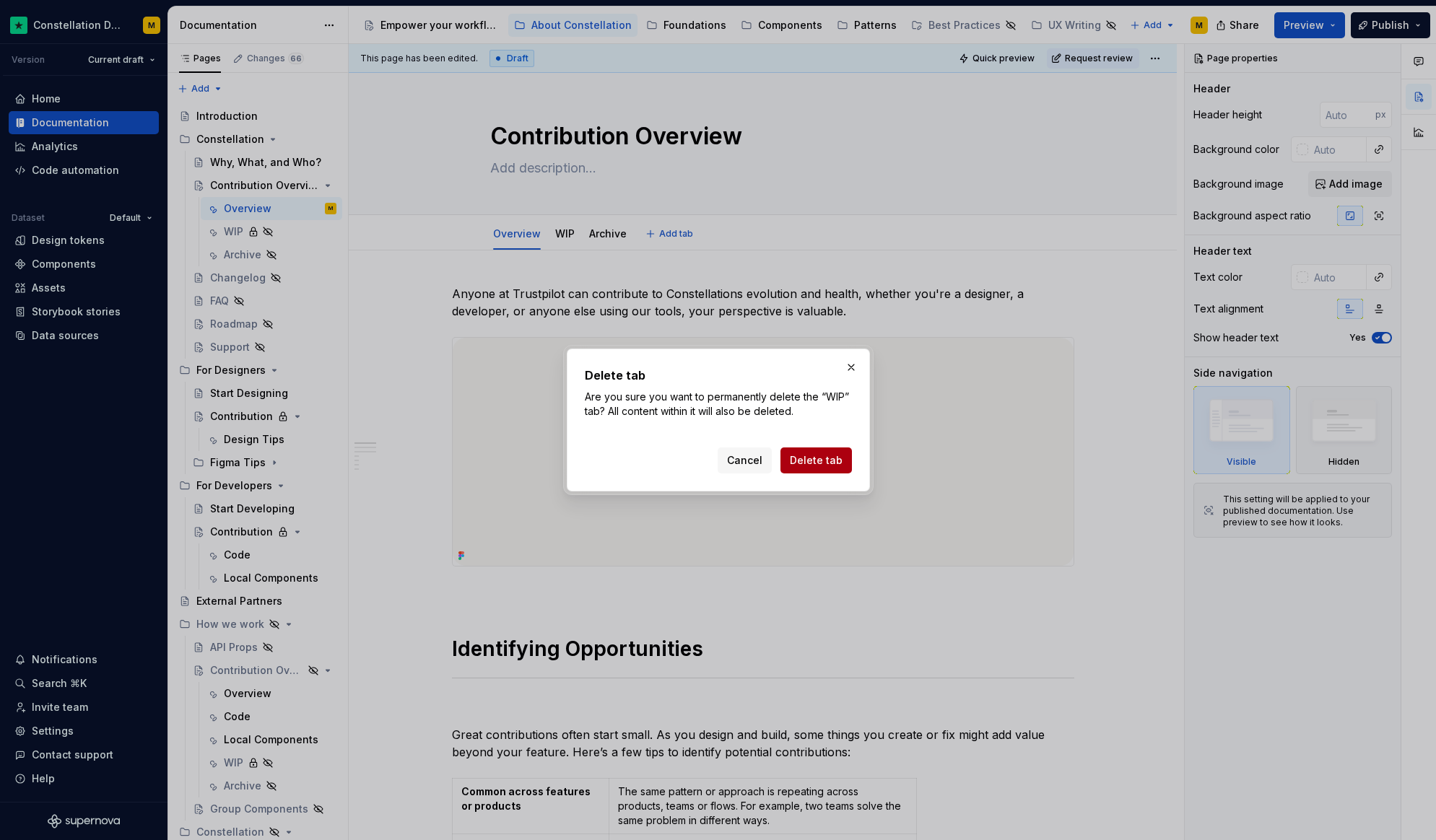
click at [807, 454] on span "Delete tab" at bounding box center [816, 460] width 53 height 15
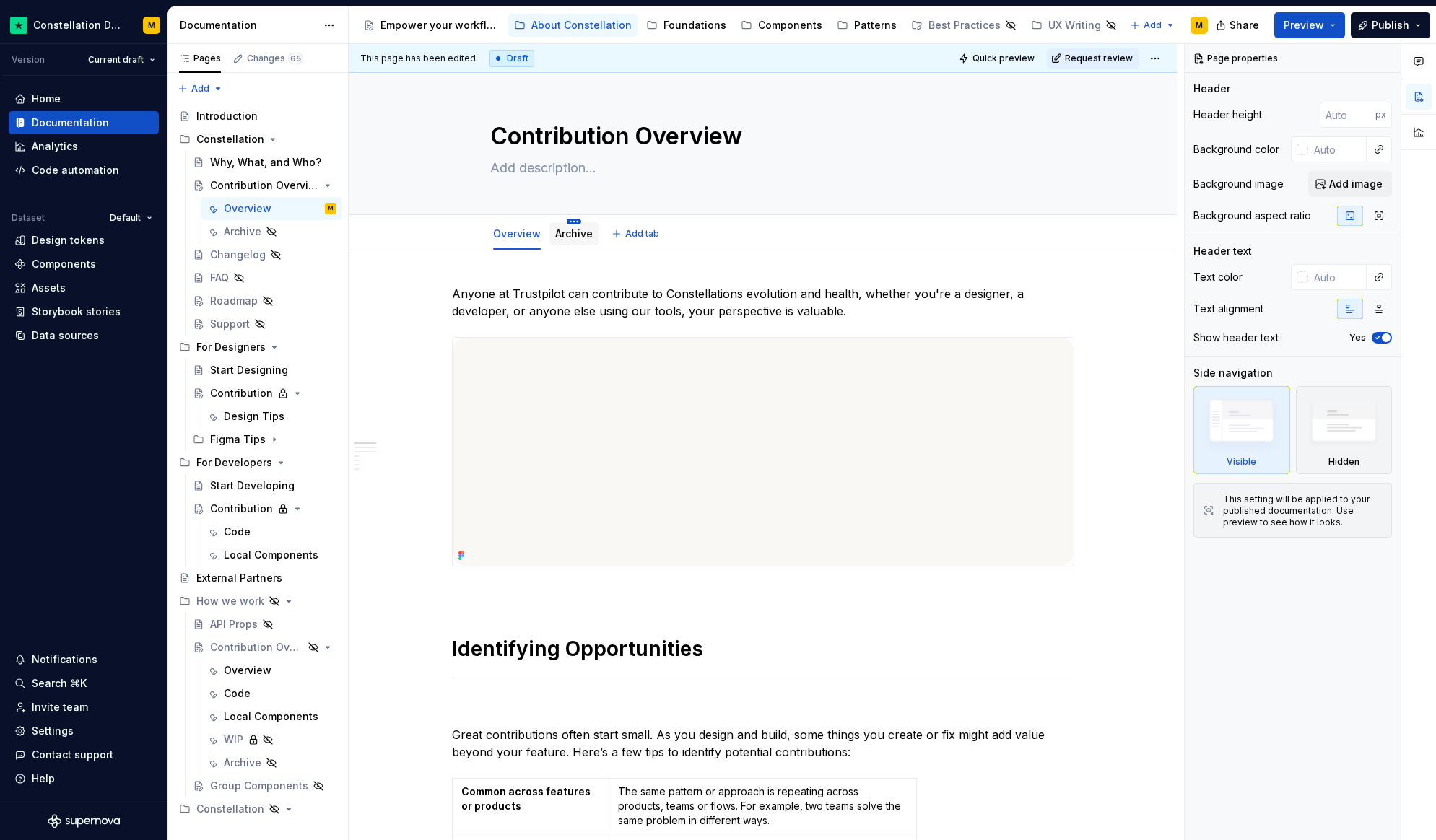
click at [567, 222] on html "Constellation Design System M Version Current draft Home Documentation Analytic…" at bounding box center [718, 420] width 1436 height 840
click at [619, 377] on div "Delete tab" at bounding box center [637, 377] width 94 height 15
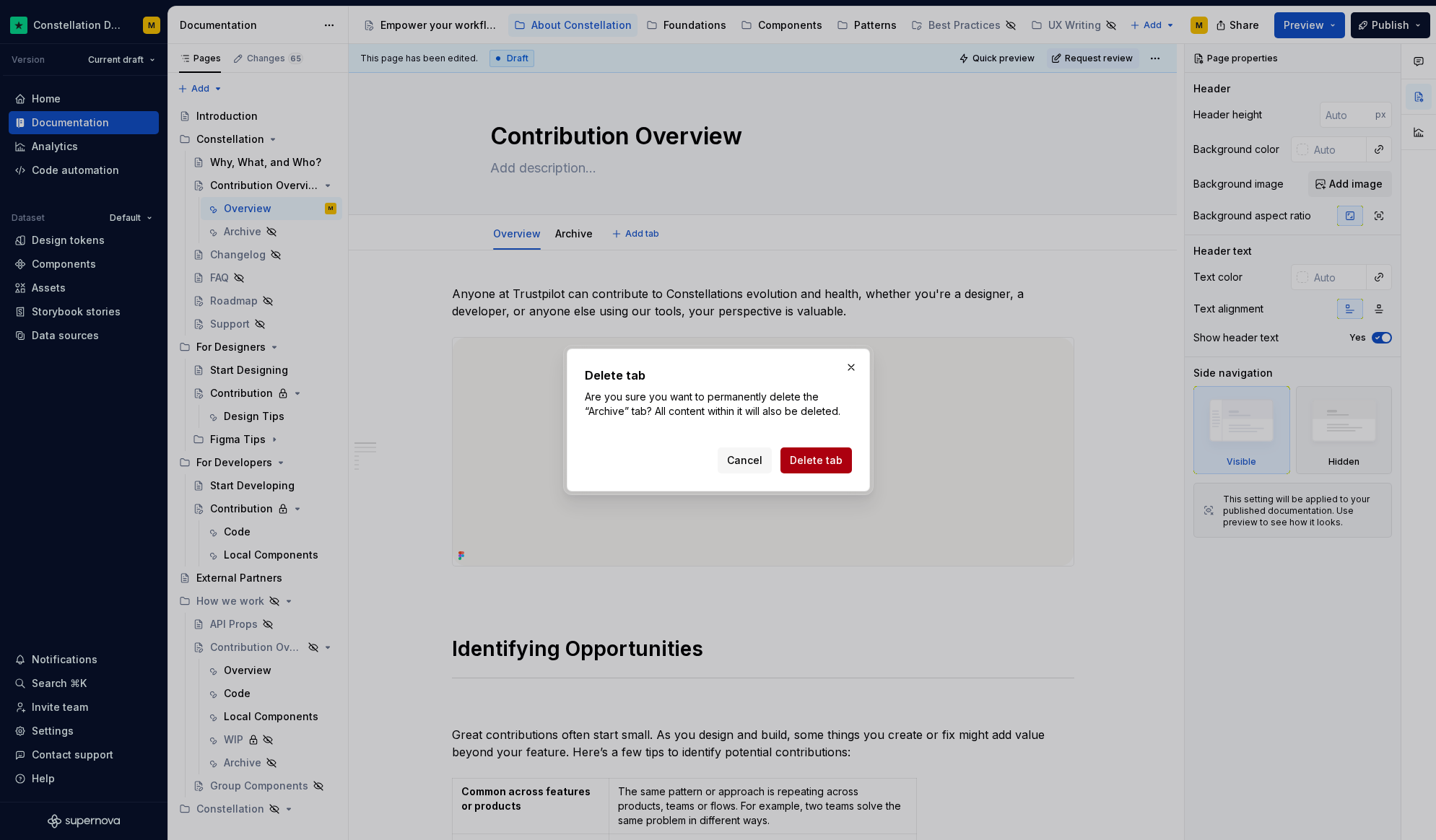
click at [821, 457] on span "Delete tab" at bounding box center [816, 460] width 53 height 15
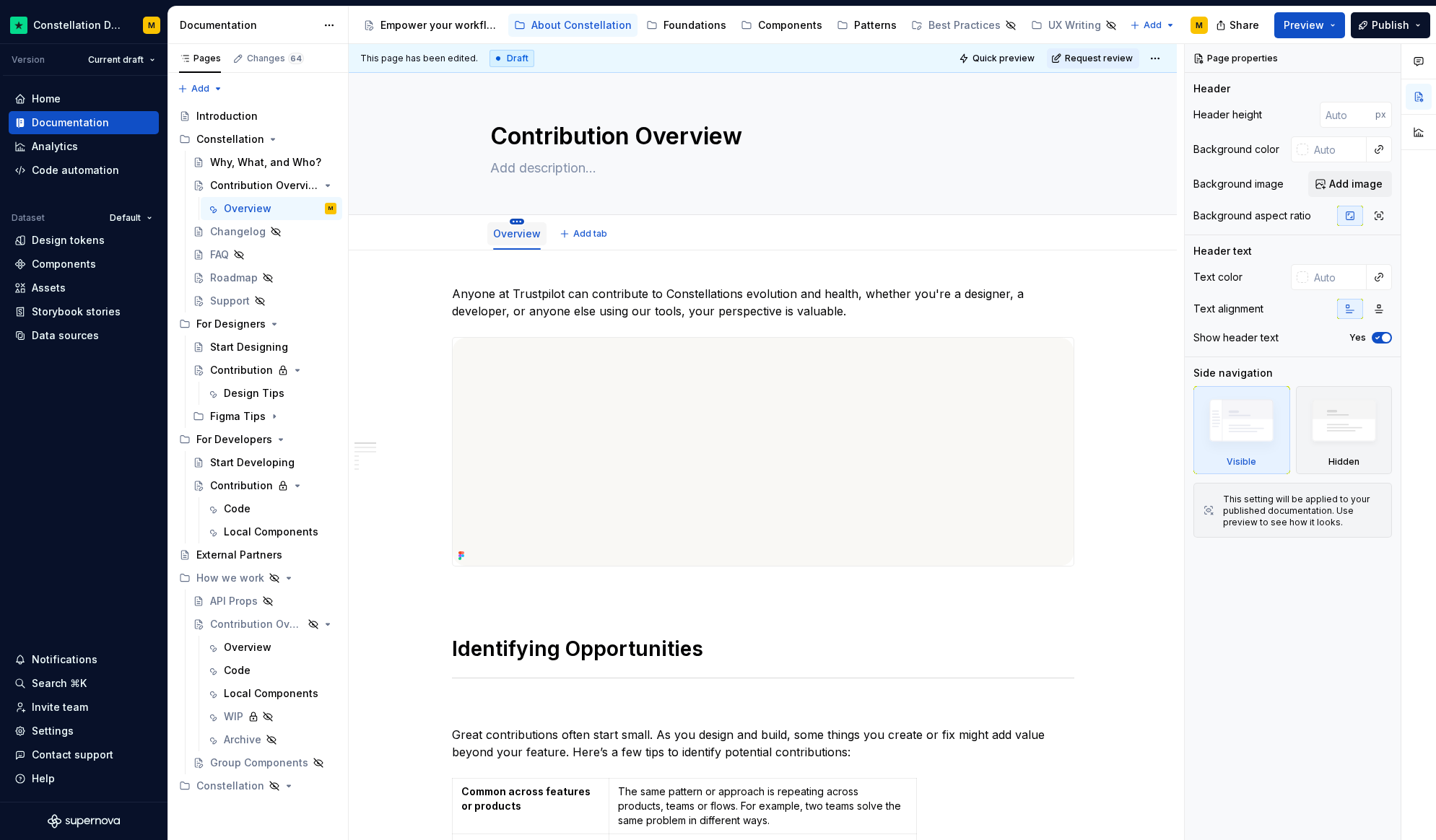
click at [513, 221] on html "Constellation Design System M Version Current draft Home Documentation Analytic…" at bounding box center [718, 420] width 1436 height 840
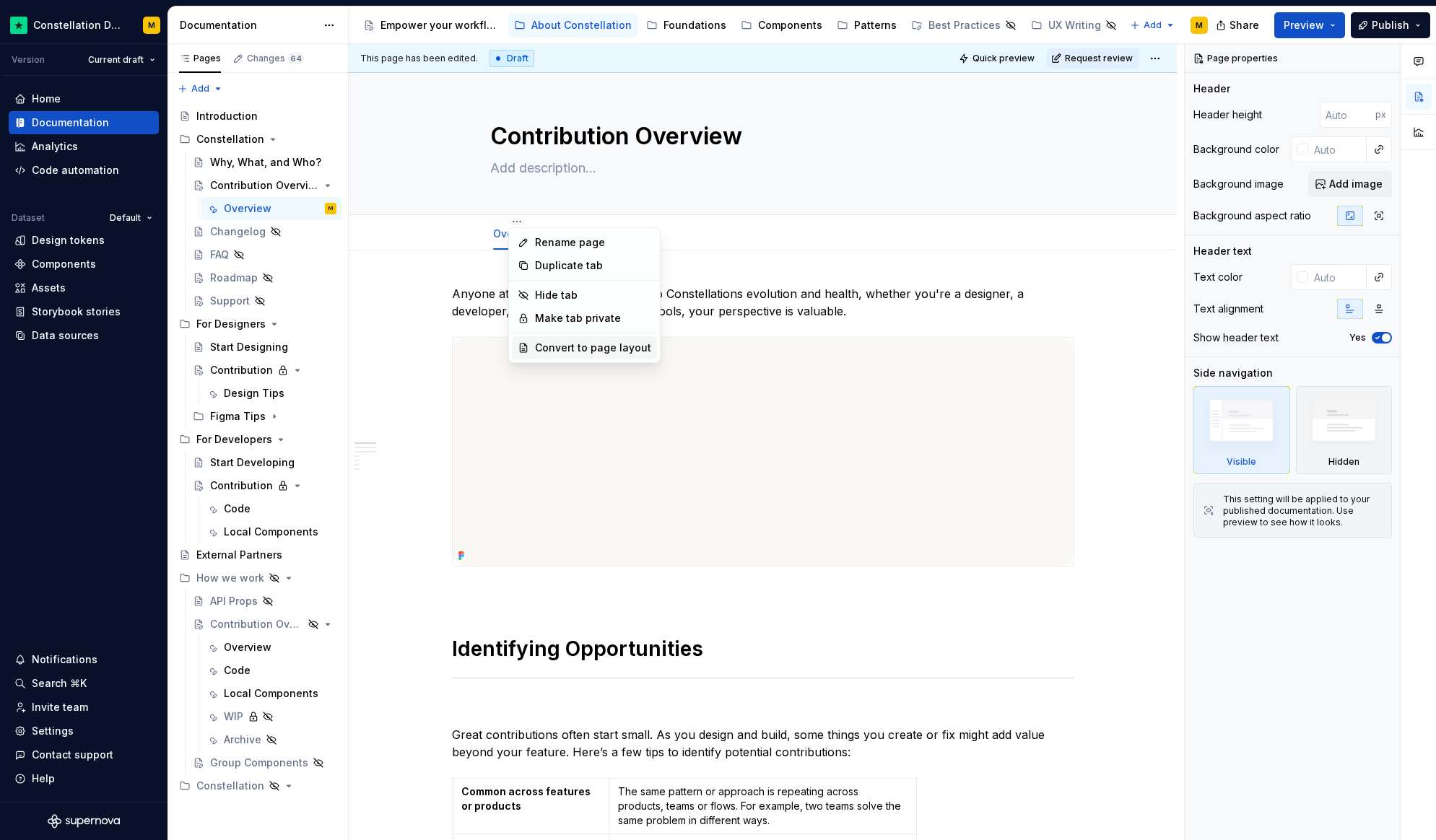
click at [568, 356] on div "Convert to page layout" at bounding box center [584, 348] width 145 height 23
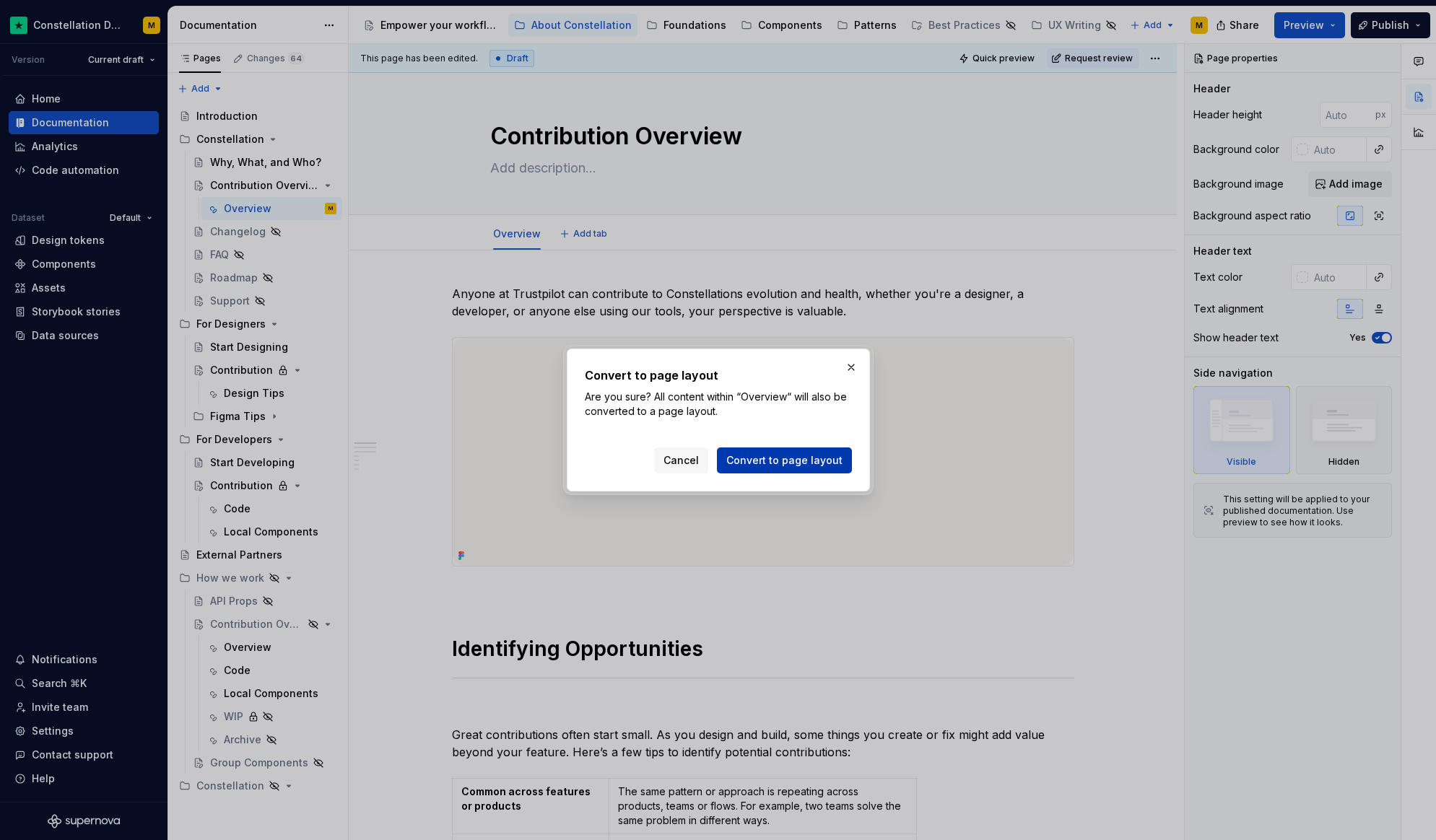
click at [766, 455] on span "Convert to page layout" at bounding box center [784, 460] width 116 height 15
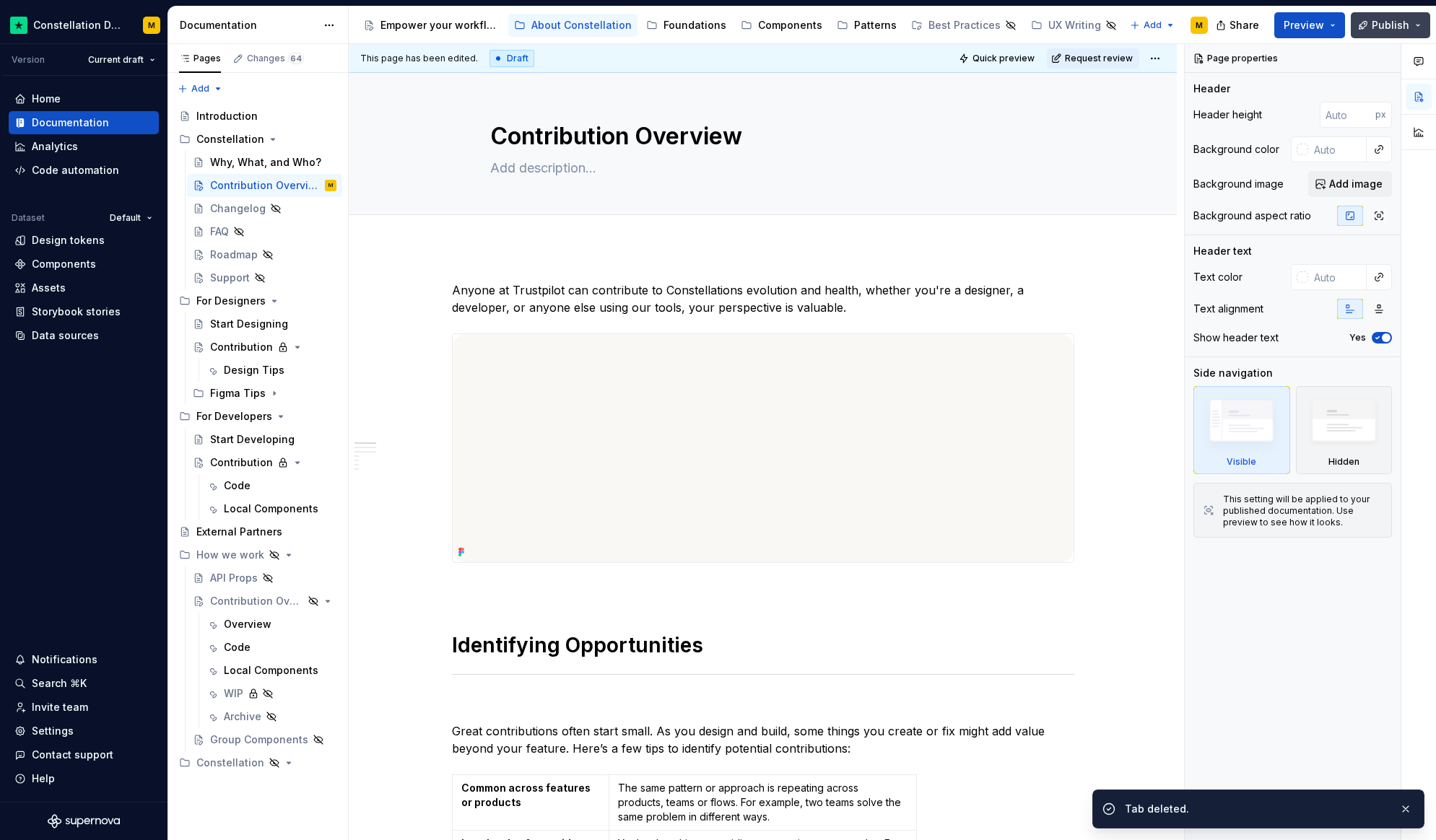
click at [1387, 23] on span "Publish" at bounding box center [1390, 25] width 37 height 15
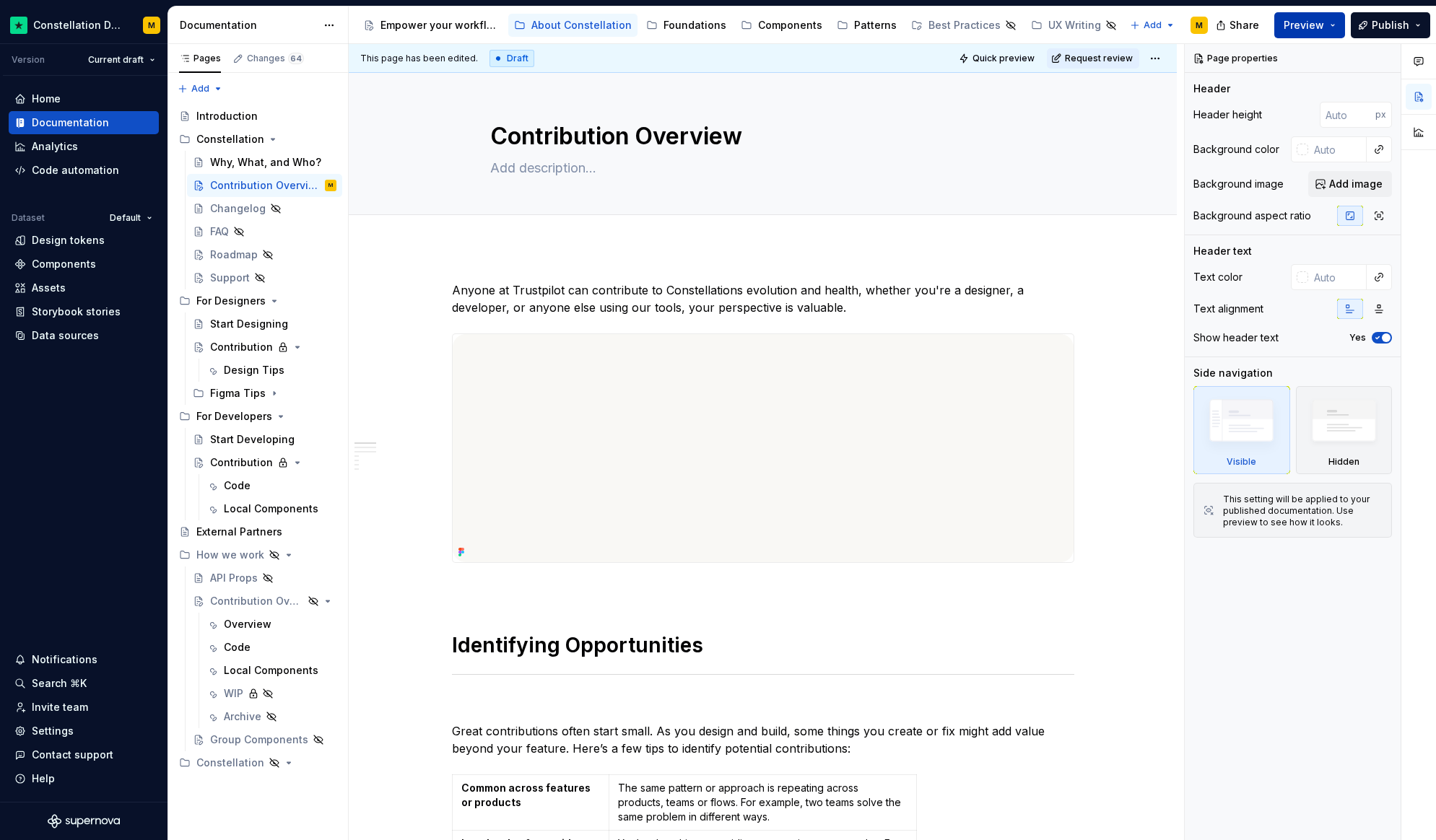
click at [1317, 30] on span "Preview" at bounding box center [1303, 25] width 41 height 15
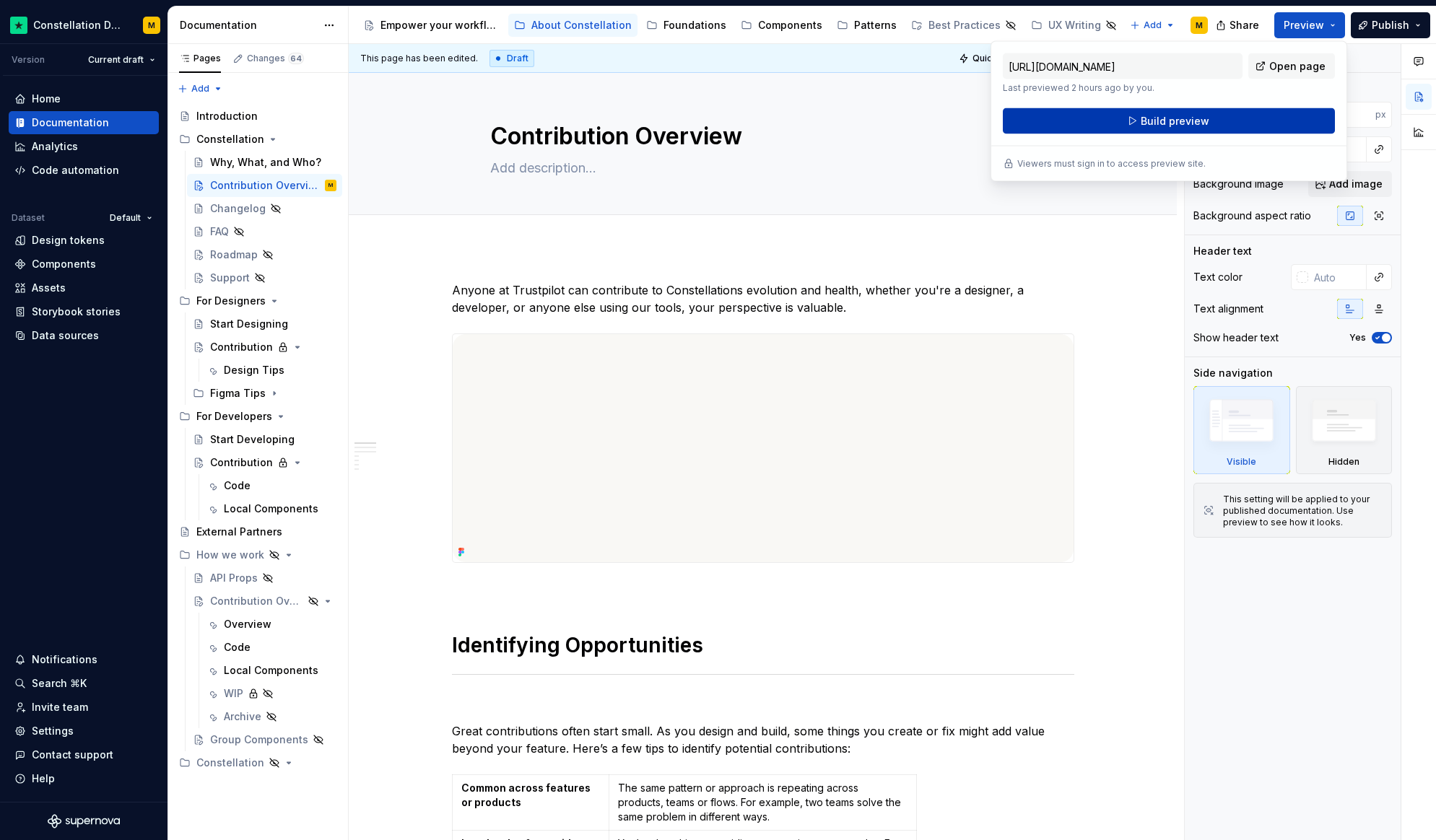
click at [1104, 115] on button "Build preview" at bounding box center [1168, 121] width 332 height 26
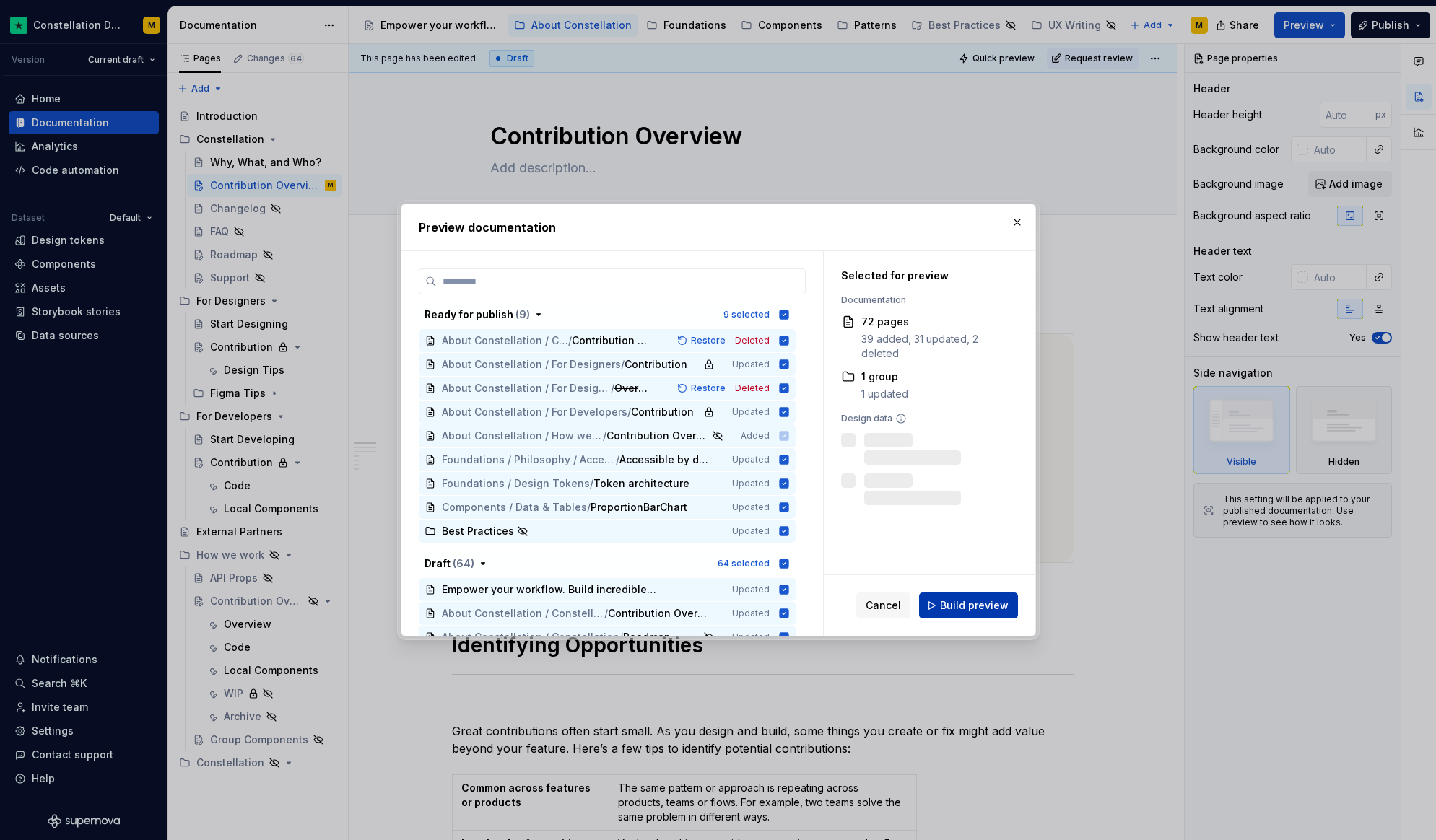
click at [949, 610] on span "Build preview" at bounding box center [974, 605] width 69 height 15
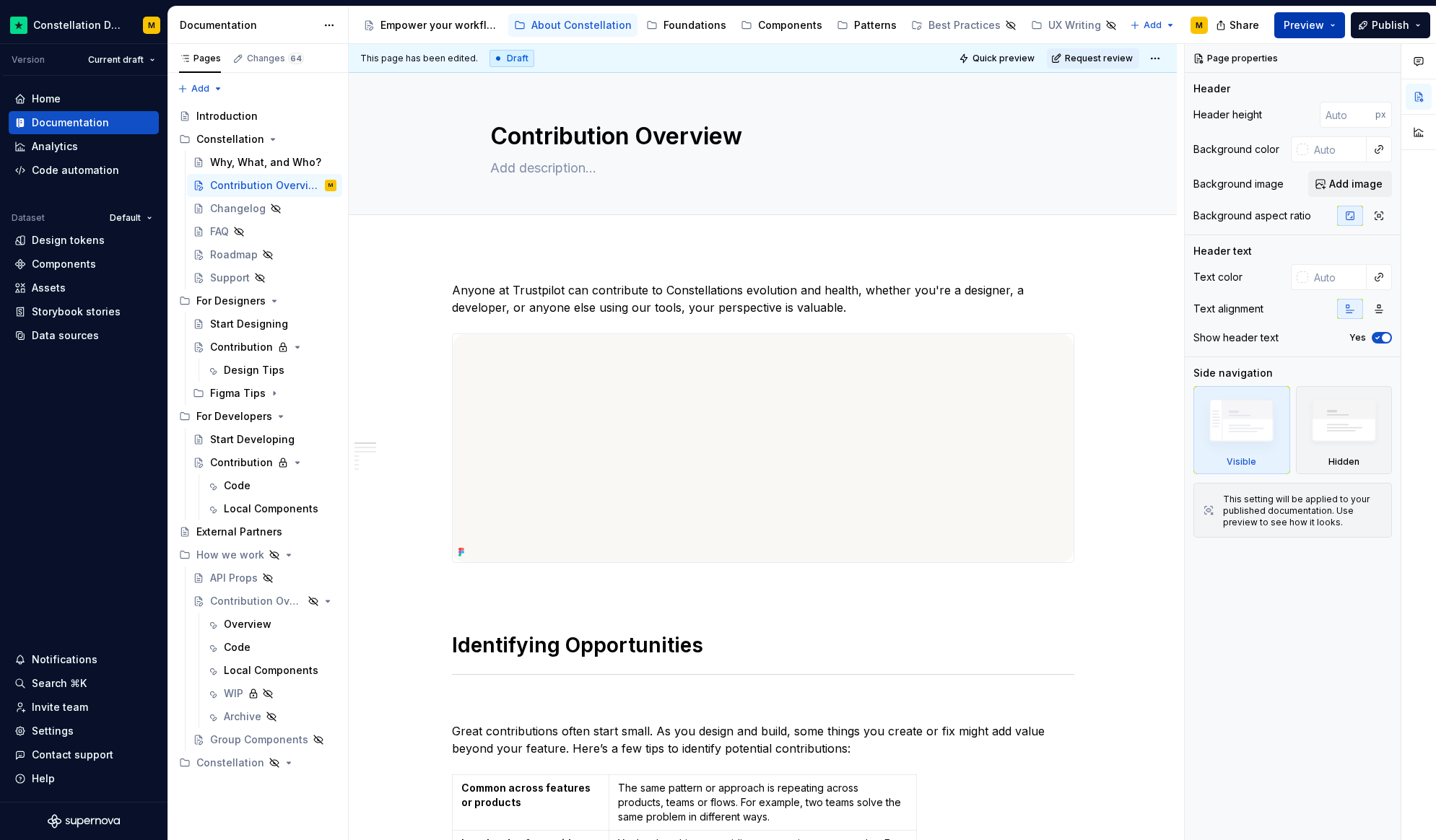
click at [1300, 30] on span "Preview" at bounding box center [1303, 25] width 41 height 15
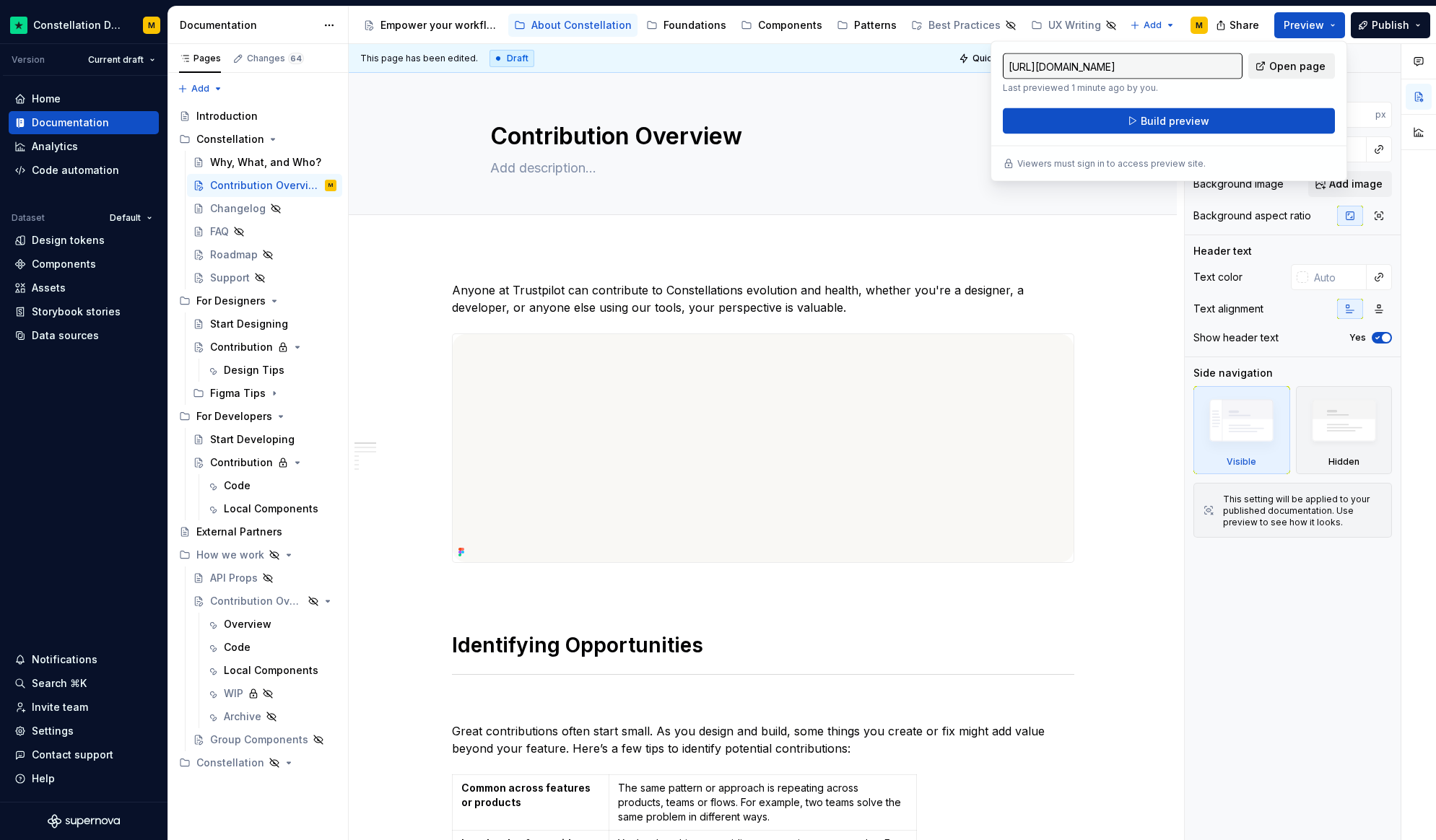
click at [1299, 73] on span "Open page" at bounding box center [1297, 66] width 56 height 15
type textarea "*"
